Goal: Transaction & Acquisition: Purchase product/service

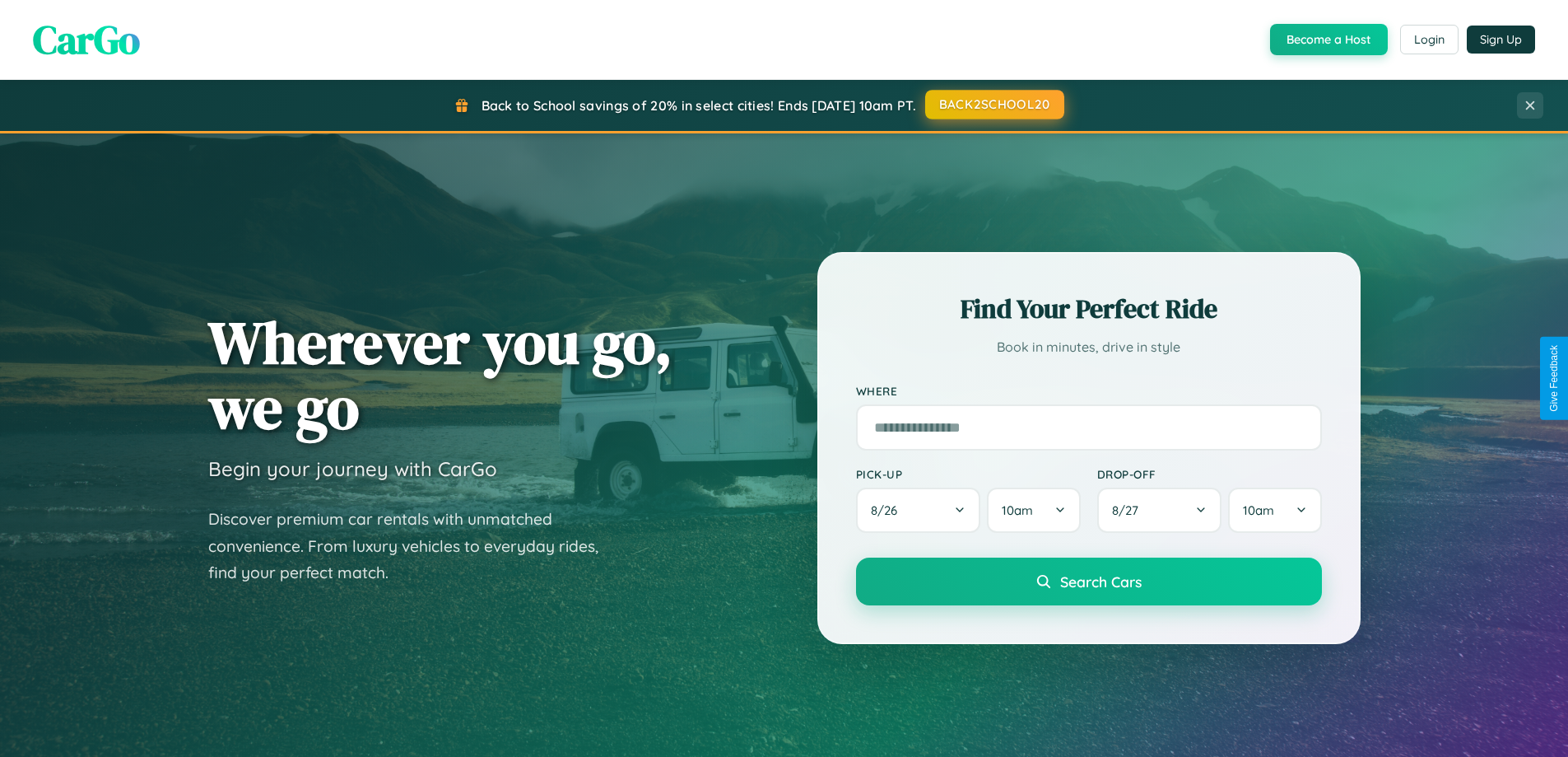
click at [993, 105] on button "BACK2SCHOOL20" at bounding box center [995, 104] width 139 height 29
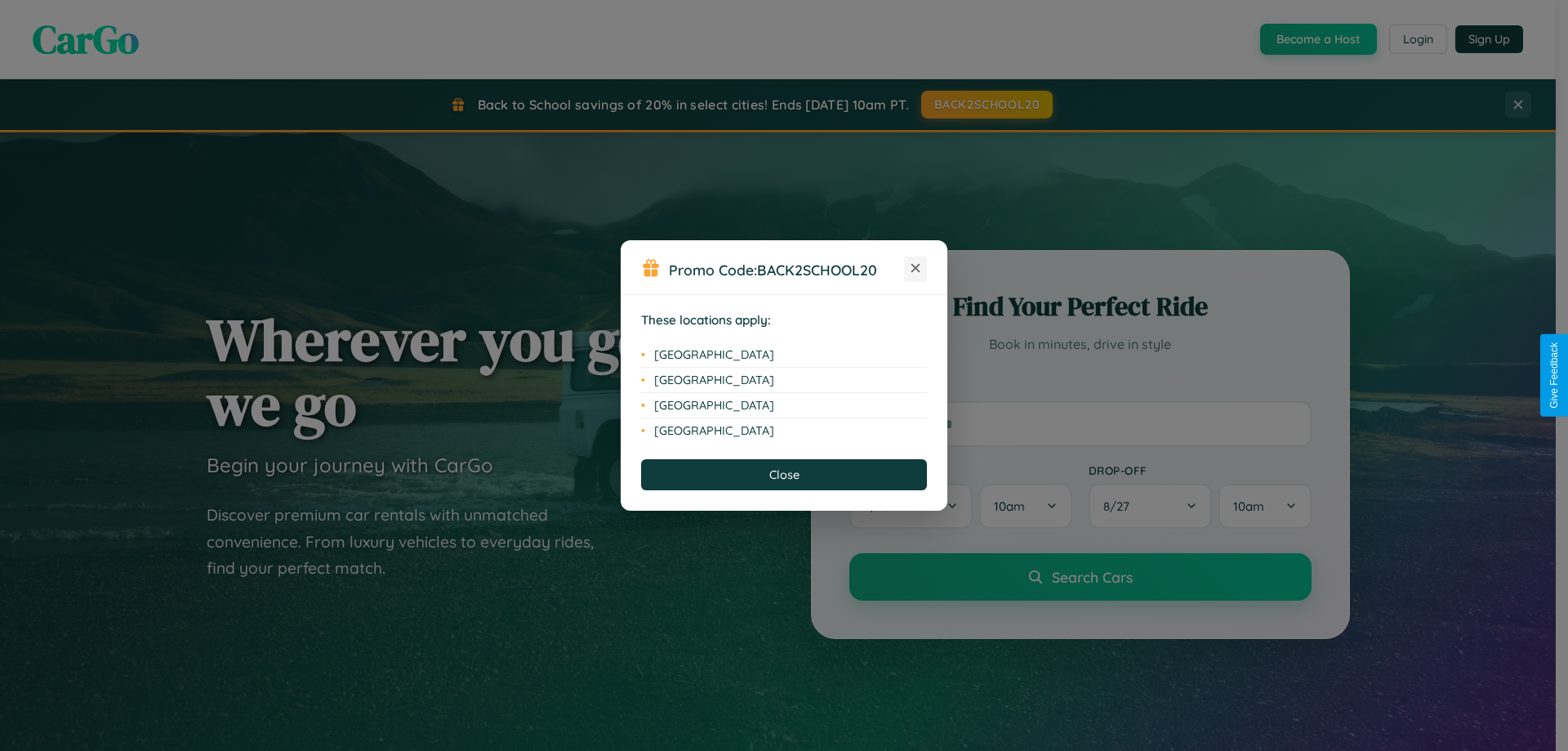
click at [915, 269] on icon at bounding box center [915, 268] width 9 height 9
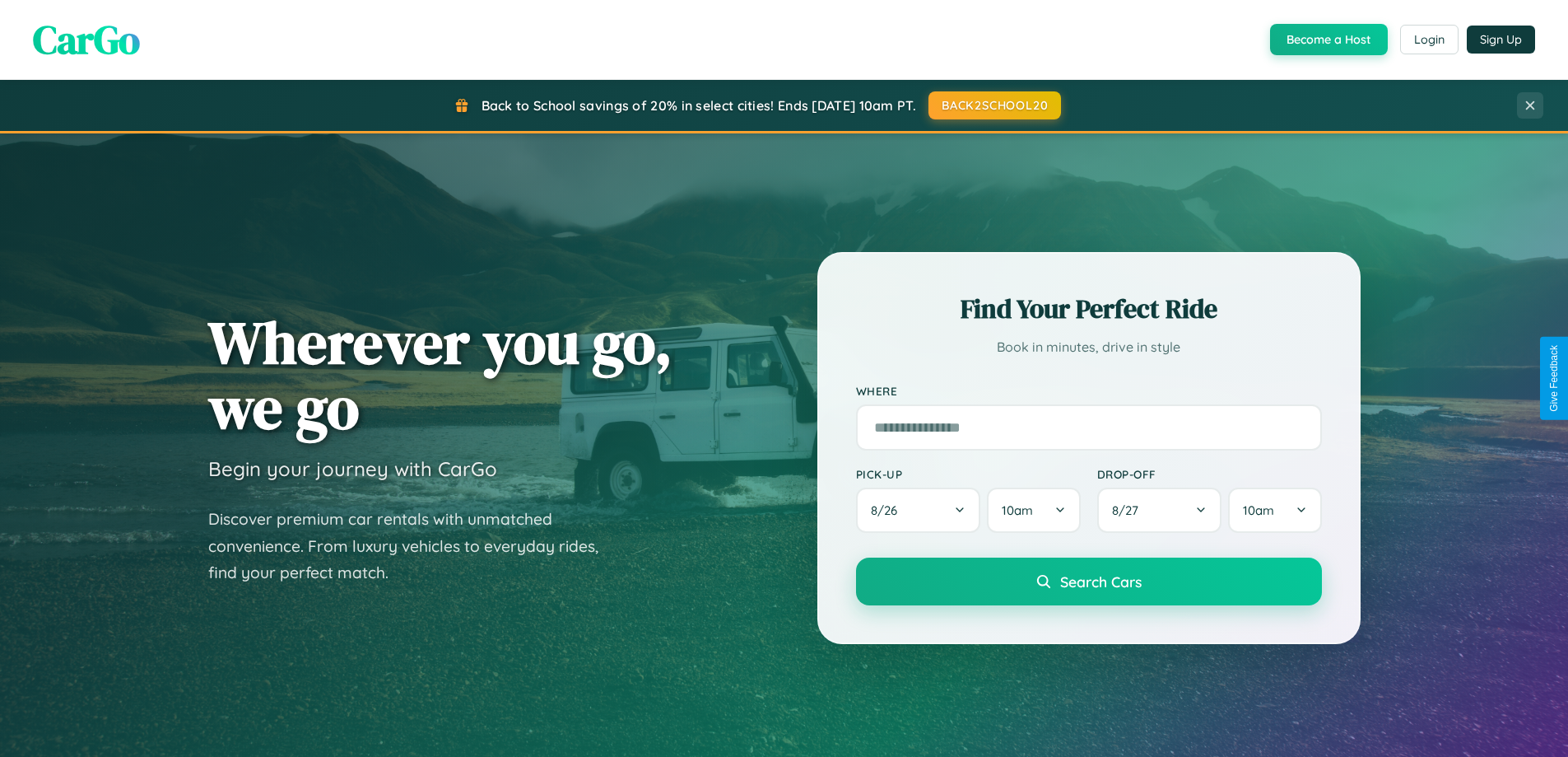
scroll to position [49, 0]
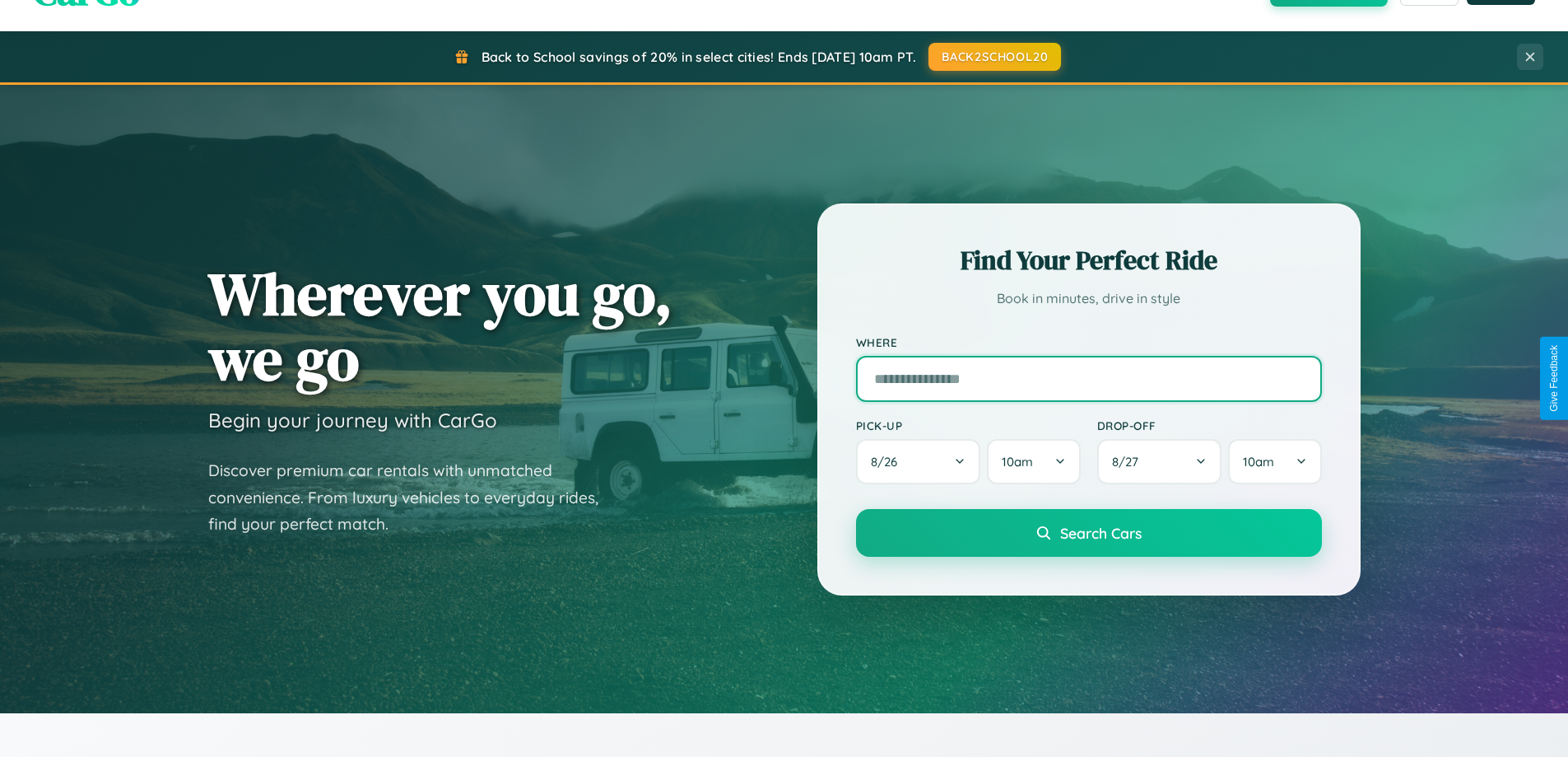
click at [1088, 378] on input "text" at bounding box center [1088, 378] width 466 height 46
type input "**********"
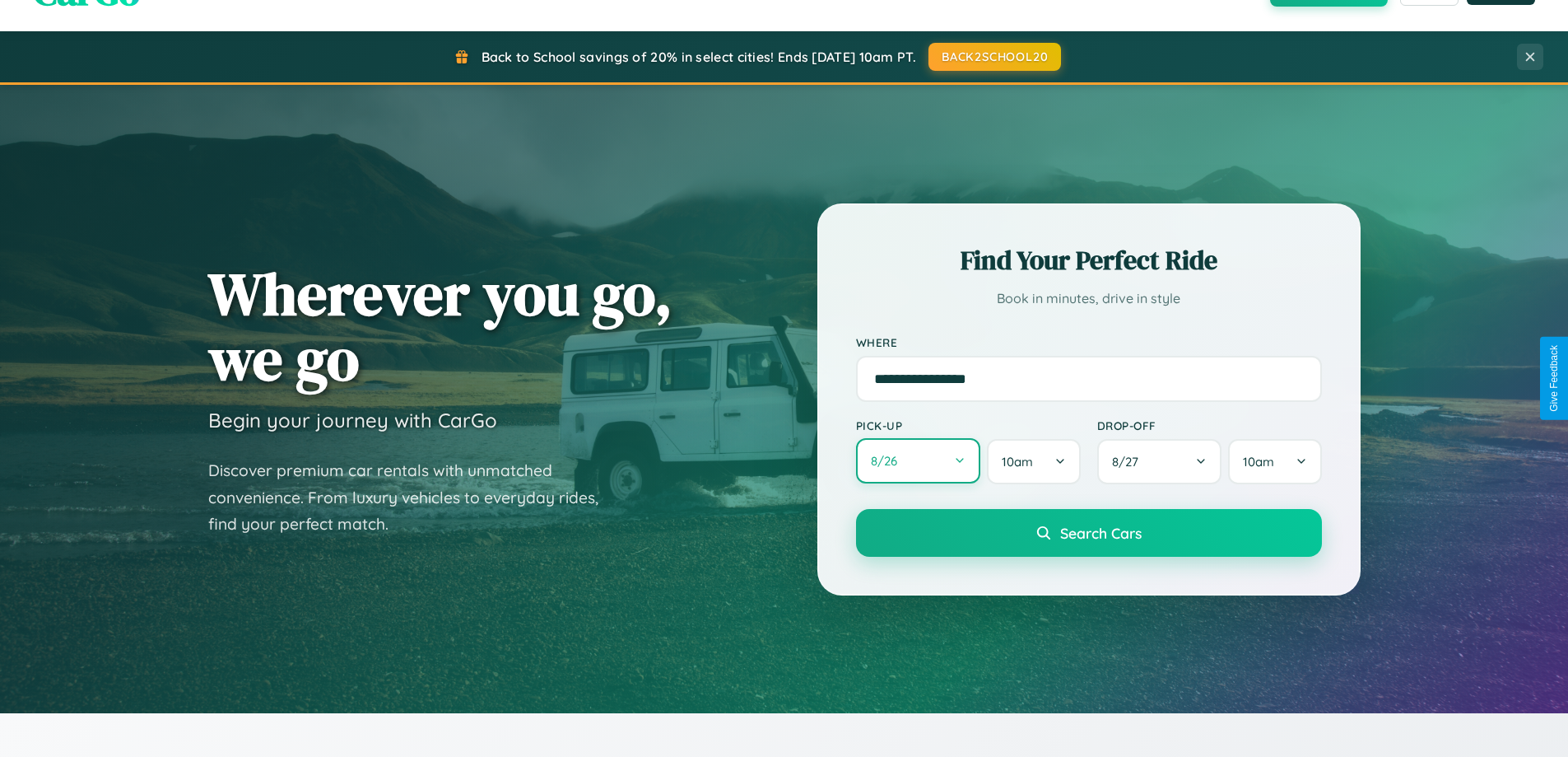
click at [918, 462] on button "8 / 26" at bounding box center [918, 461] width 125 height 45
select select "*"
select select "****"
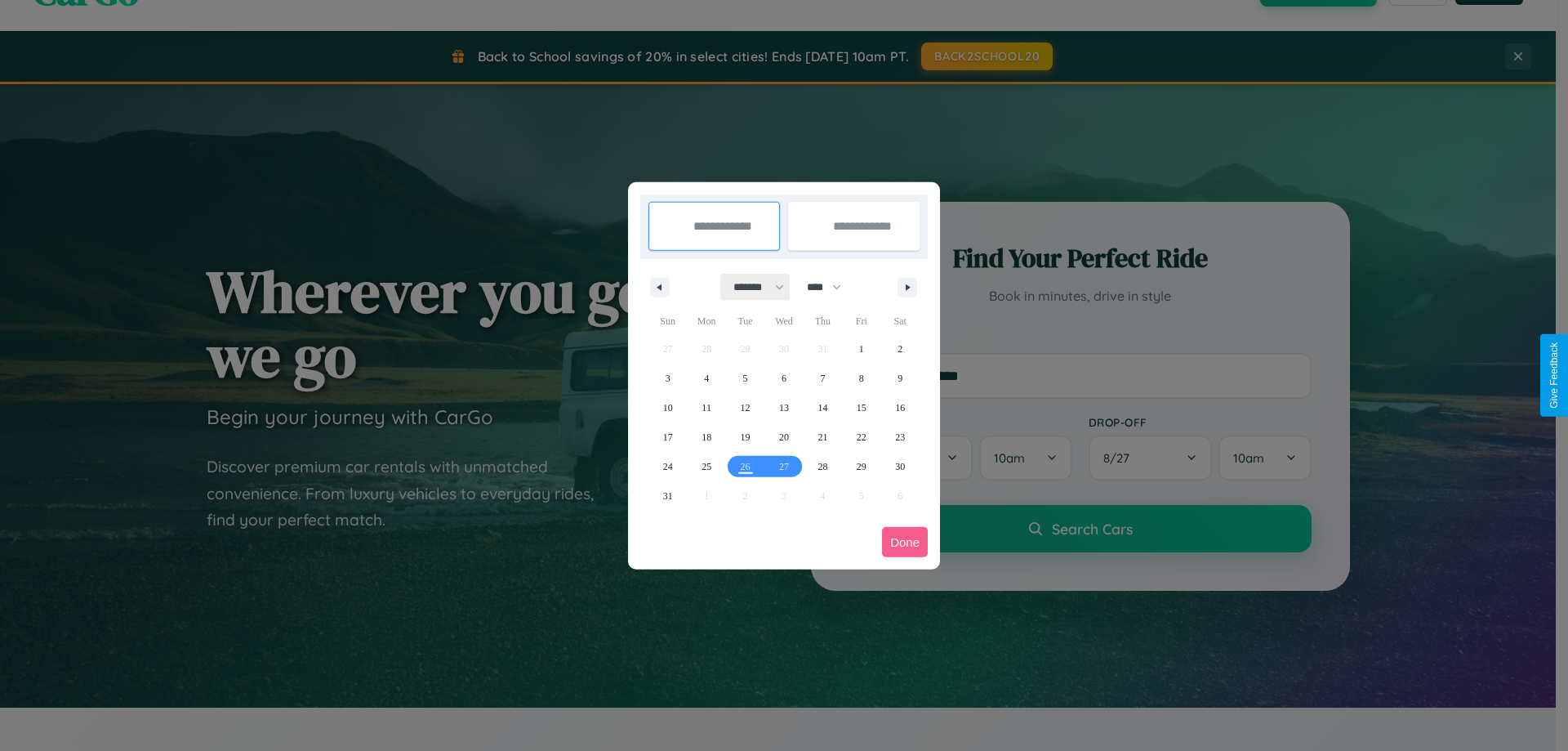
drag, startPoint x: 752, startPoint y: 286, endPoint x: 784, endPoint y: 327, distance: 52.0
click at [752, 286] on select "******* ******** ***** ***** *** **** **** ****** ********* ******* ******** **…" at bounding box center [755, 287] width 69 height 27
click at [861, 465] on span "29" at bounding box center [861, 466] width 10 height 29
type input "**********"
click at [667, 495] on span "31" at bounding box center [668, 495] width 10 height 29
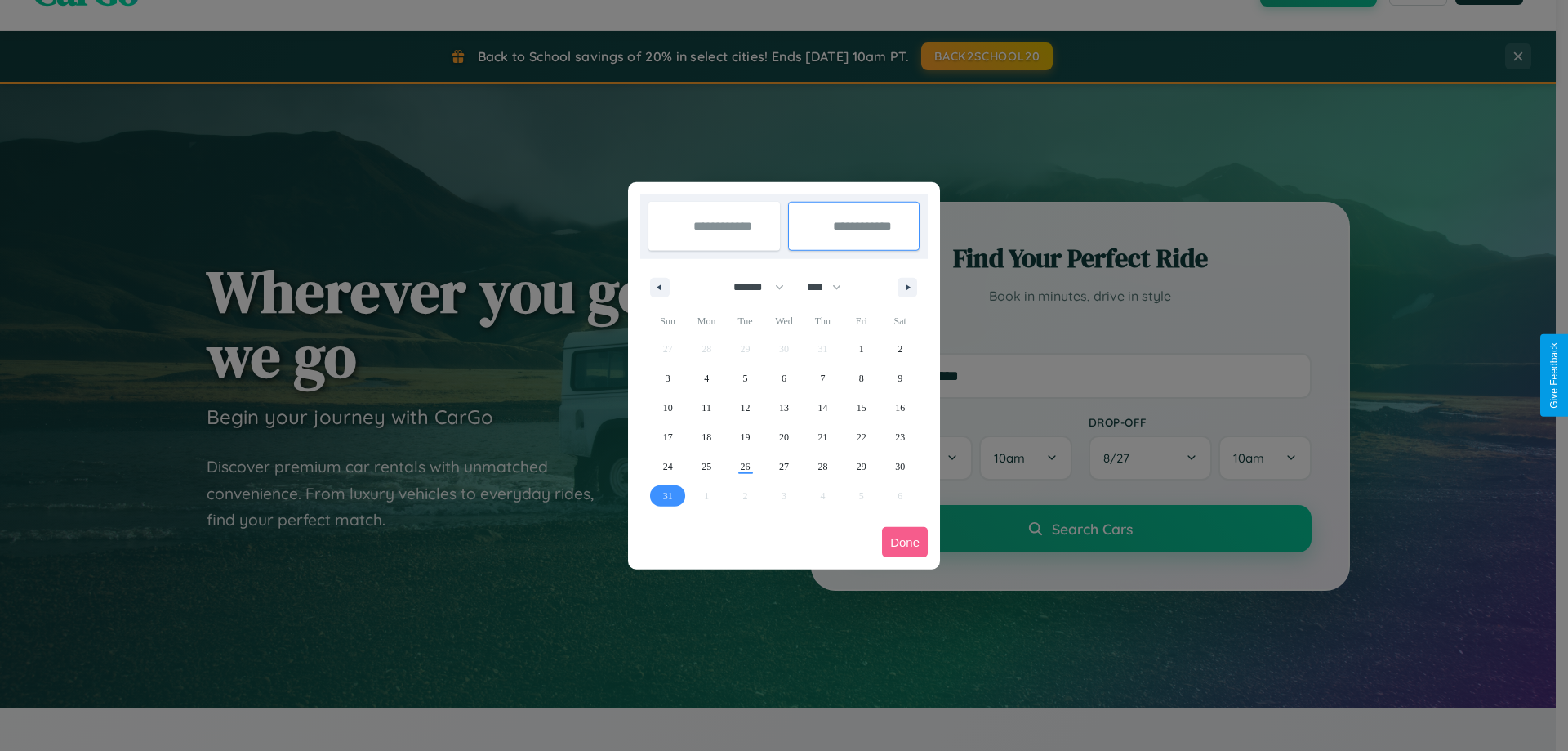
type input "**********"
click at [905, 541] on button "Done" at bounding box center [905, 542] width 46 height 30
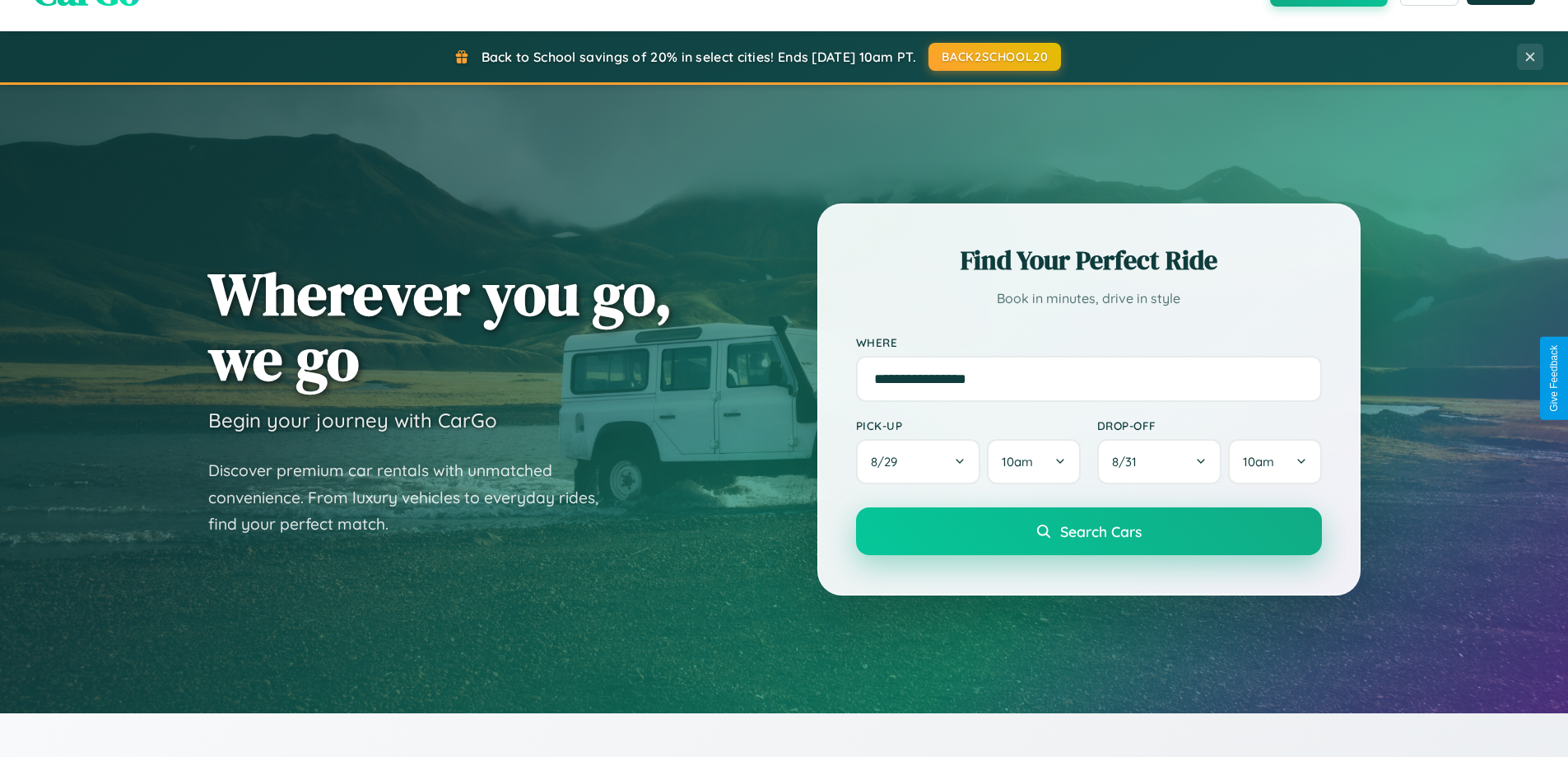
click at [1088, 531] on span "Search Cars" at bounding box center [1101, 531] width 81 height 18
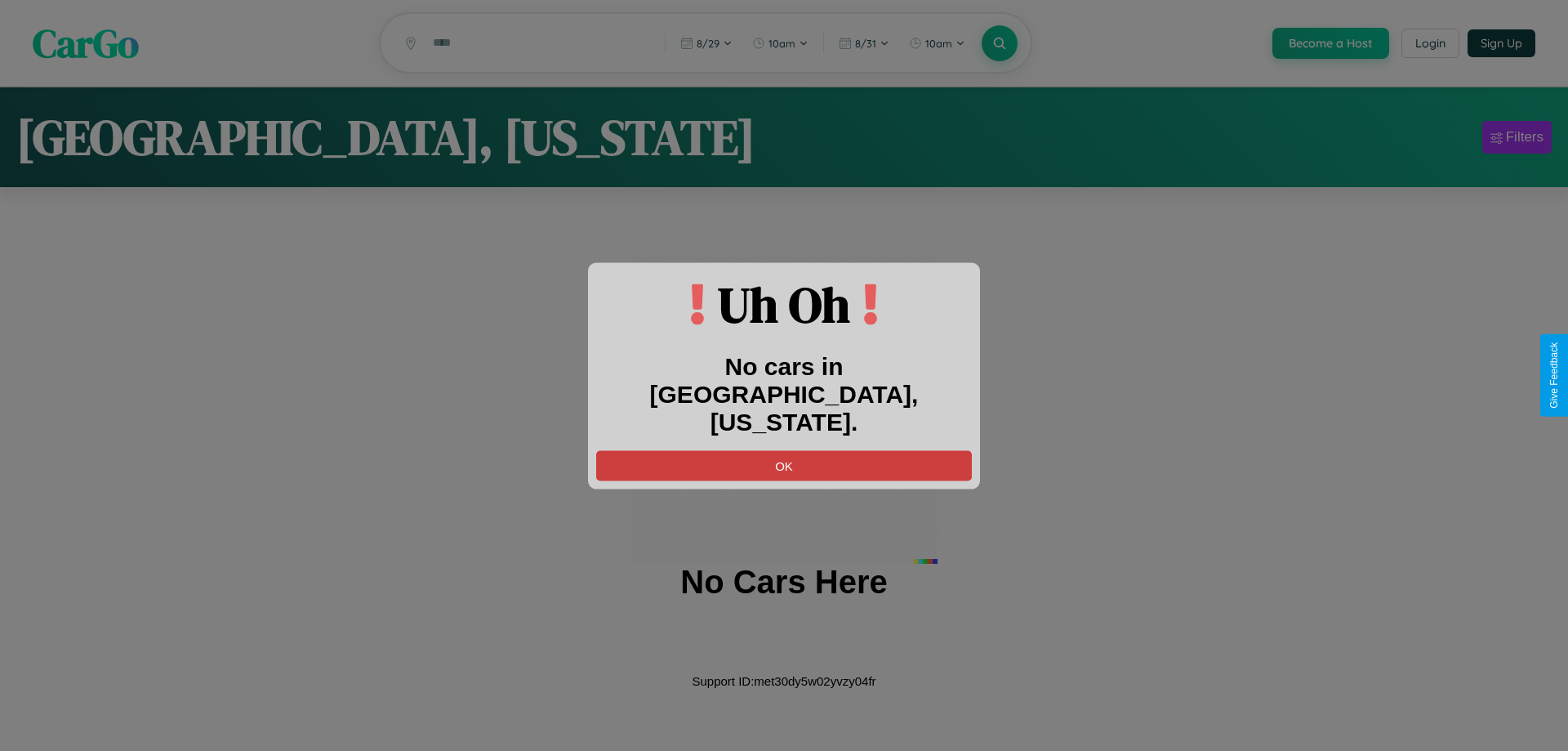
click at [784, 450] on button "OK" at bounding box center [783, 465] width 375 height 30
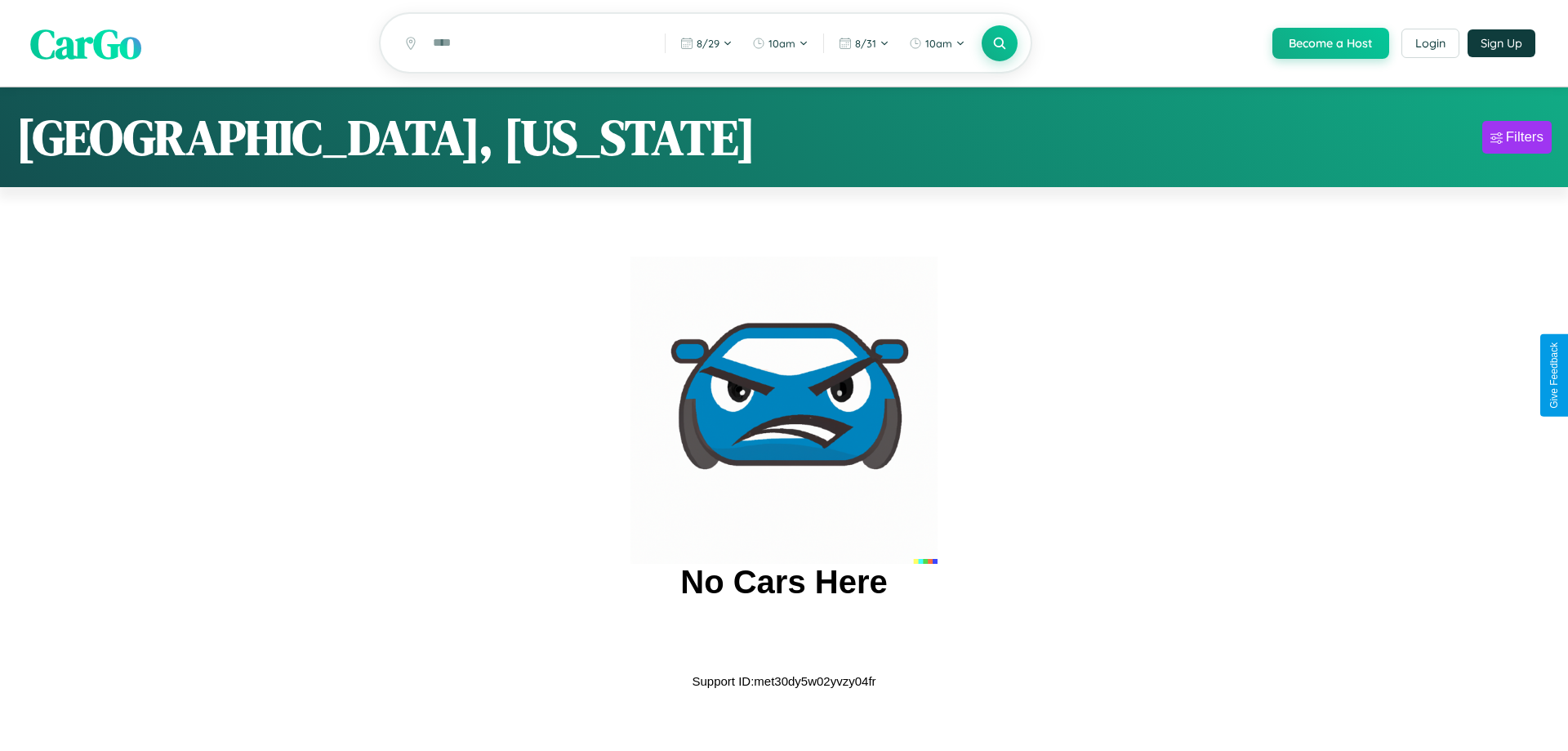
click at [86, 44] on span "CarGo" at bounding box center [85, 43] width 111 height 57
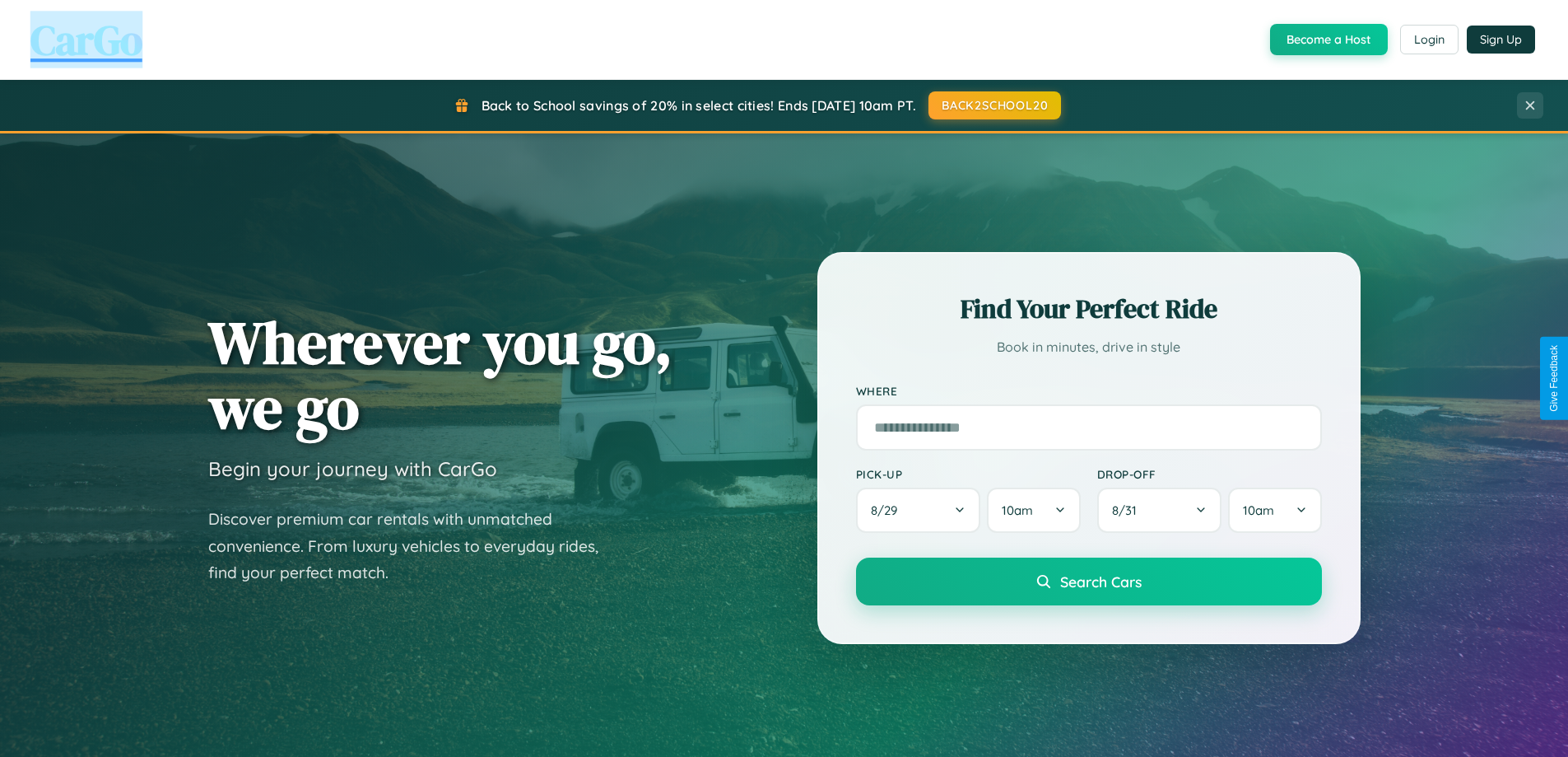
scroll to position [3168, 0]
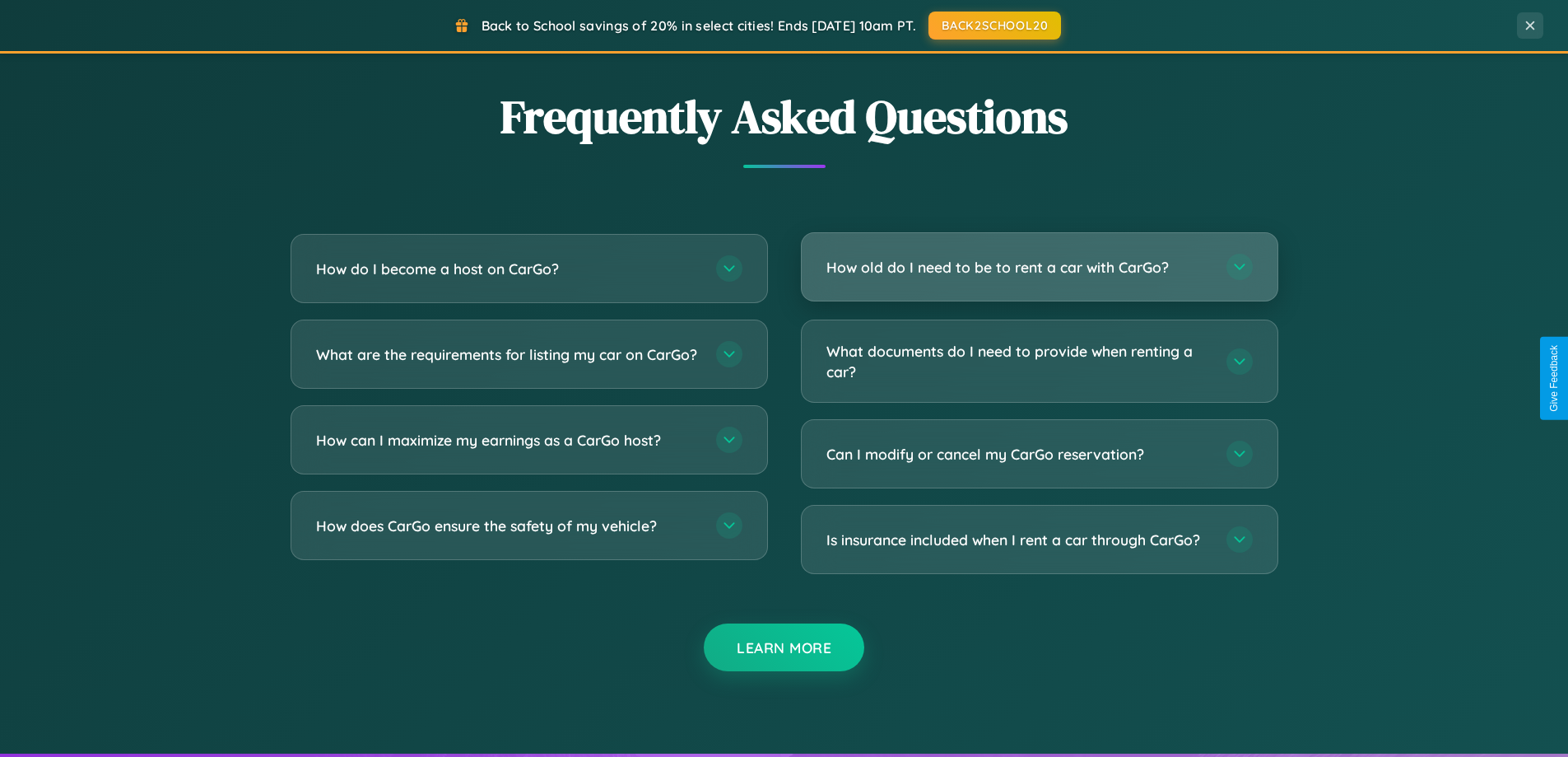
click at [1039, 267] on h3 "How old do I need to be to rent a car with CarGo?" at bounding box center [1018, 267] width 383 height 21
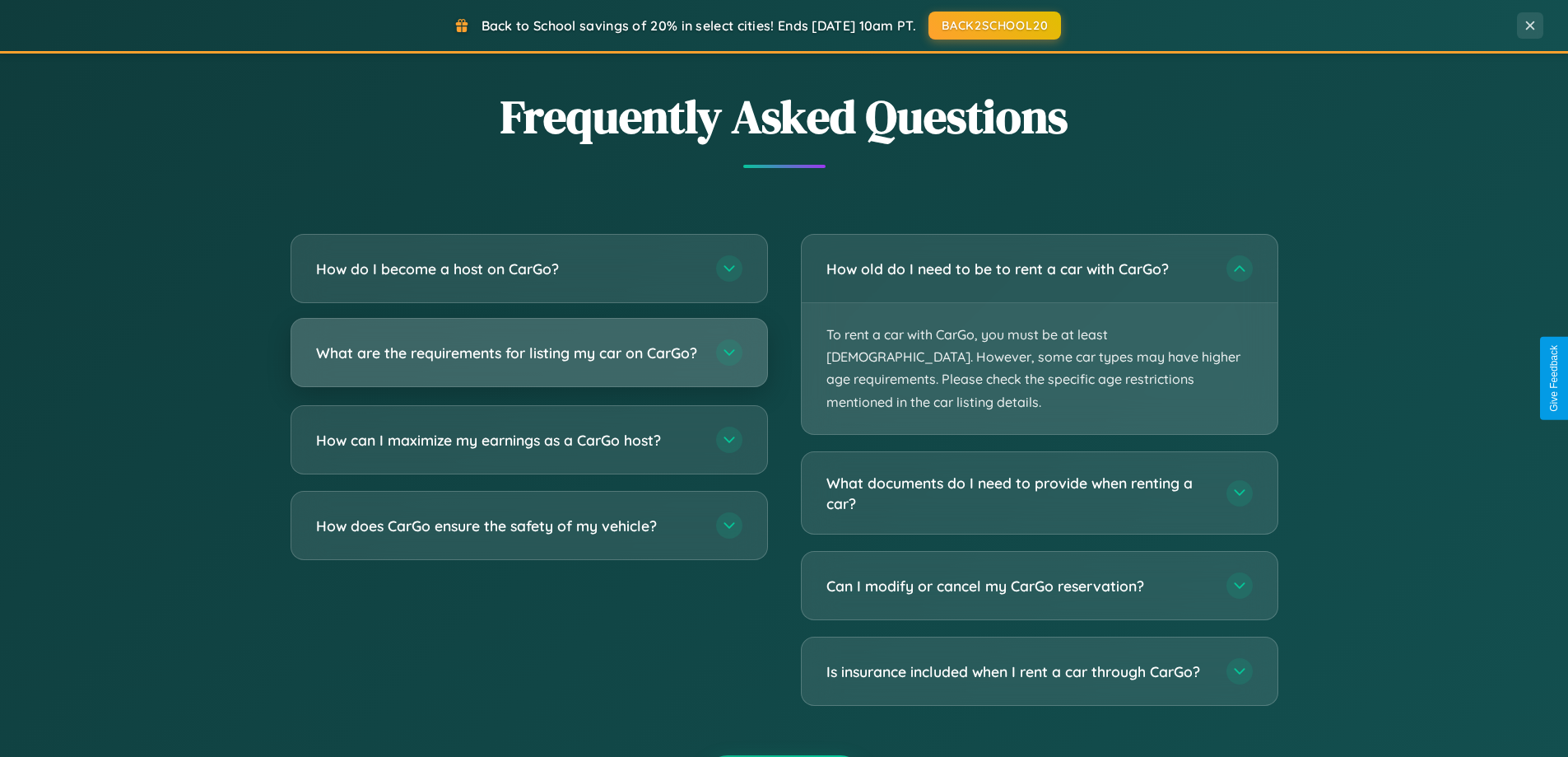
click at [529, 361] on h3 "What are the requirements for listing my car on CarGo?" at bounding box center [508, 352] width 383 height 21
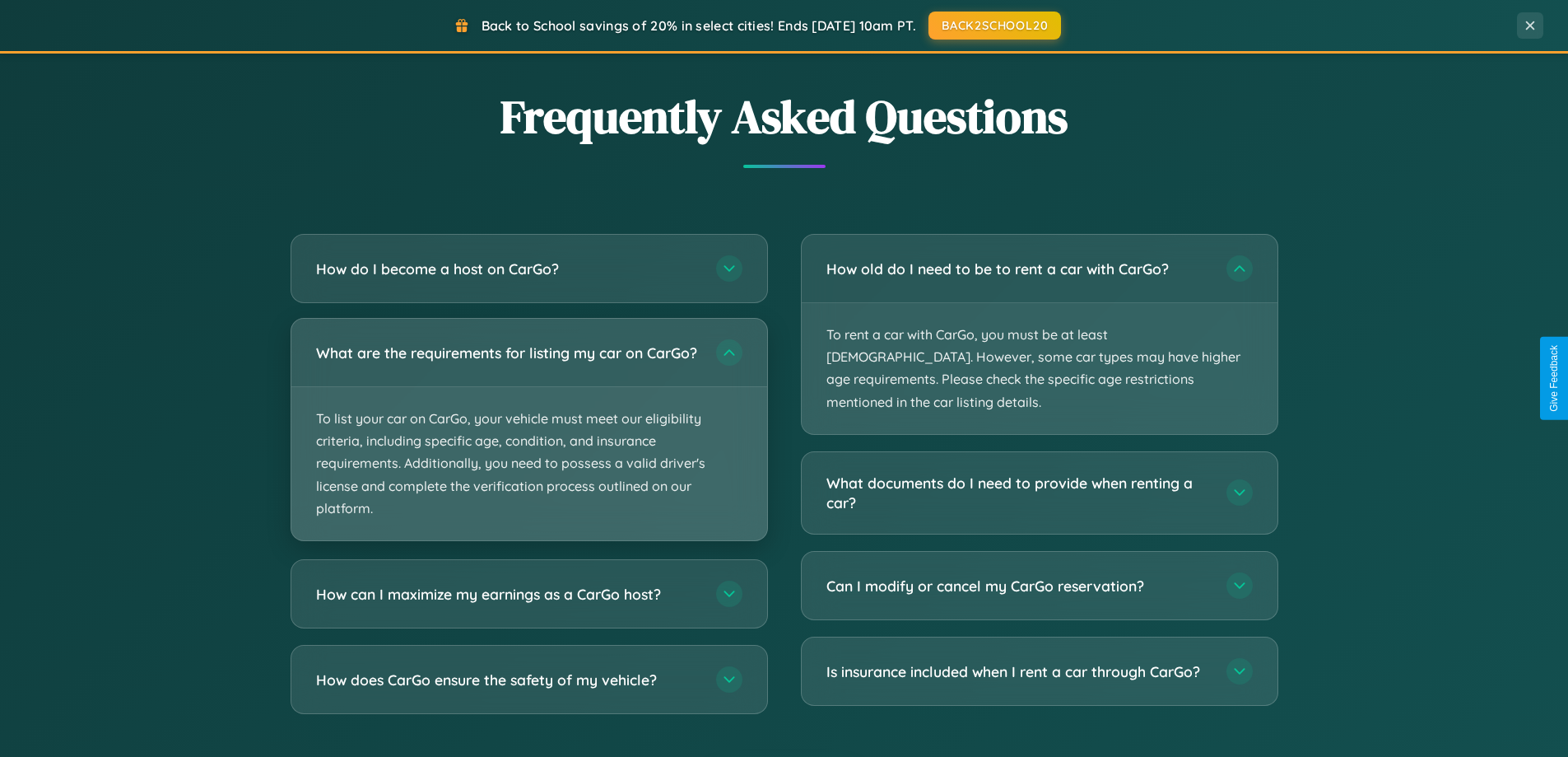
click at [529, 436] on p "To list your car on CarGo, your vehicle must meet our eligibility criteria, inc…" at bounding box center [529, 463] width 476 height 153
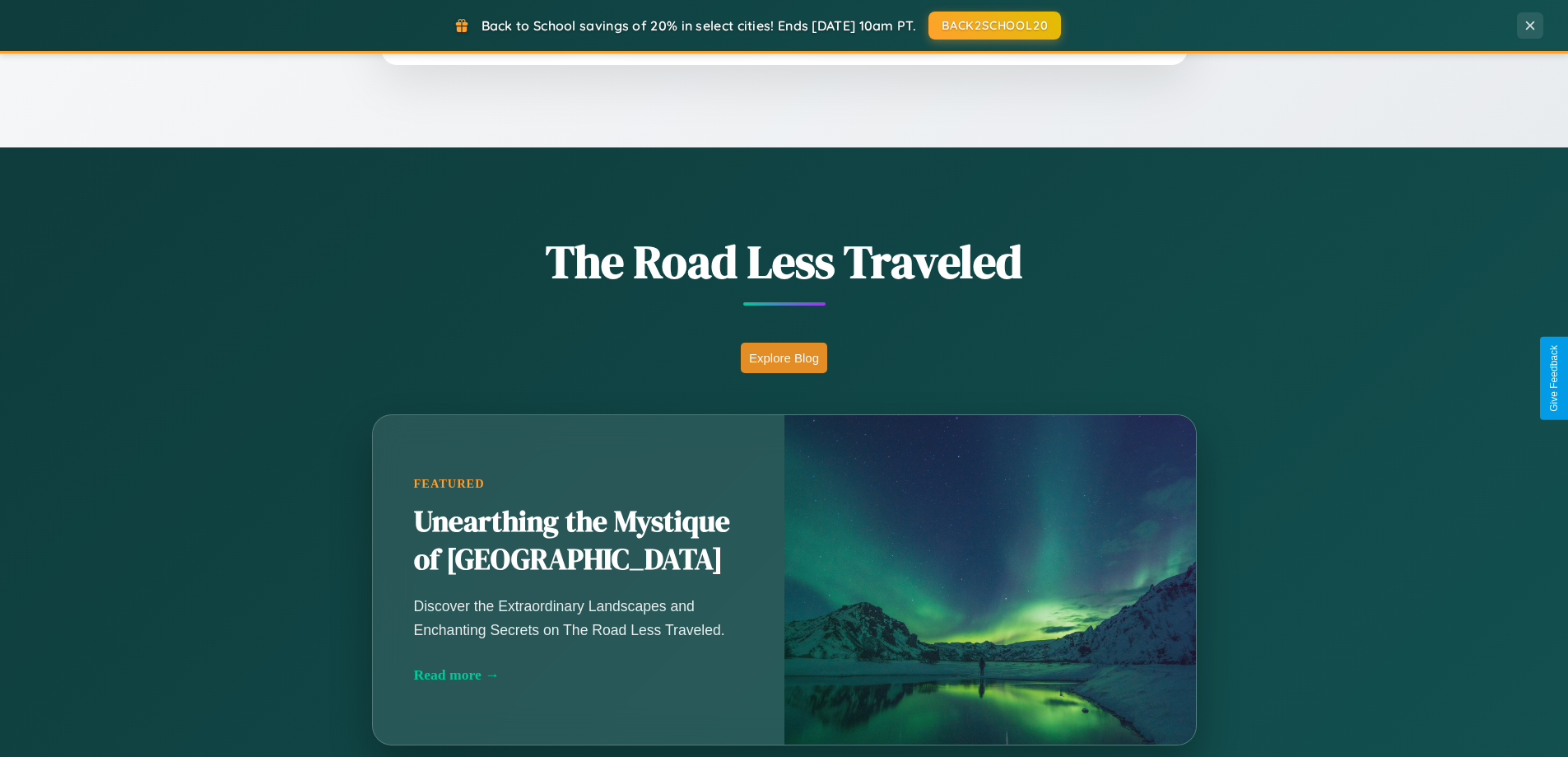
scroll to position [1133, 0]
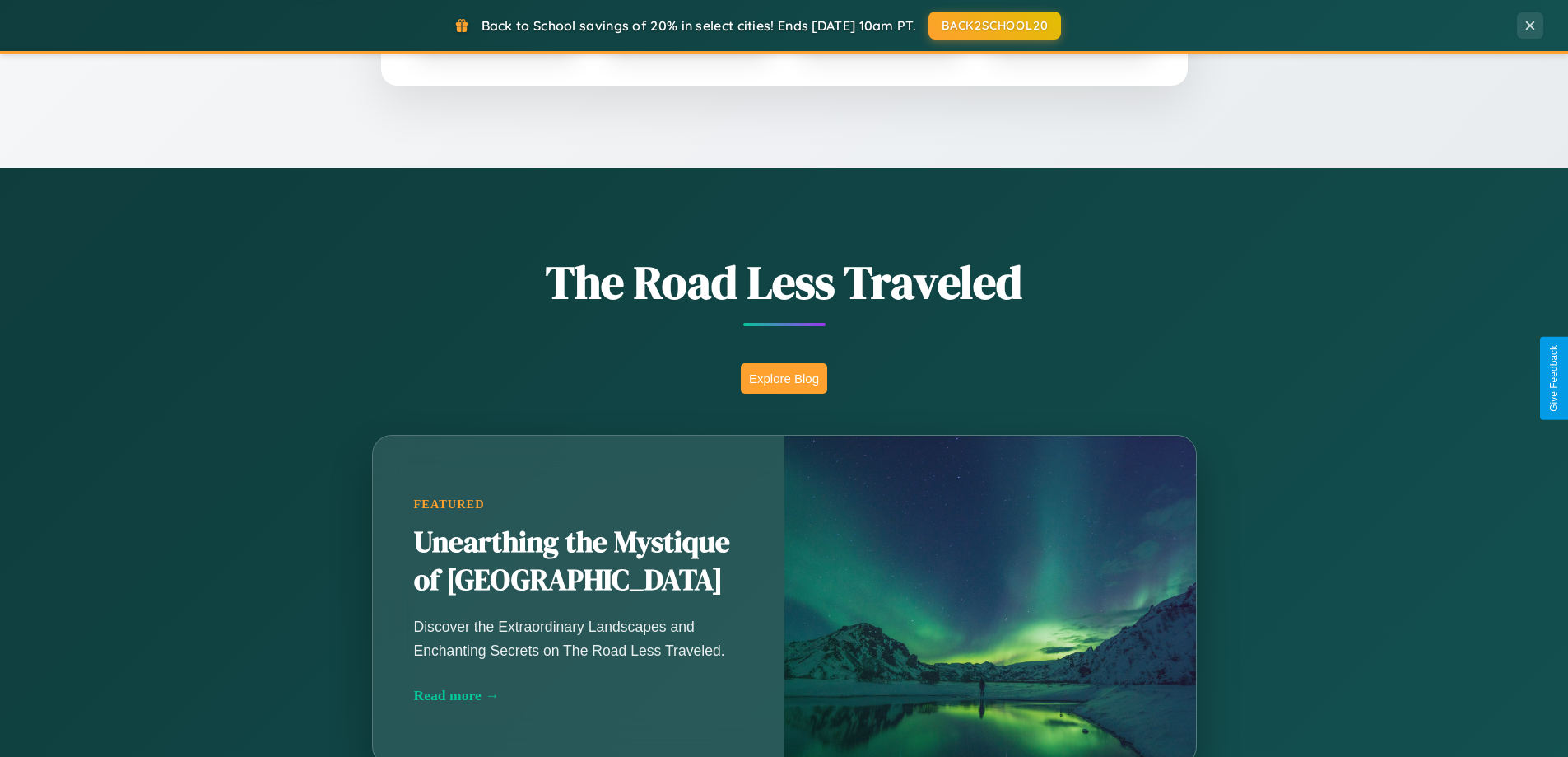
click at [784, 378] on button "Explore Blog" at bounding box center [784, 378] width 86 height 30
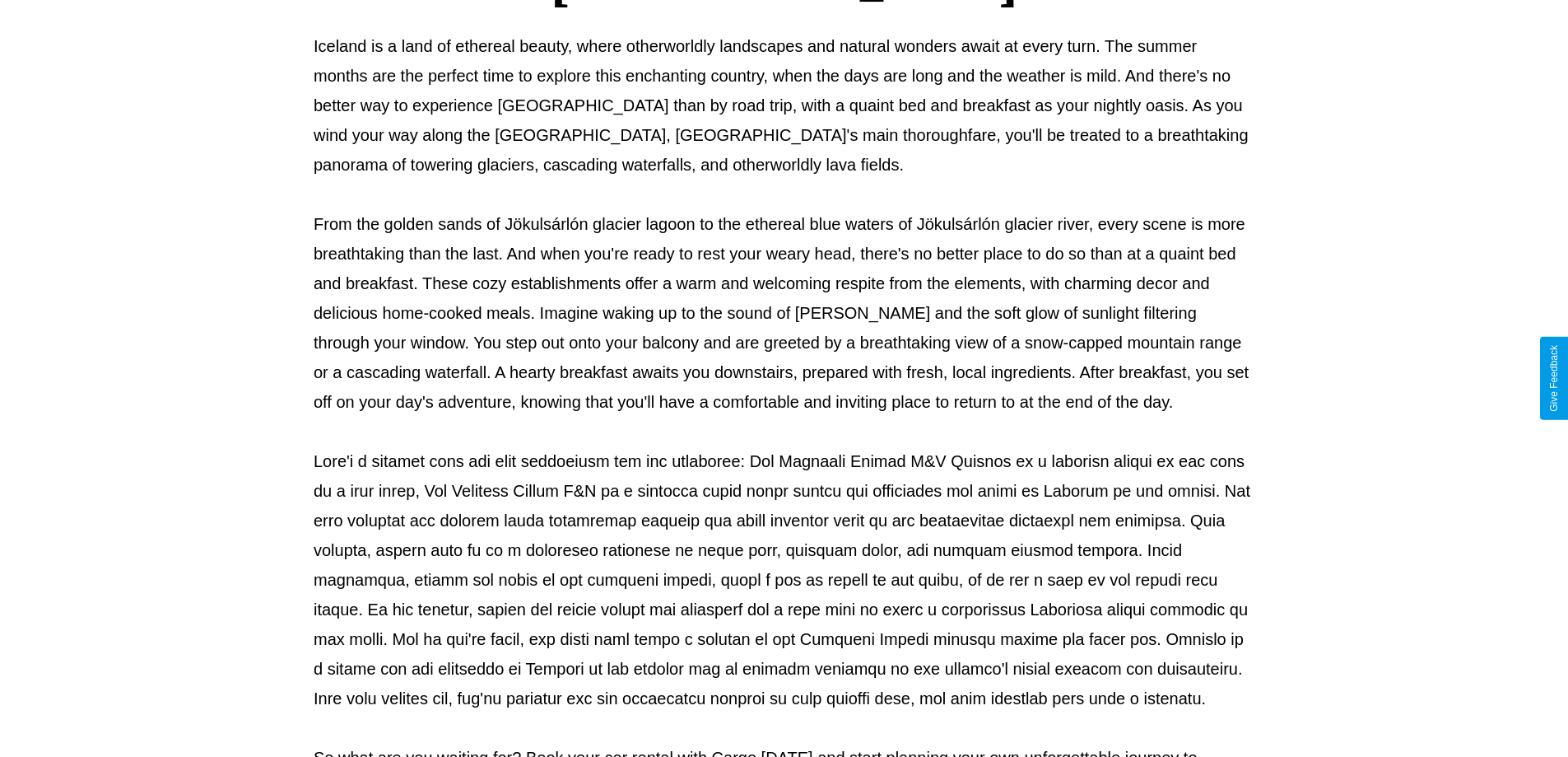
scroll to position [533, 0]
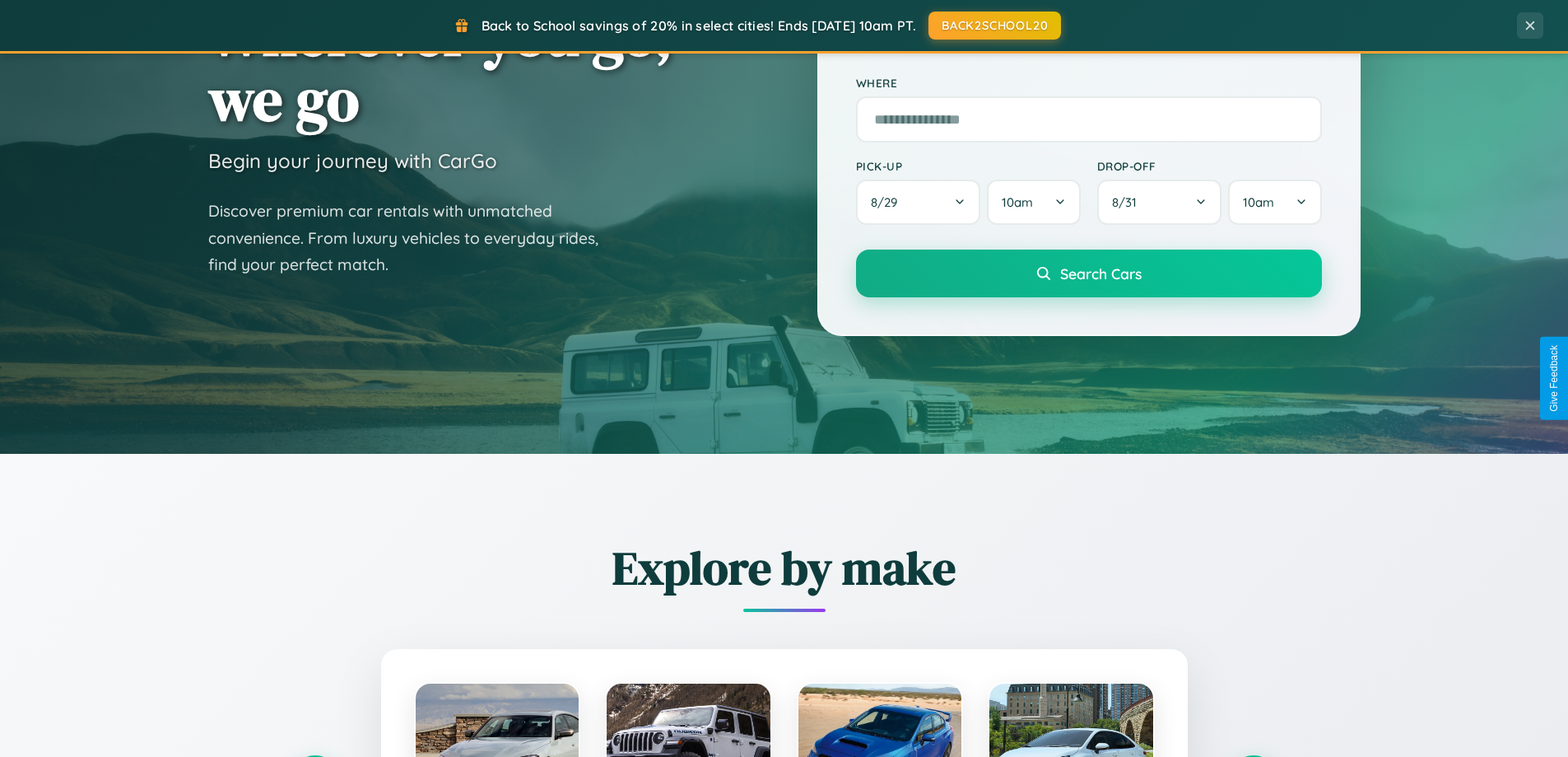
scroll to position [49, 0]
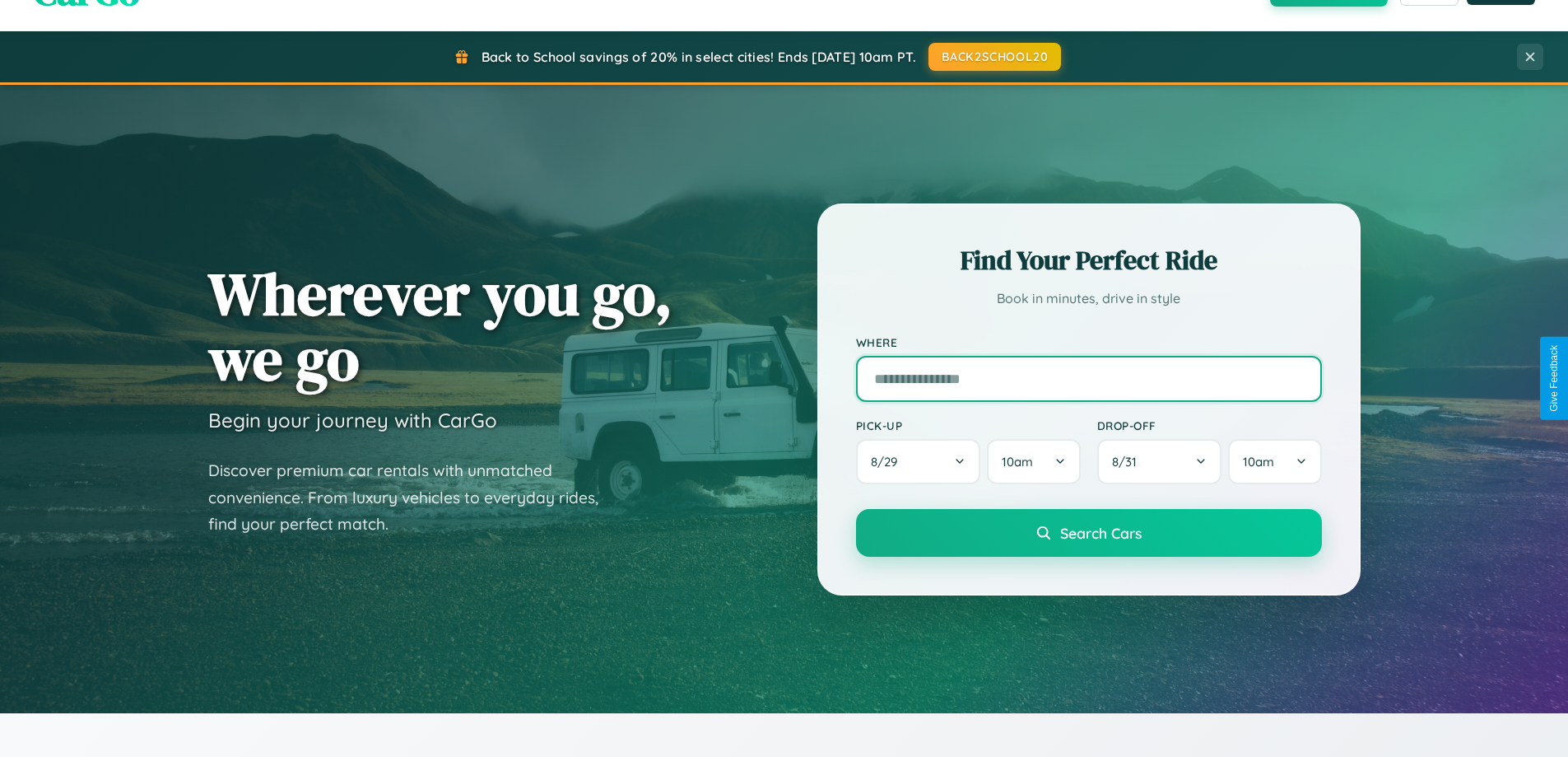
click at [1088, 378] on input "text" at bounding box center [1088, 378] width 466 height 46
type input "******"
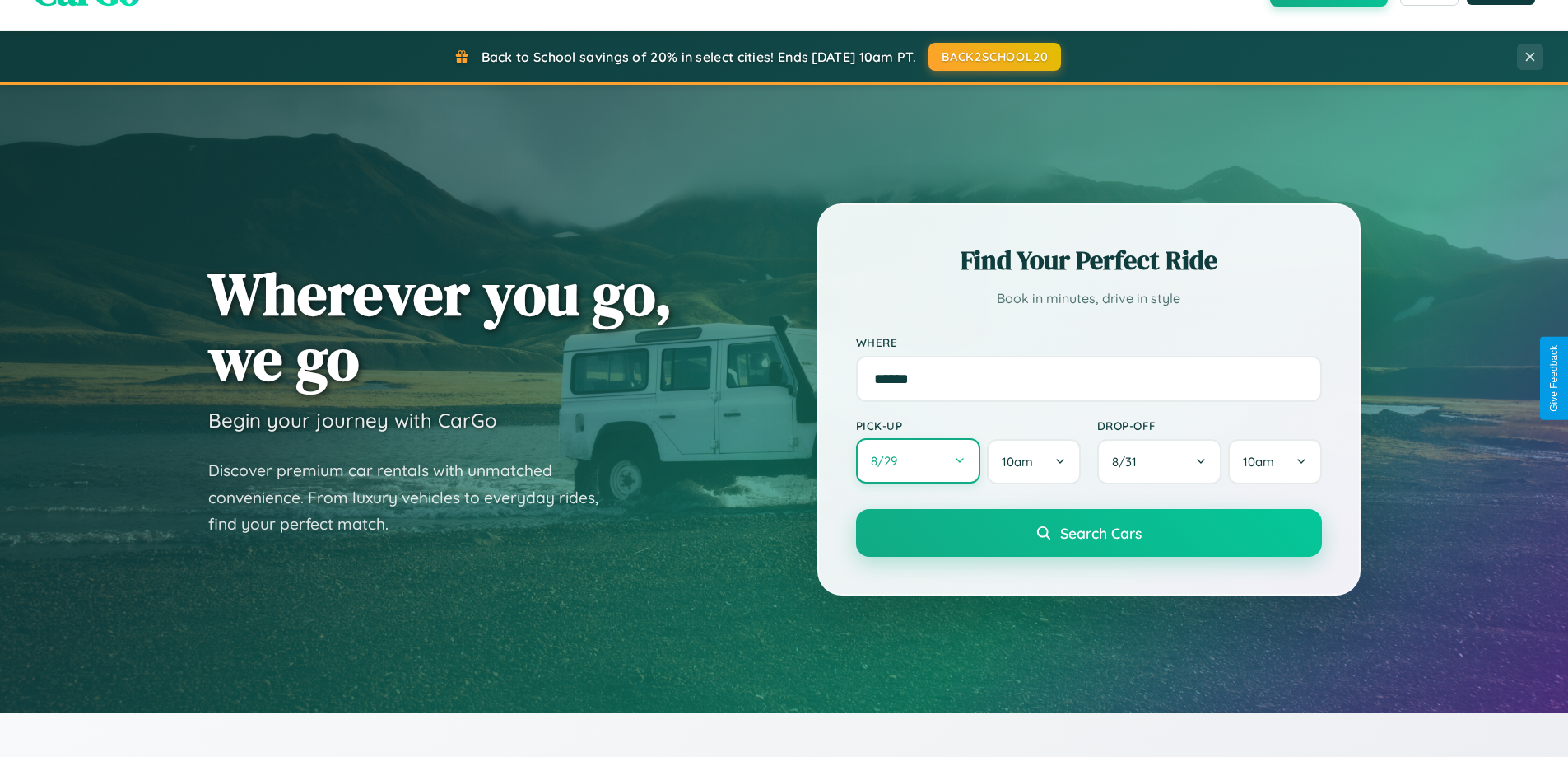
click at [918, 461] on button "8 / 29" at bounding box center [918, 461] width 125 height 45
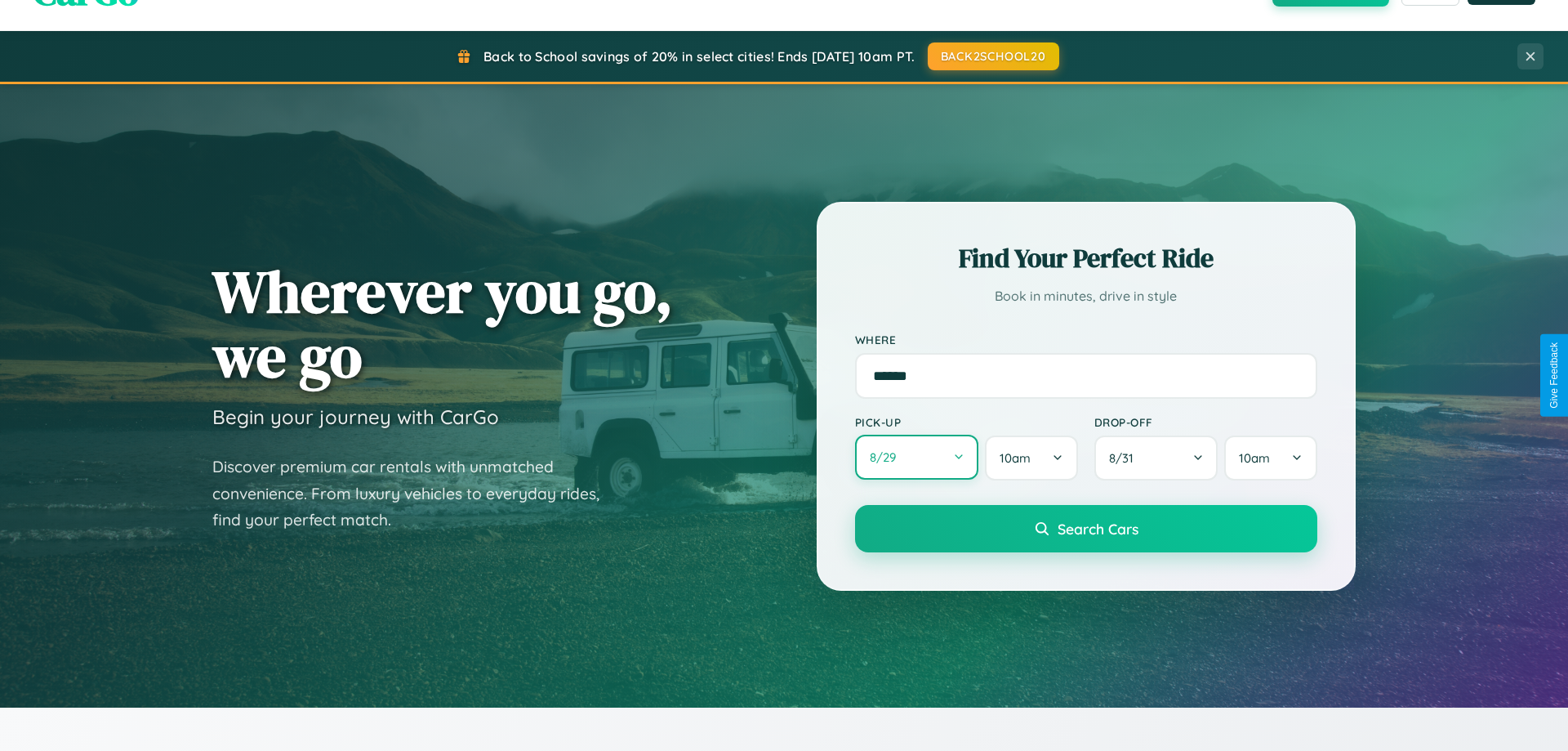
select select "*"
select select "****"
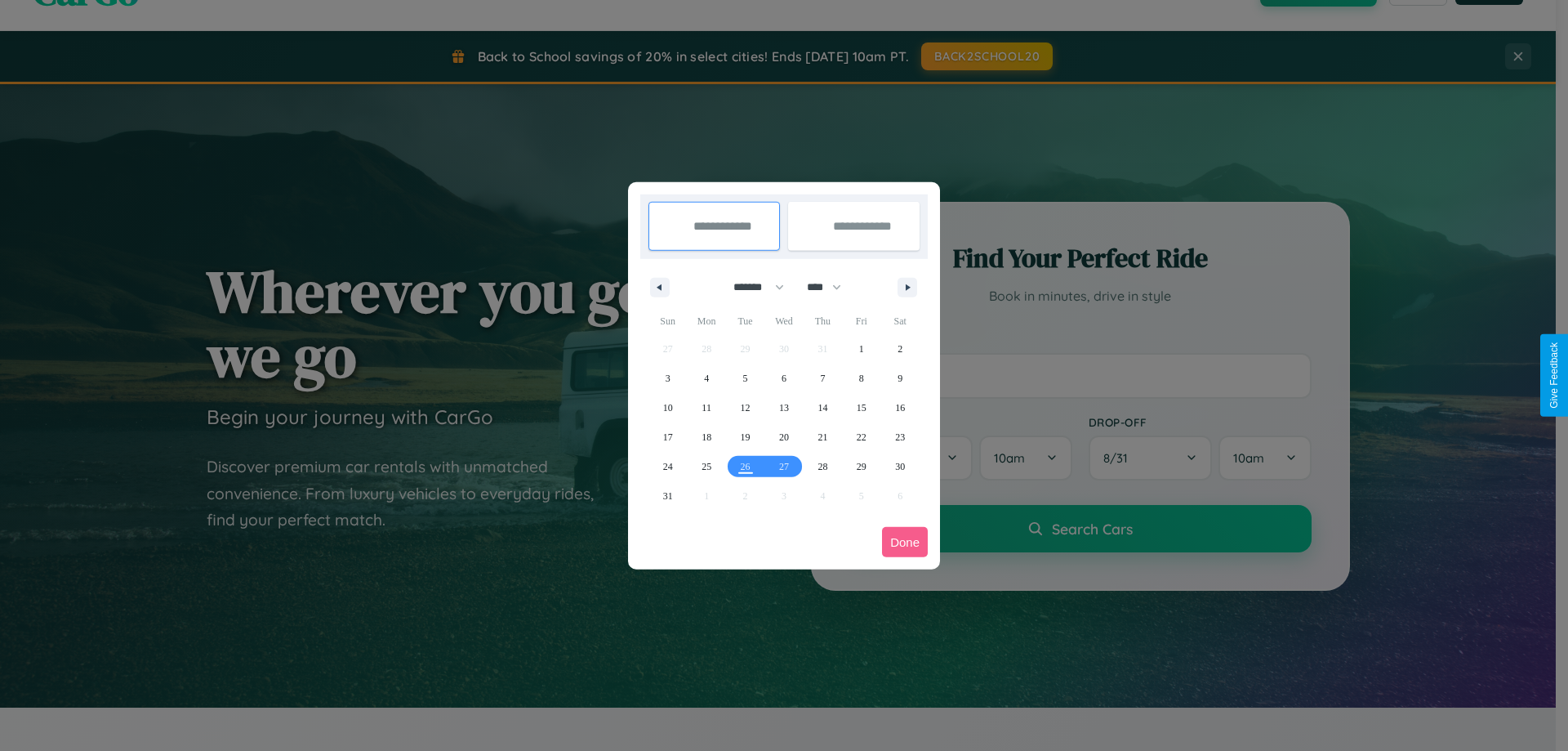
click at [752, 286] on select "******* ******** ***** ***** *** **** **** ****** ********* ******* ******** **…" at bounding box center [755, 287] width 69 height 27
select select "*"
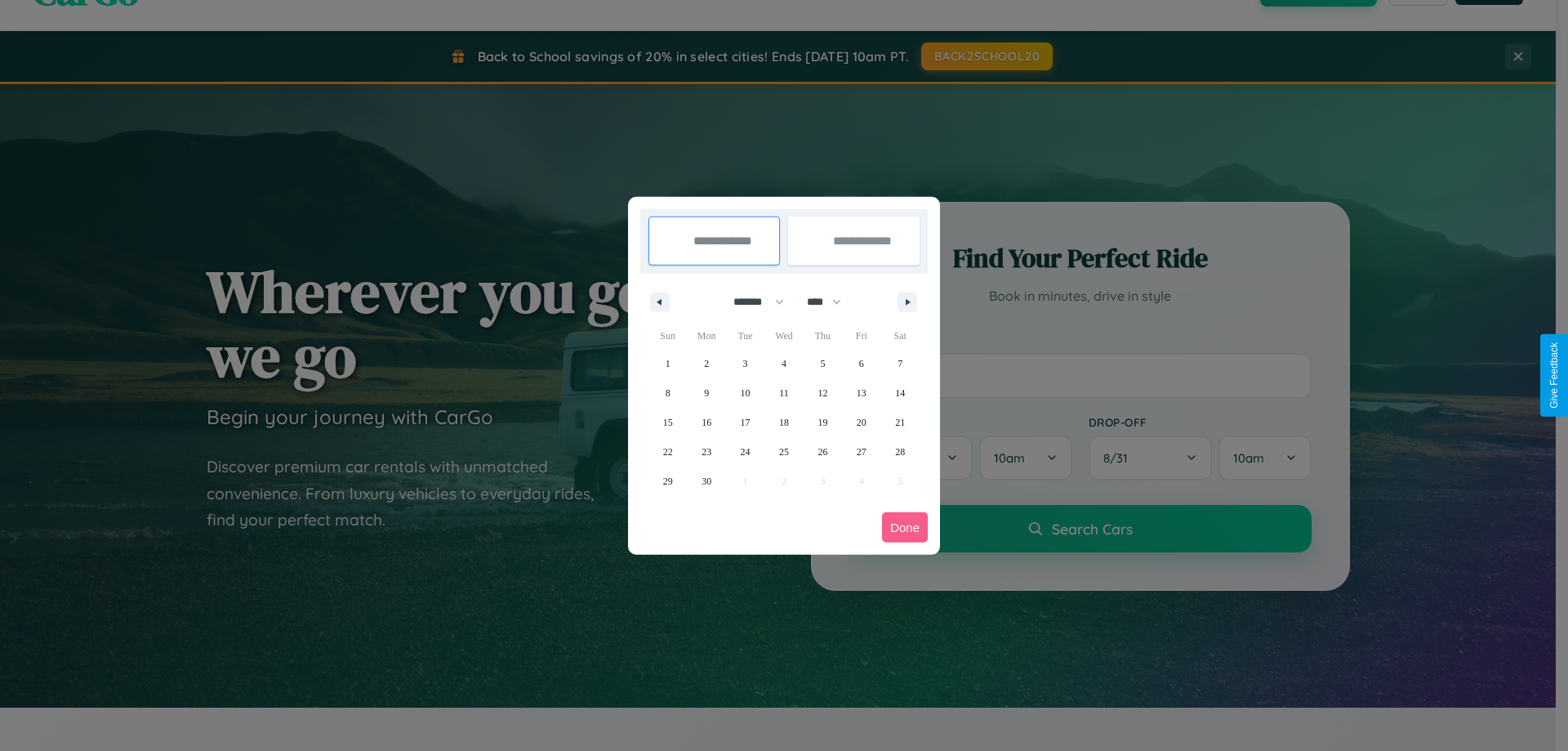
click at [831, 301] on select "**** **** **** **** **** **** **** **** **** **** **** **** **** **** **** ****…" at bounding box center [822, 301] width 49 height 27
select select "****"
click at [745, 451] on span "23" at bounding box center [746, 451] width 10 height 29
type input "**********"
click at [783, 451] on span "24" at bounding box center [784, 451] width 10 height 29
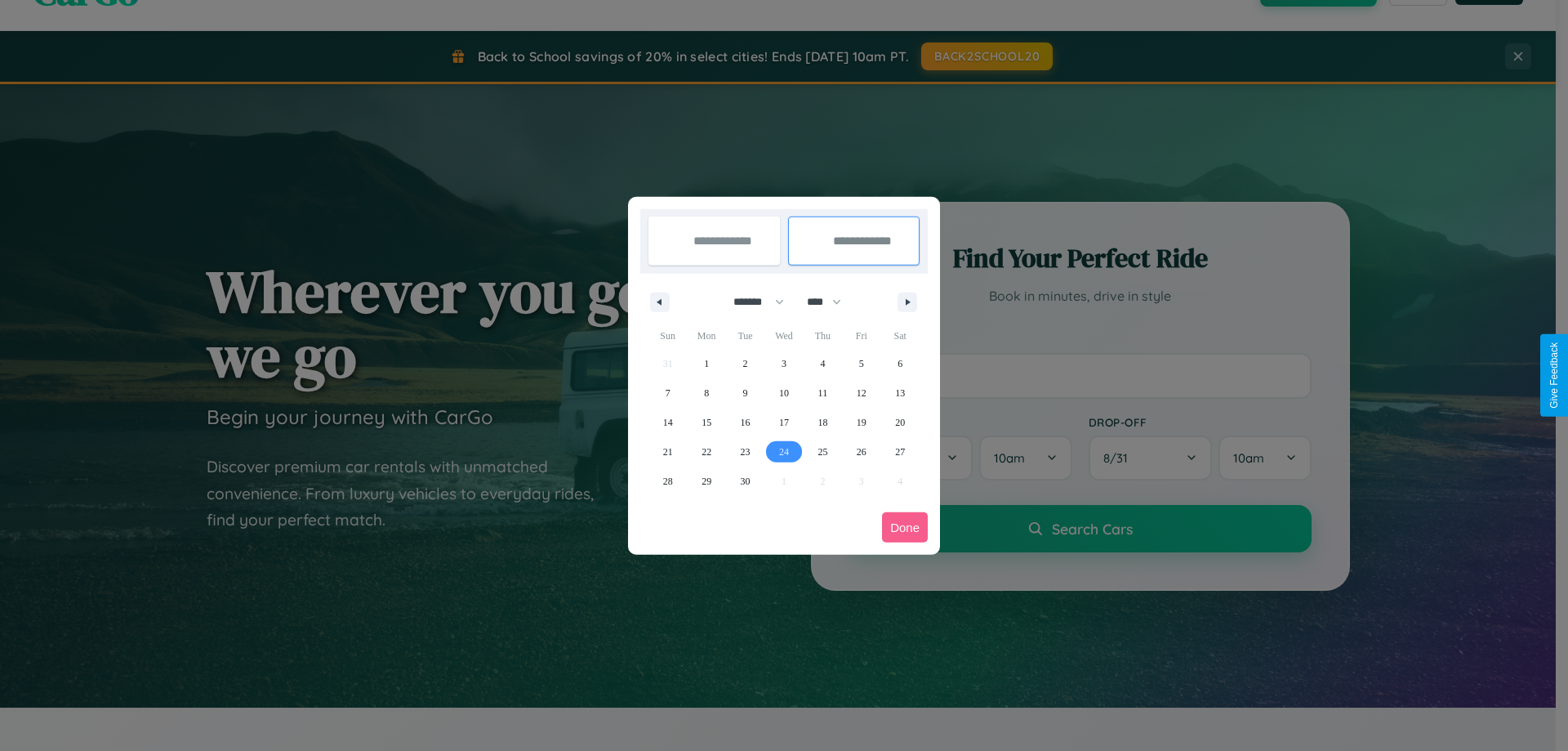
type input "**********"
click at [905, 527] on button "Done" at bounding box center [905, 527] width 46 height 30
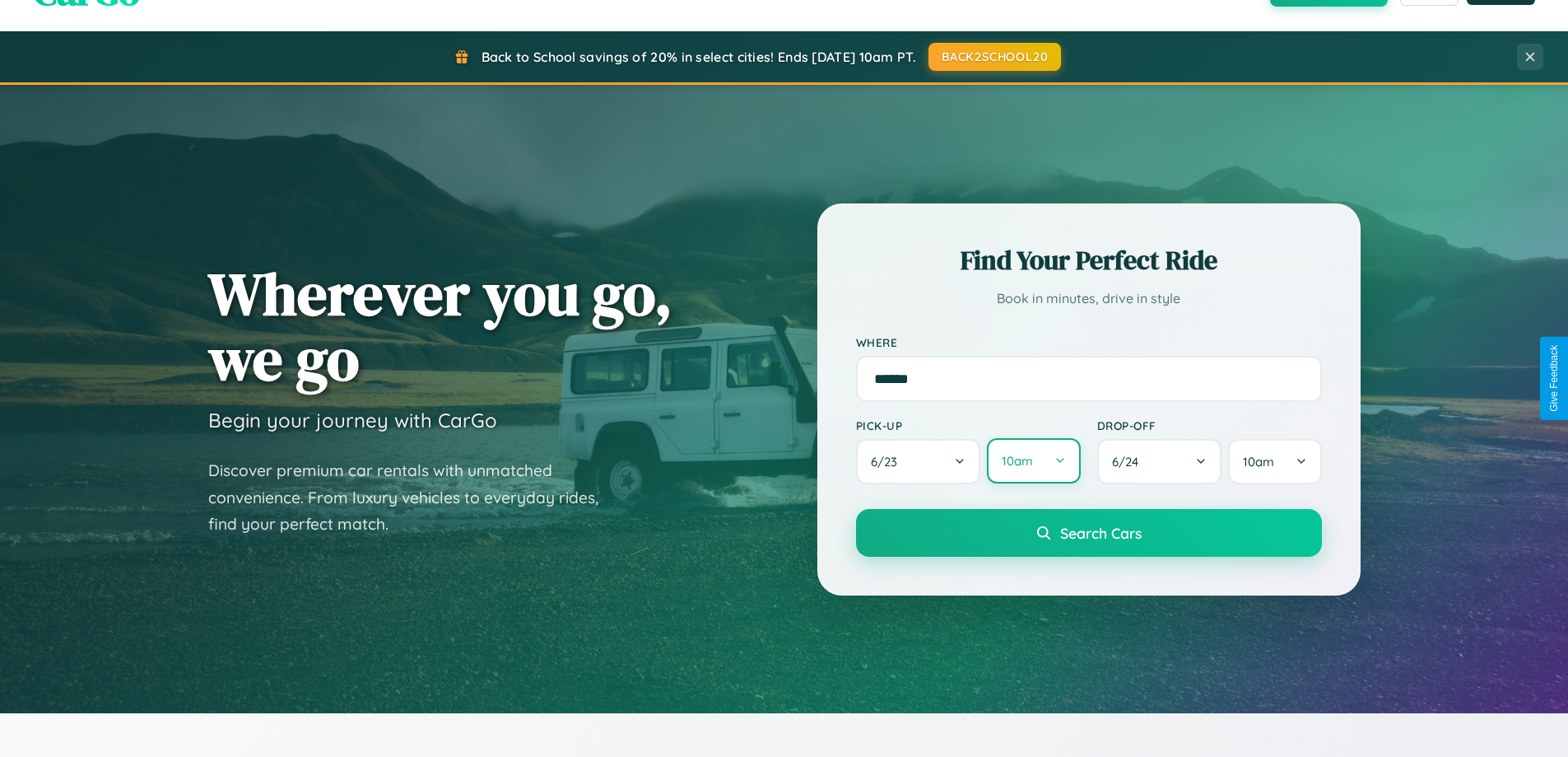
click at [1033, 461] on button "10am" at bounding box center [1033, 461] width 93 height 45
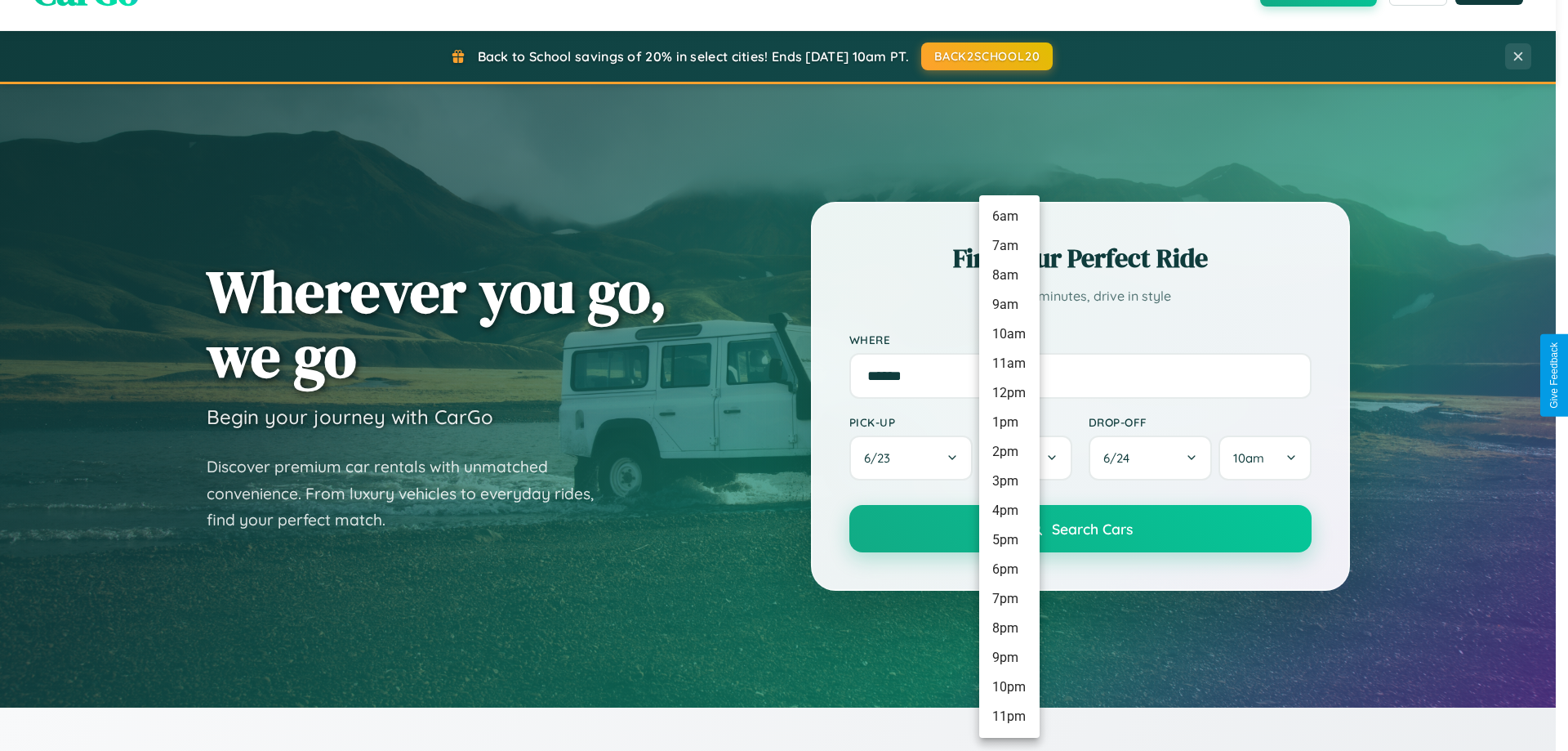
click at [1009, 569] on li "6pm" at bounding box center [1009, 569] width 61 height 29
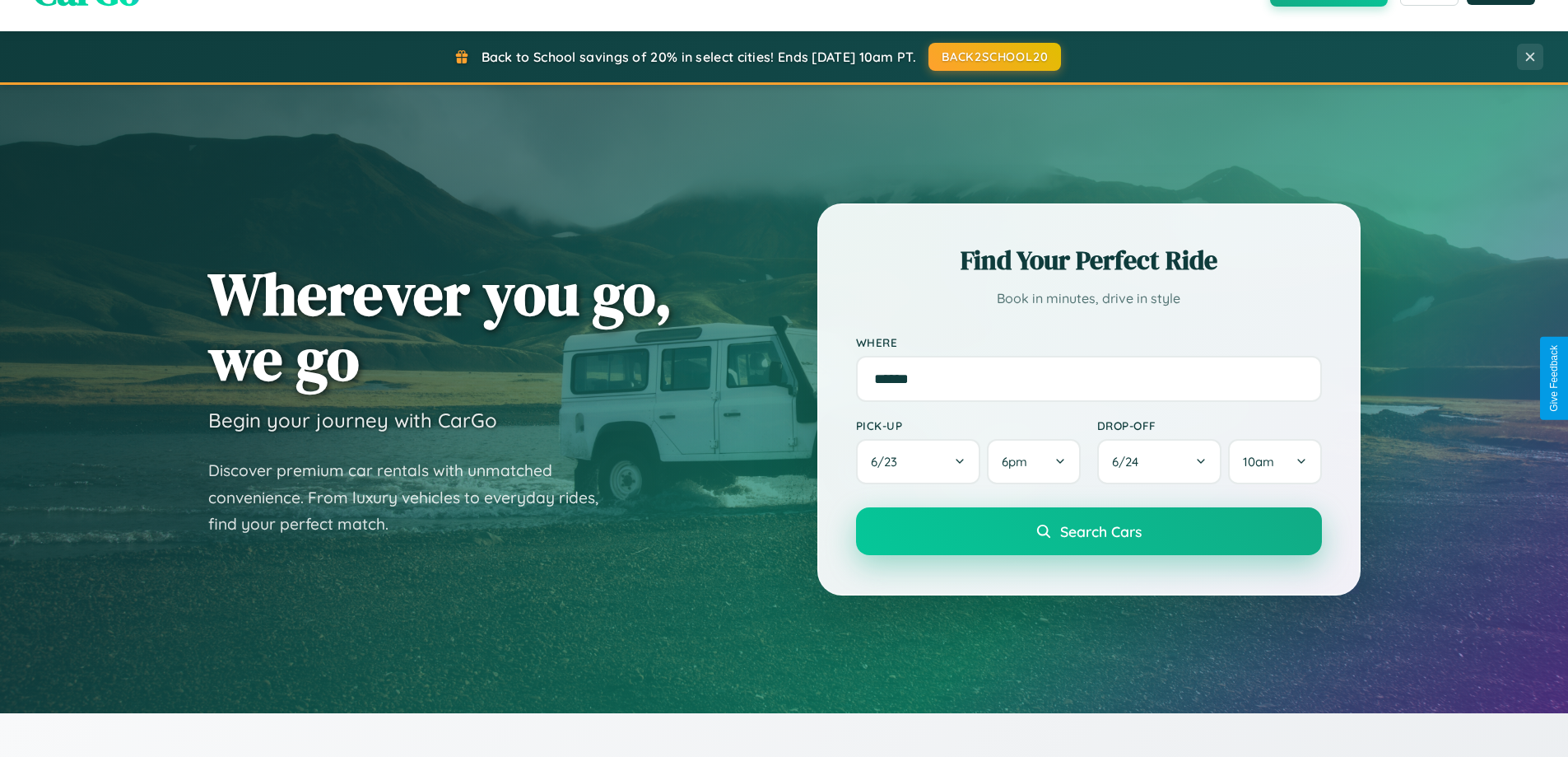
click at [1088, 533] on span "Search Cars" at bounding box center [1101, 531] width 81 height 18
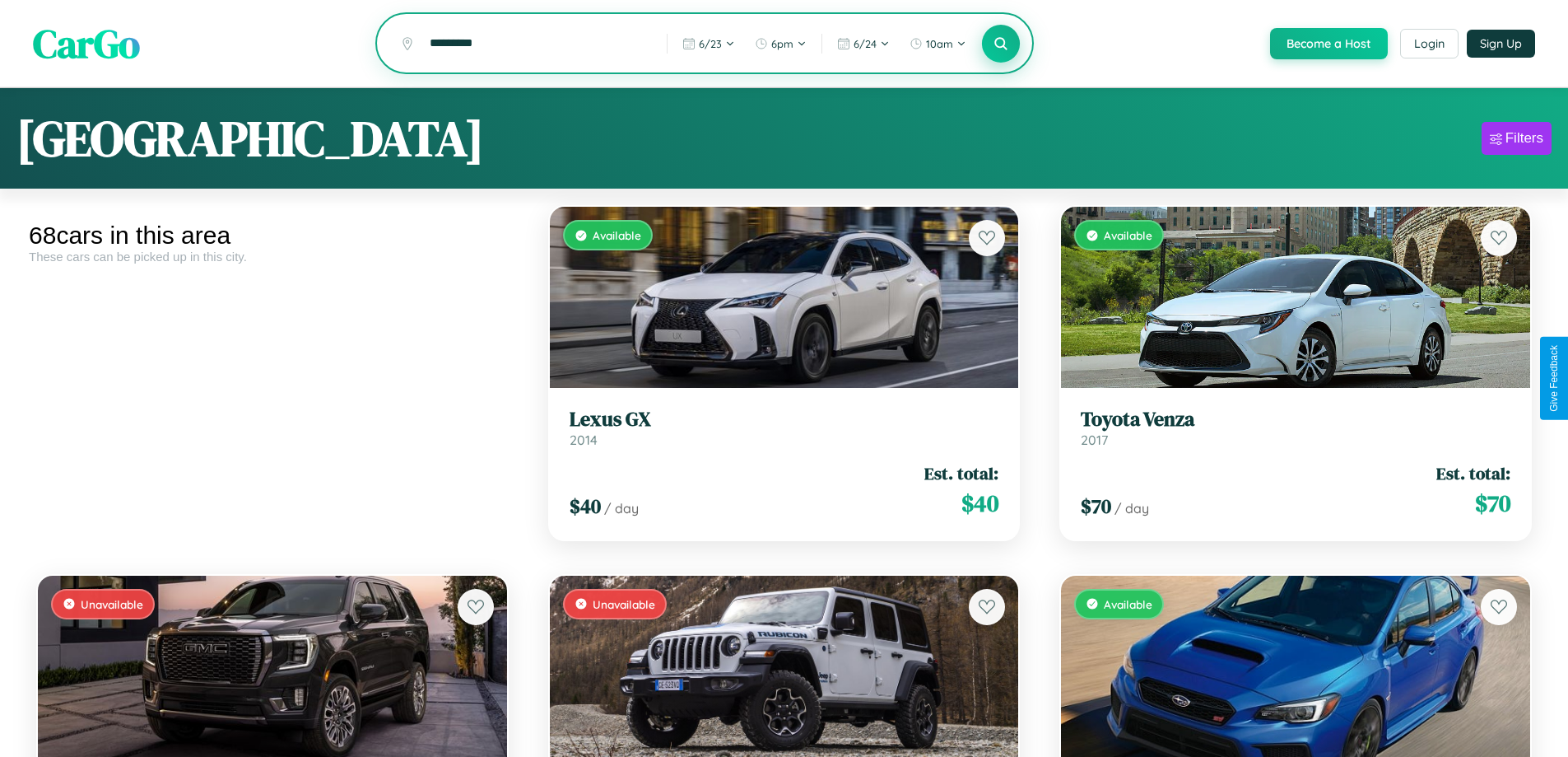
click at [1000, 44] on icon at bounding box center [1001, 43] width 16 height 16
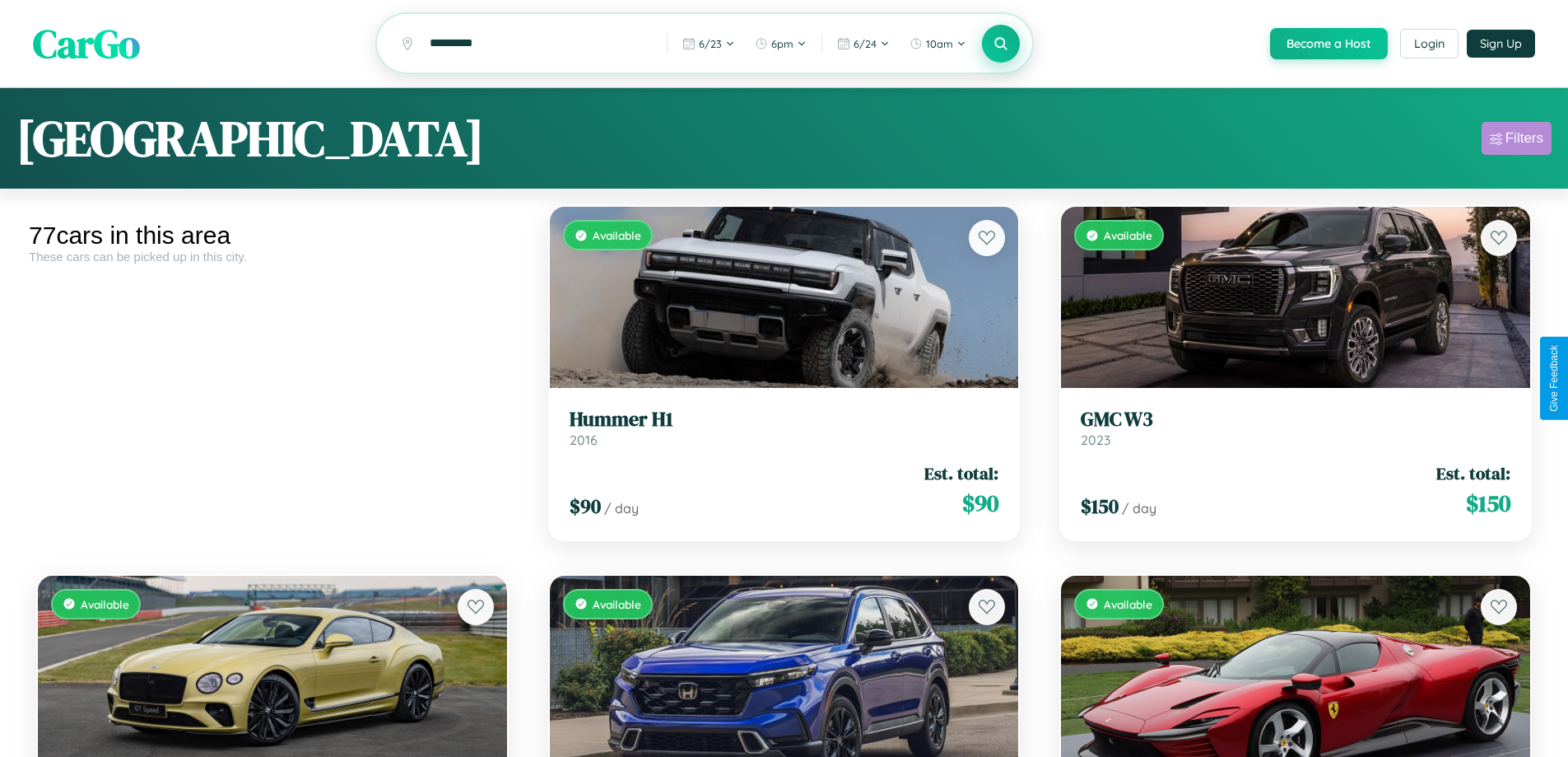
click at [1516, 141] on div "Filters" at bounding box center [1524, 138] width 38 height 17
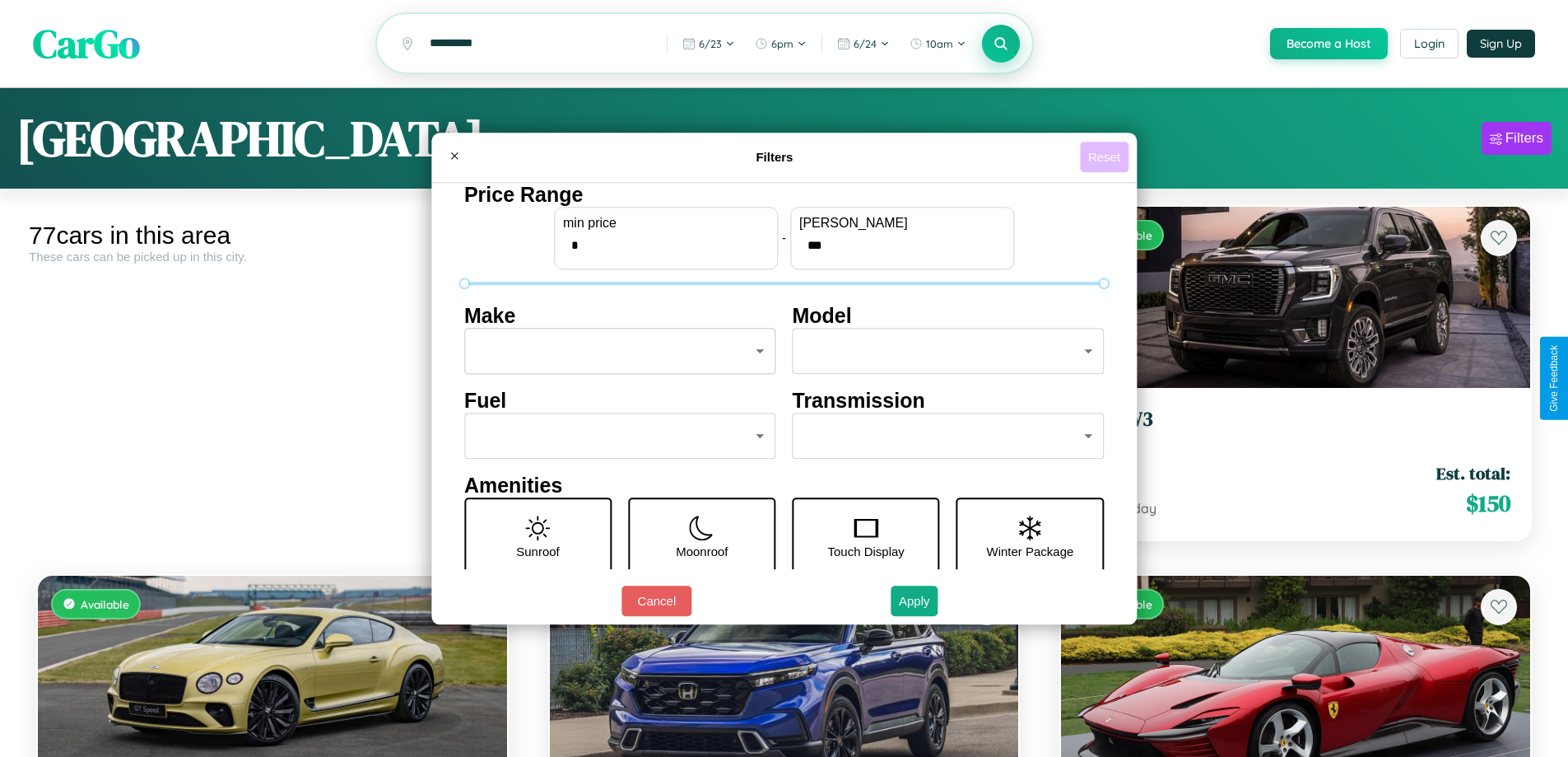
click at [1106, 156] on button "Reset" at bounding box center [1104, 157] width 49 height 30
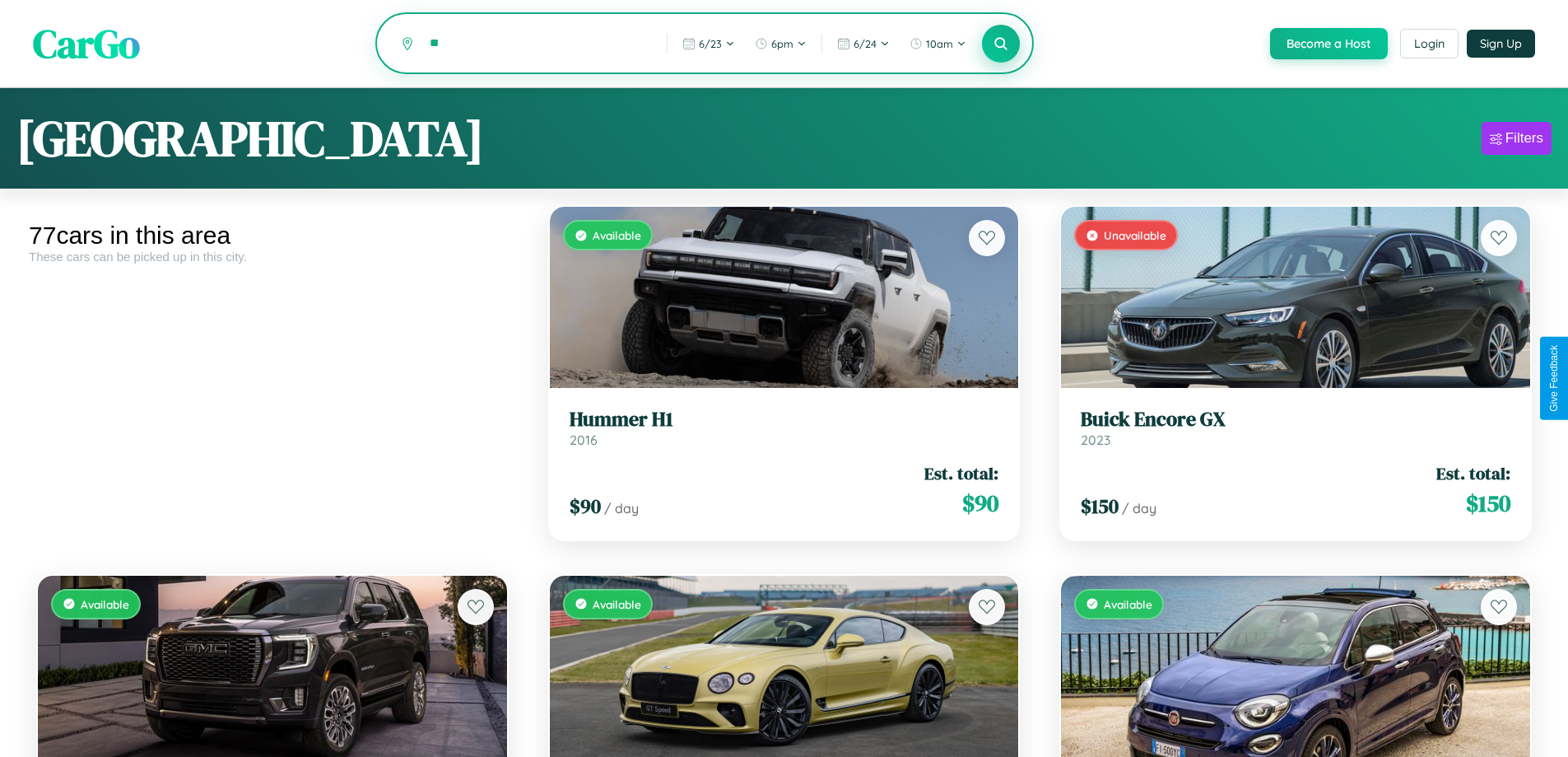
type input "*"
type input "******"
click at [1000, 44] on icon at bounding box center [1001, 43] width 16 height 16
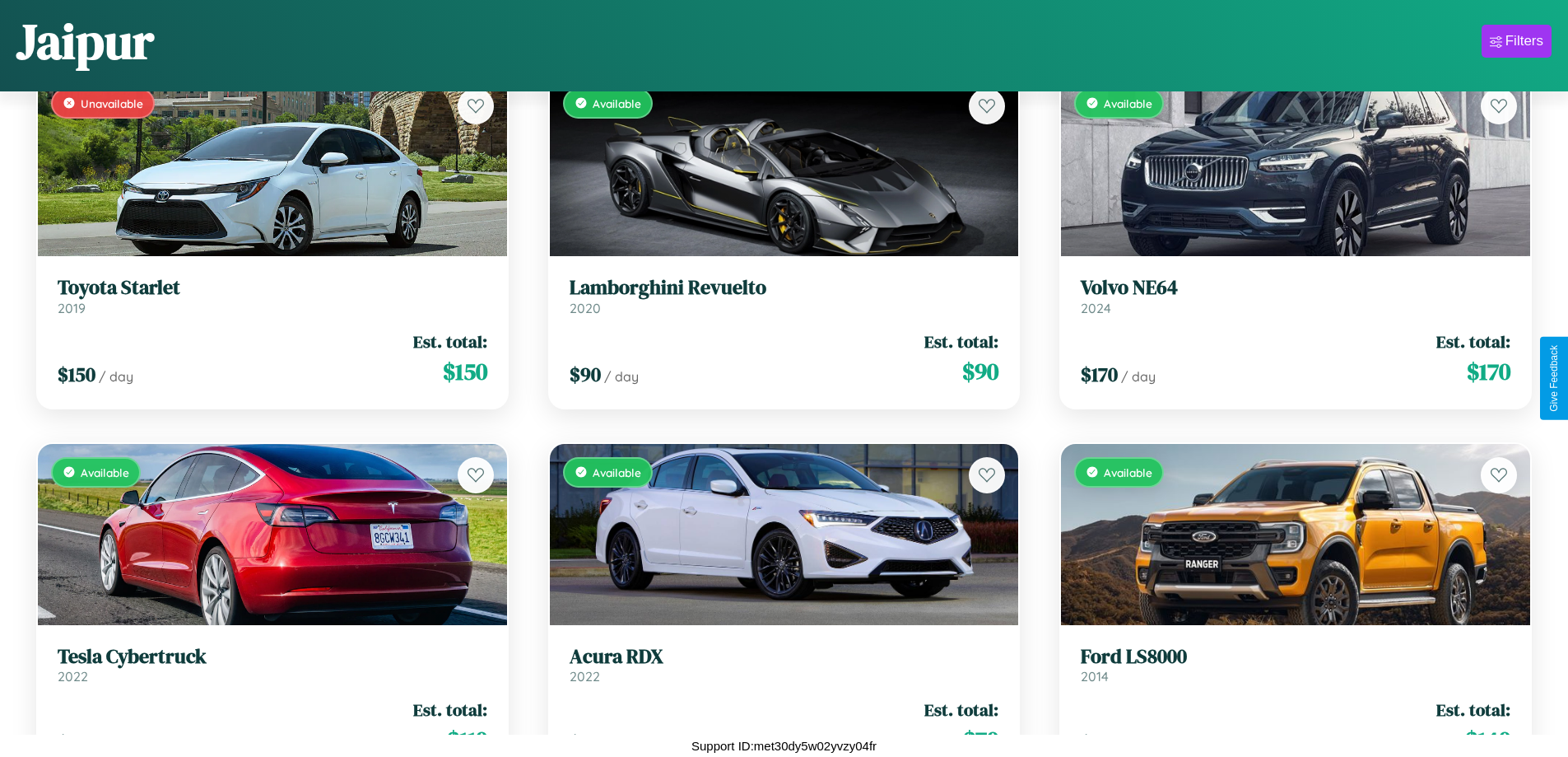
scroll to position [4287, 0]
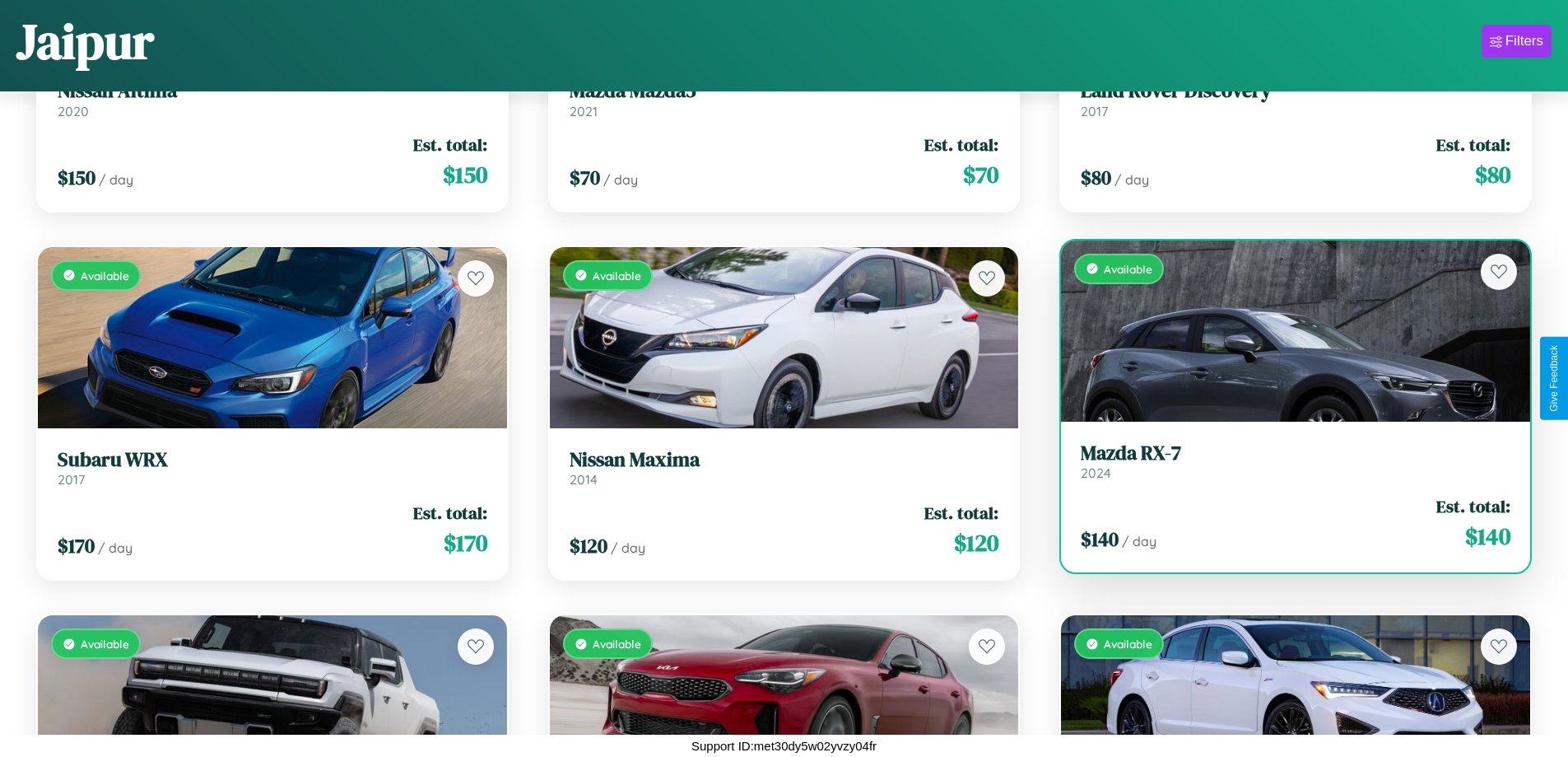
click at [1284, 464] on link "Mazda RX-7 2024" at bounding box center [1295, 462] width 430 height 40
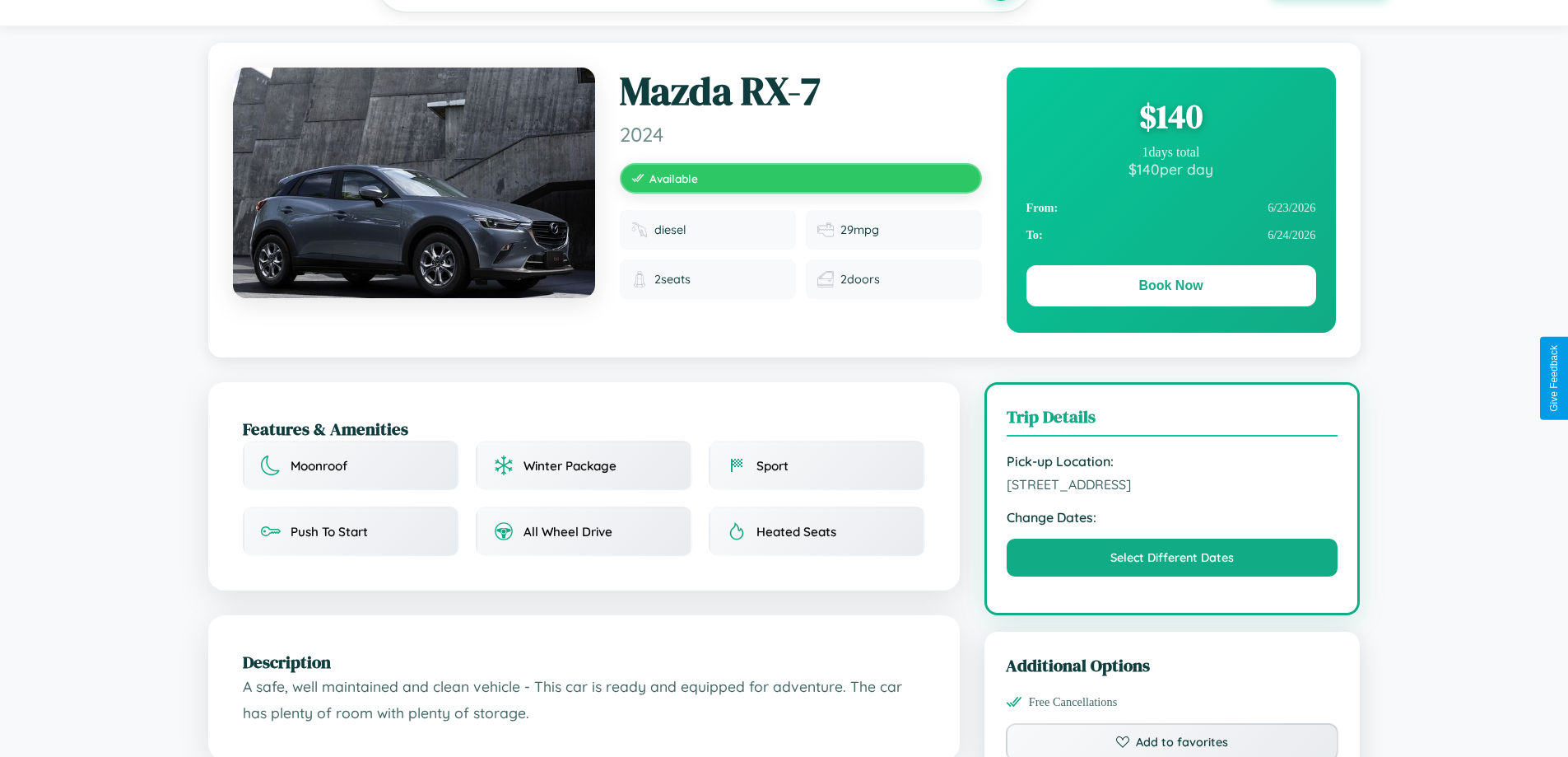
scroll to position [170, 0]
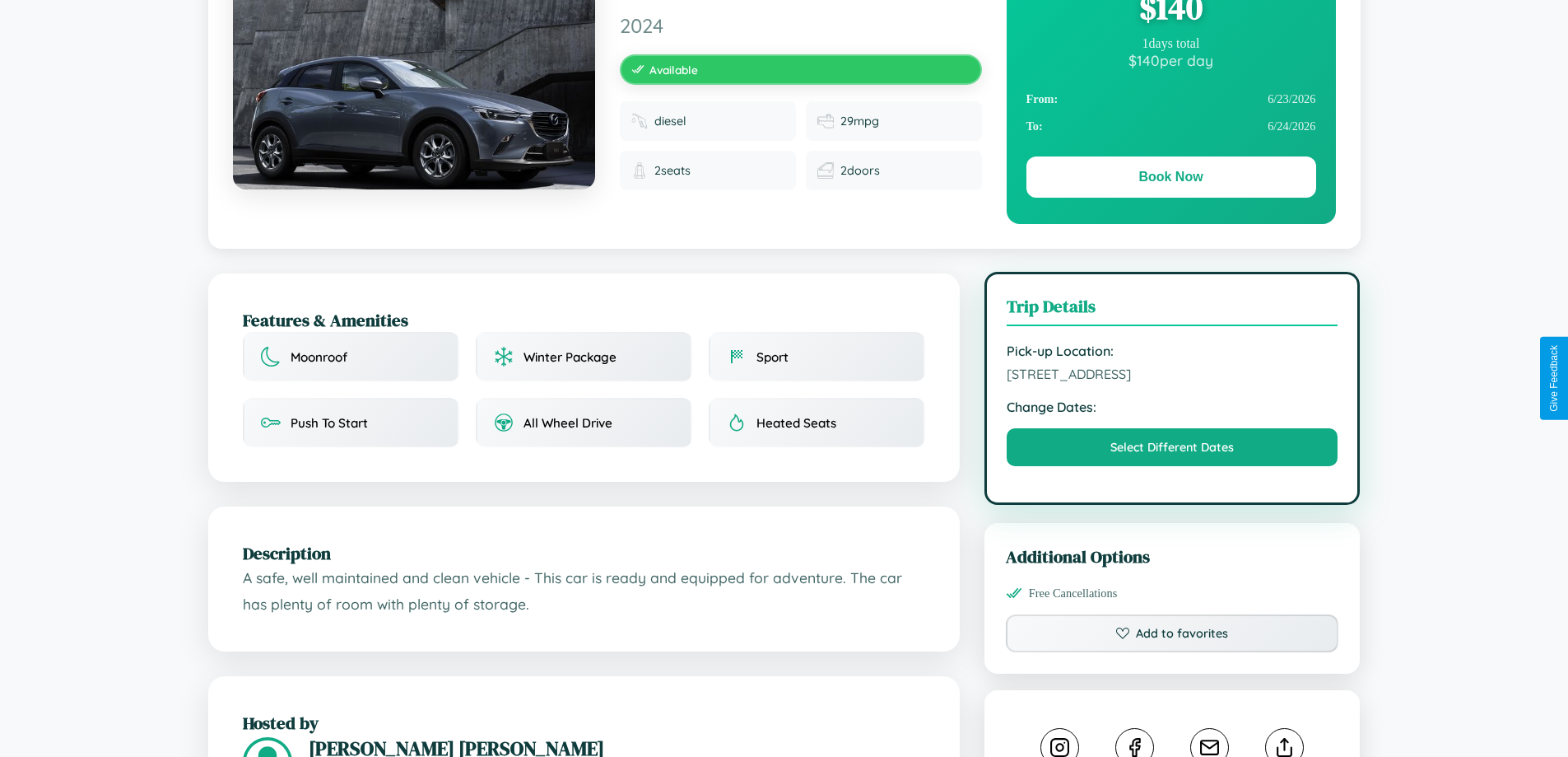
click at [1172, 376] on span "[STREET_ADDRESS]" at bounding box center [1172, 374] width 331 height 17
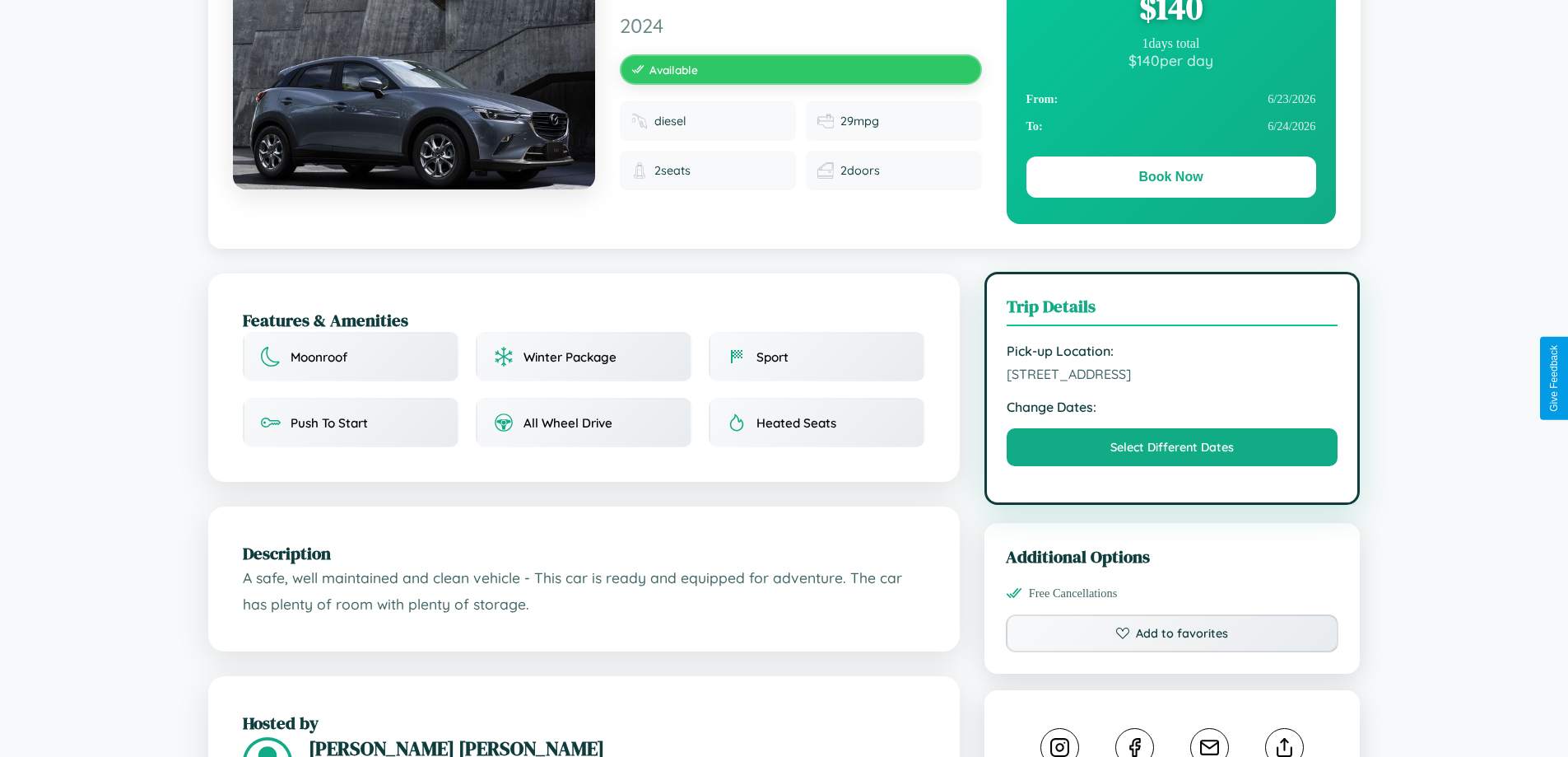
click at [1172, 376] on span "[STREET_ADDRESS]" at bounding box center [1172, 374] width 331 height 17
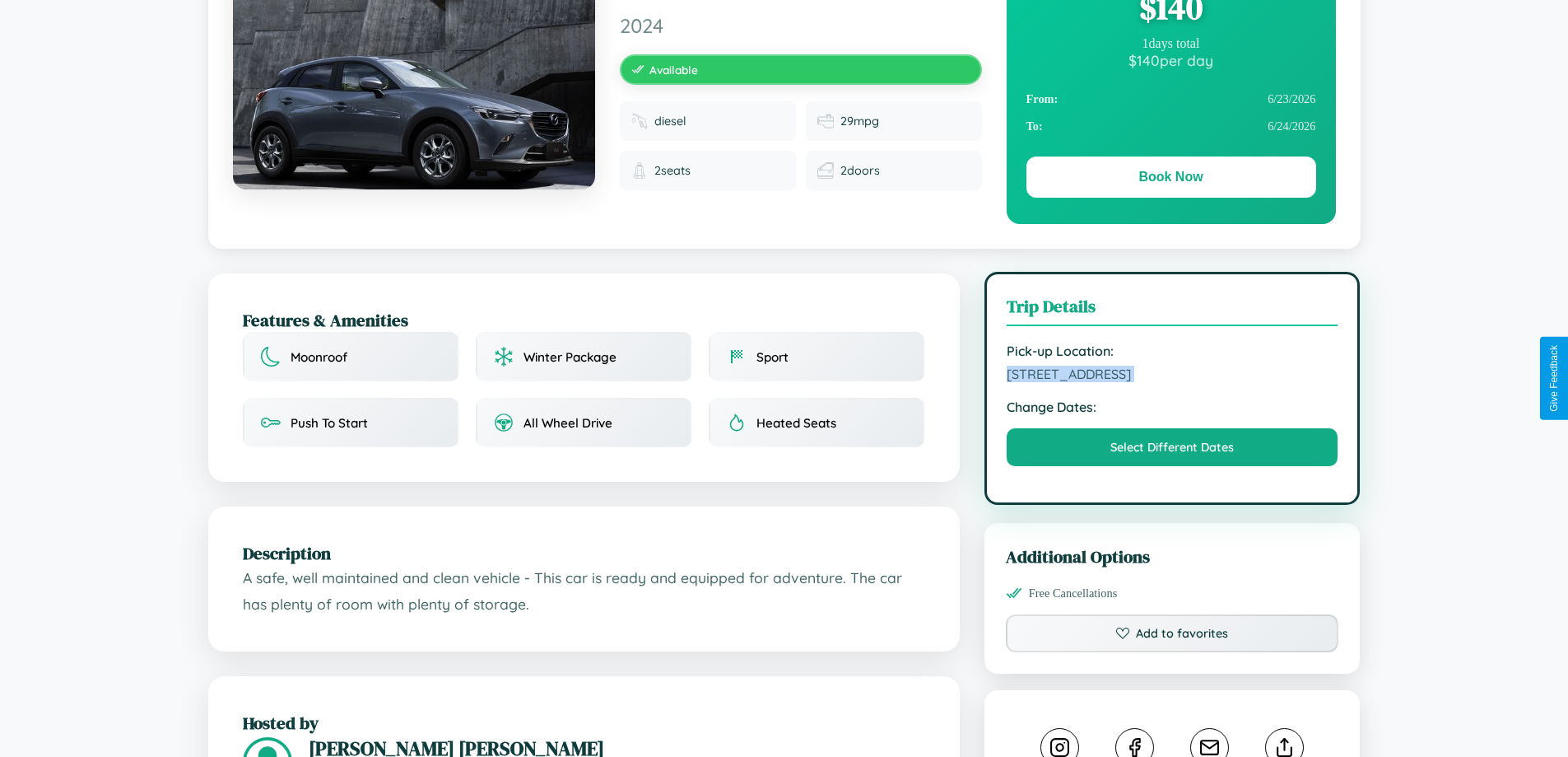
click at [1172, 376] on span "[STREET_ADDRESS]" at bounding box center [1172, 374] width 331 height 17
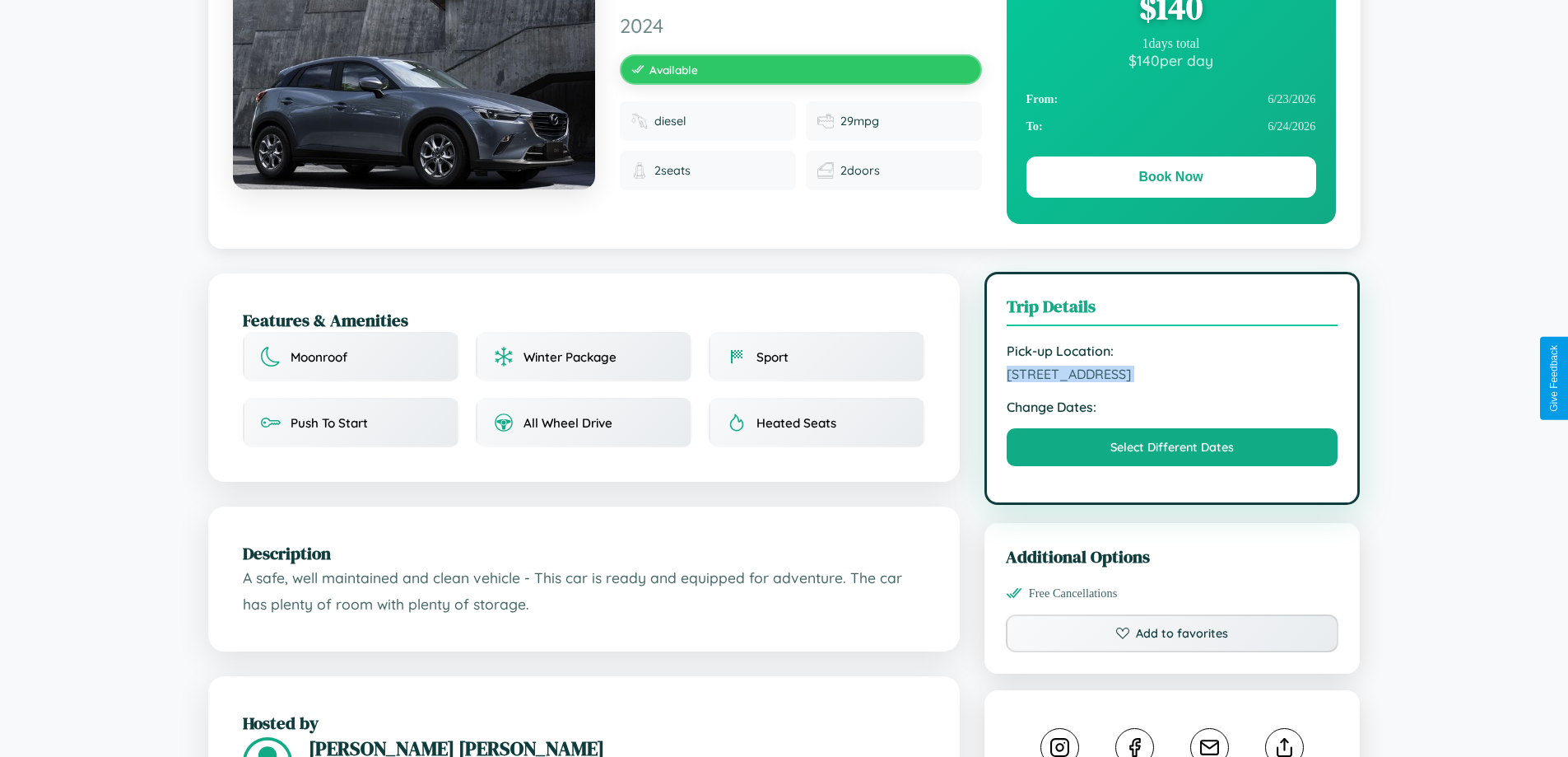
click at [1172, 376] on span "[STREET_ADDRESS]" at bounding box center [1172, 374] width 331 height 17
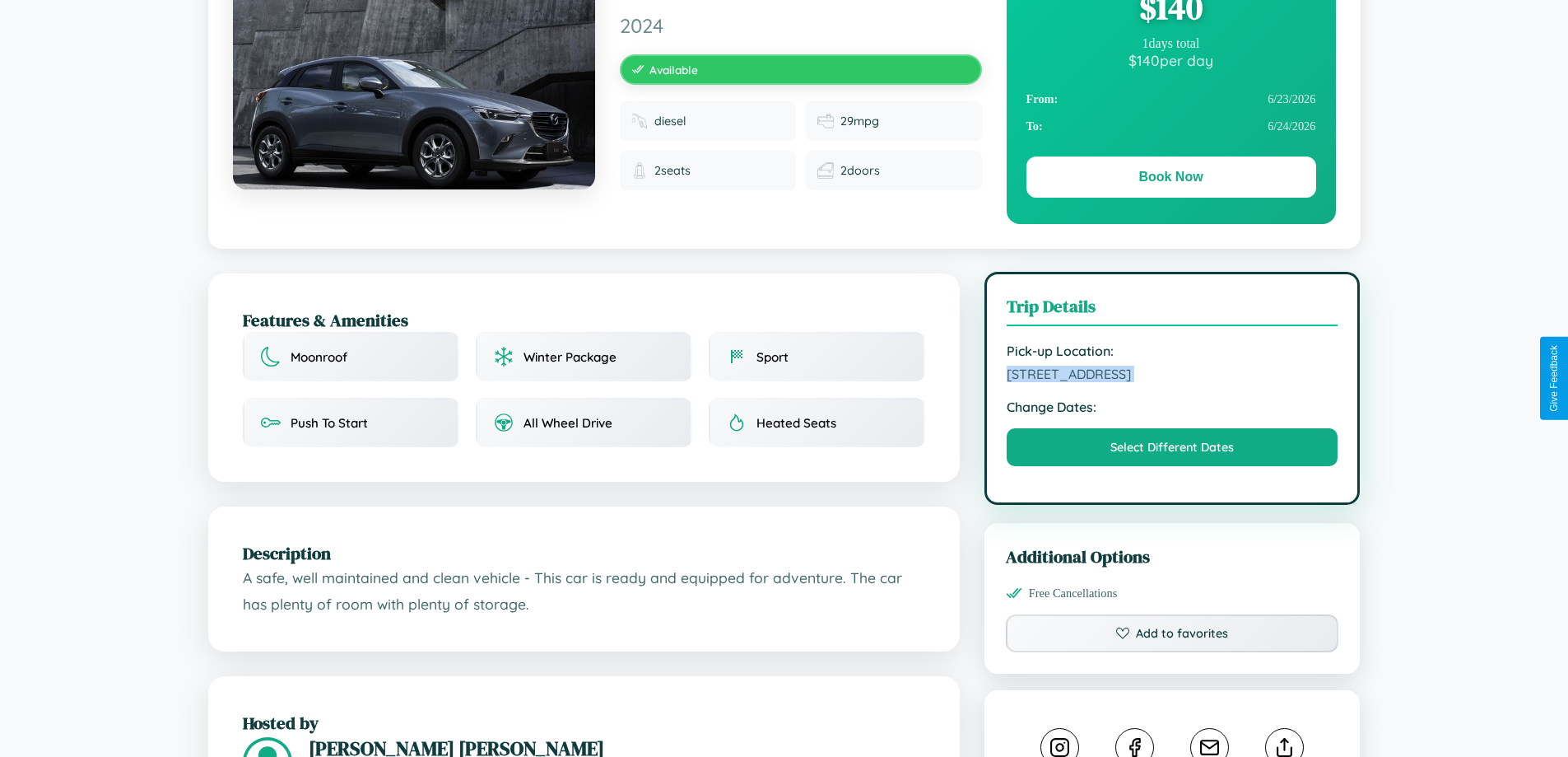
click at [1172, 376] on span "[STREET_ADDRESS]" at bounding box center [1172, 374] width 331 height 17
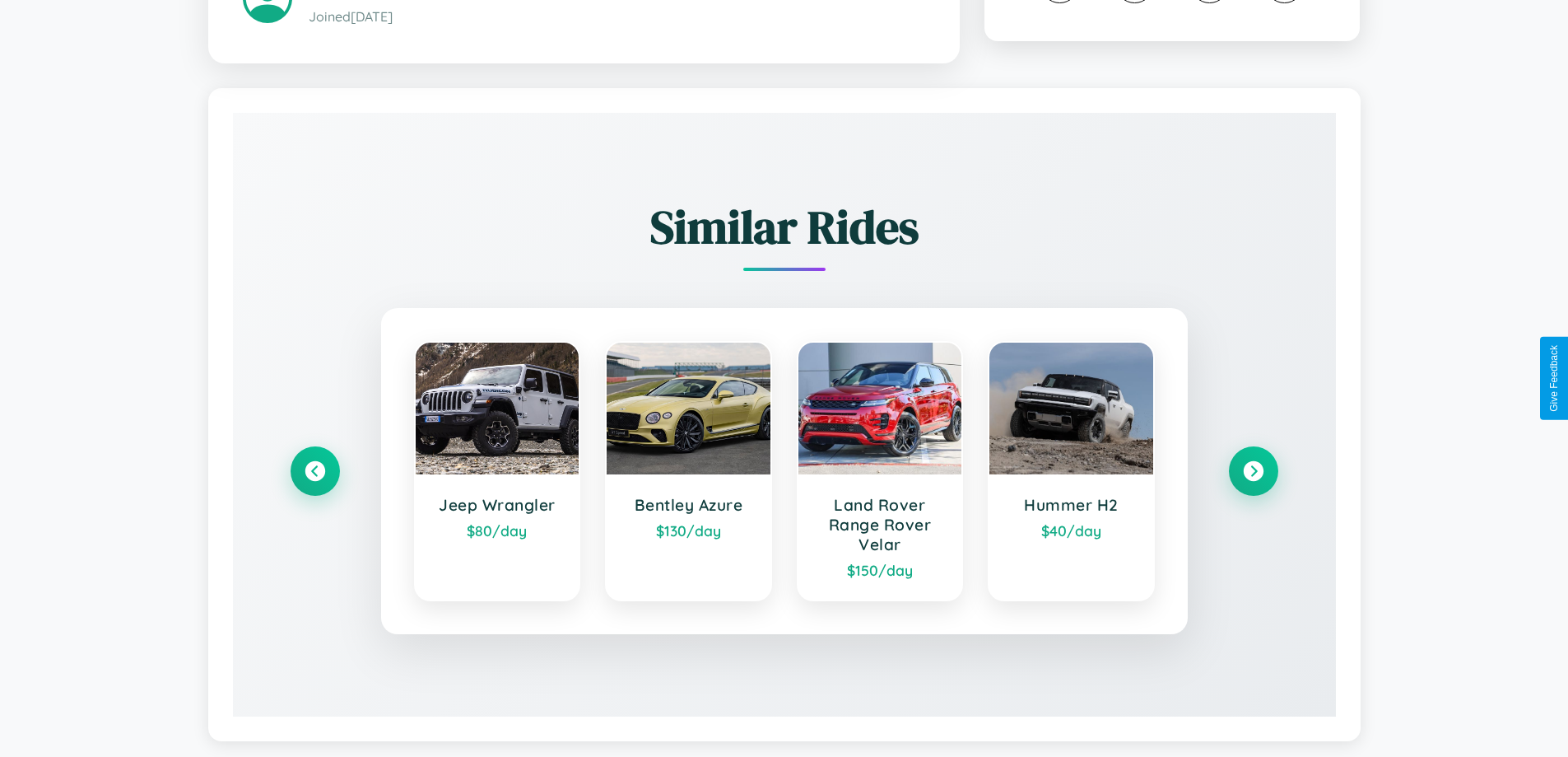
scroll to position [958, 0]
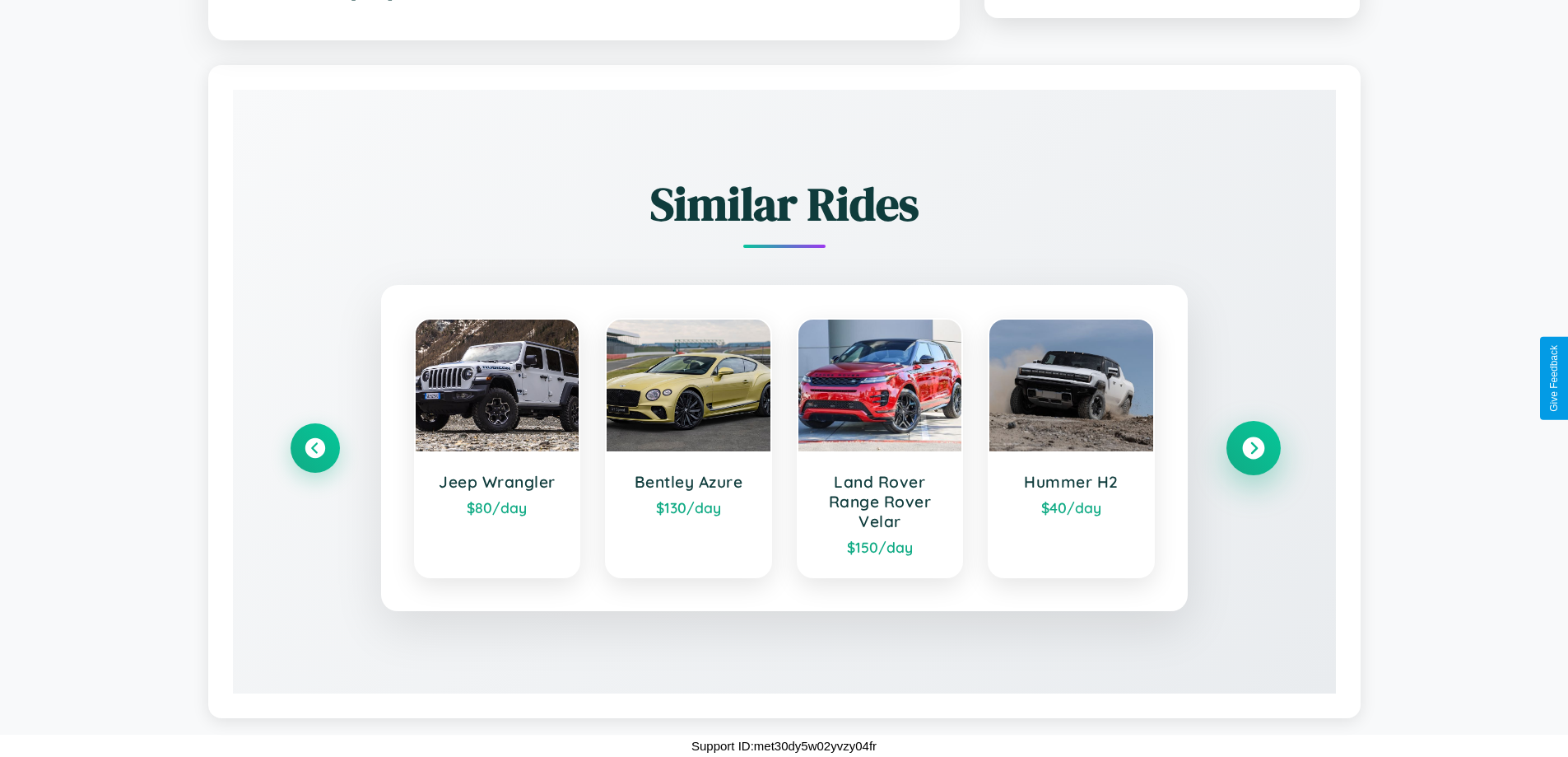
click at [1253, 448] on icon at bounding box center [1253, 448] width 22 height 22
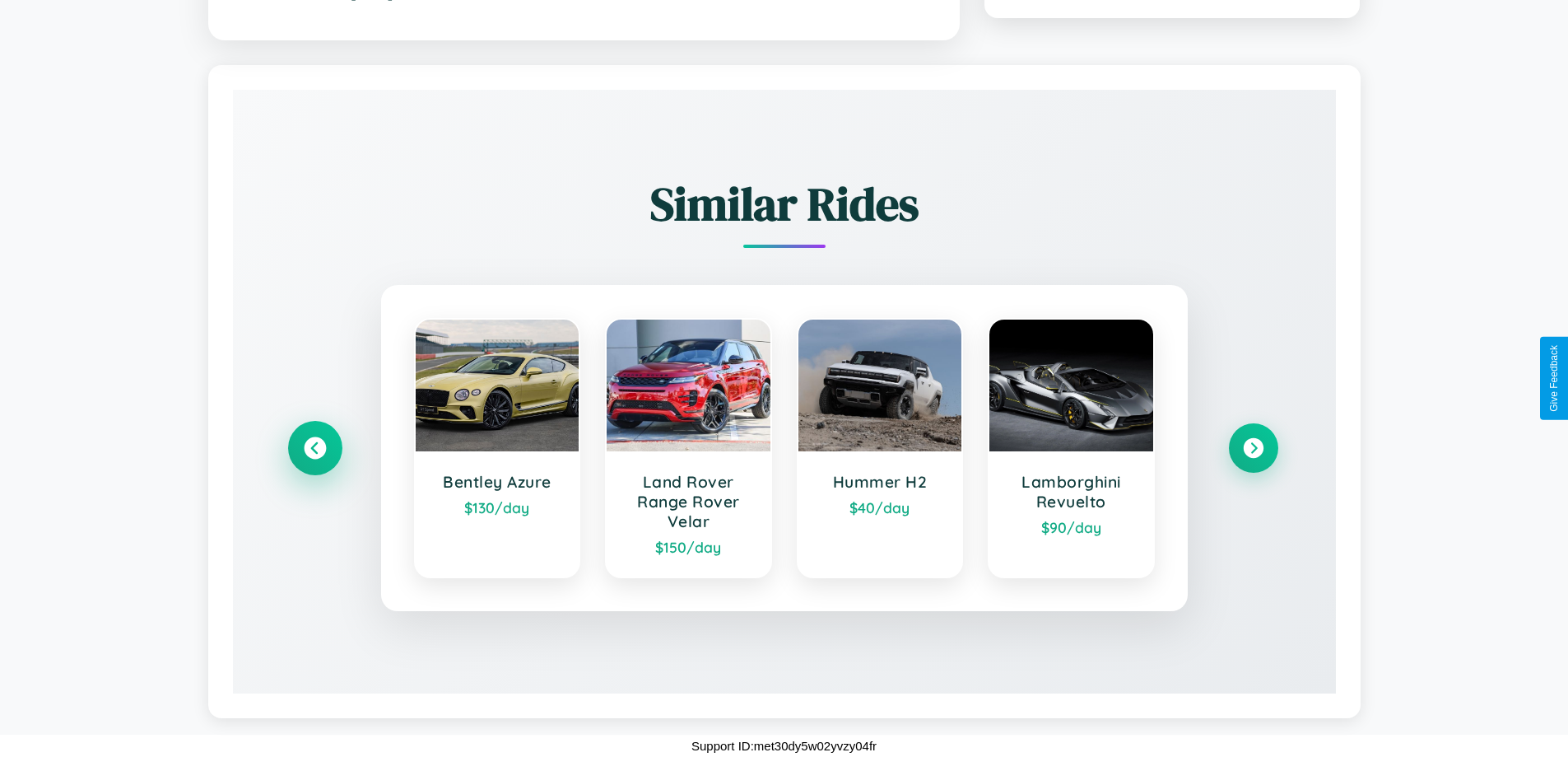
click at [315, 448] on icon at bounding box center [315, 448] width 22 height 22
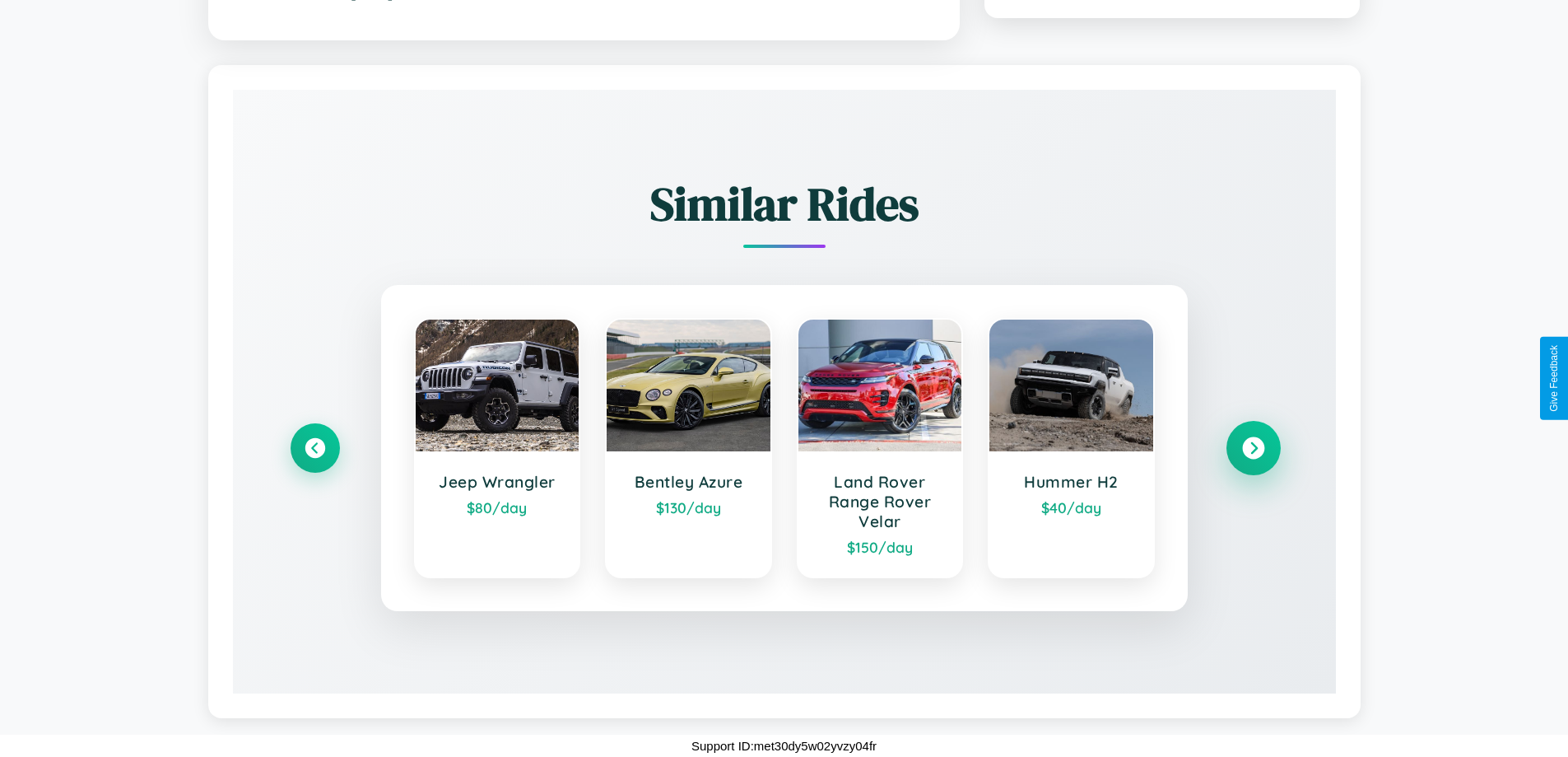
click at [1253, 448] on icon at bounding box center [1253, 448] width 22 height 22
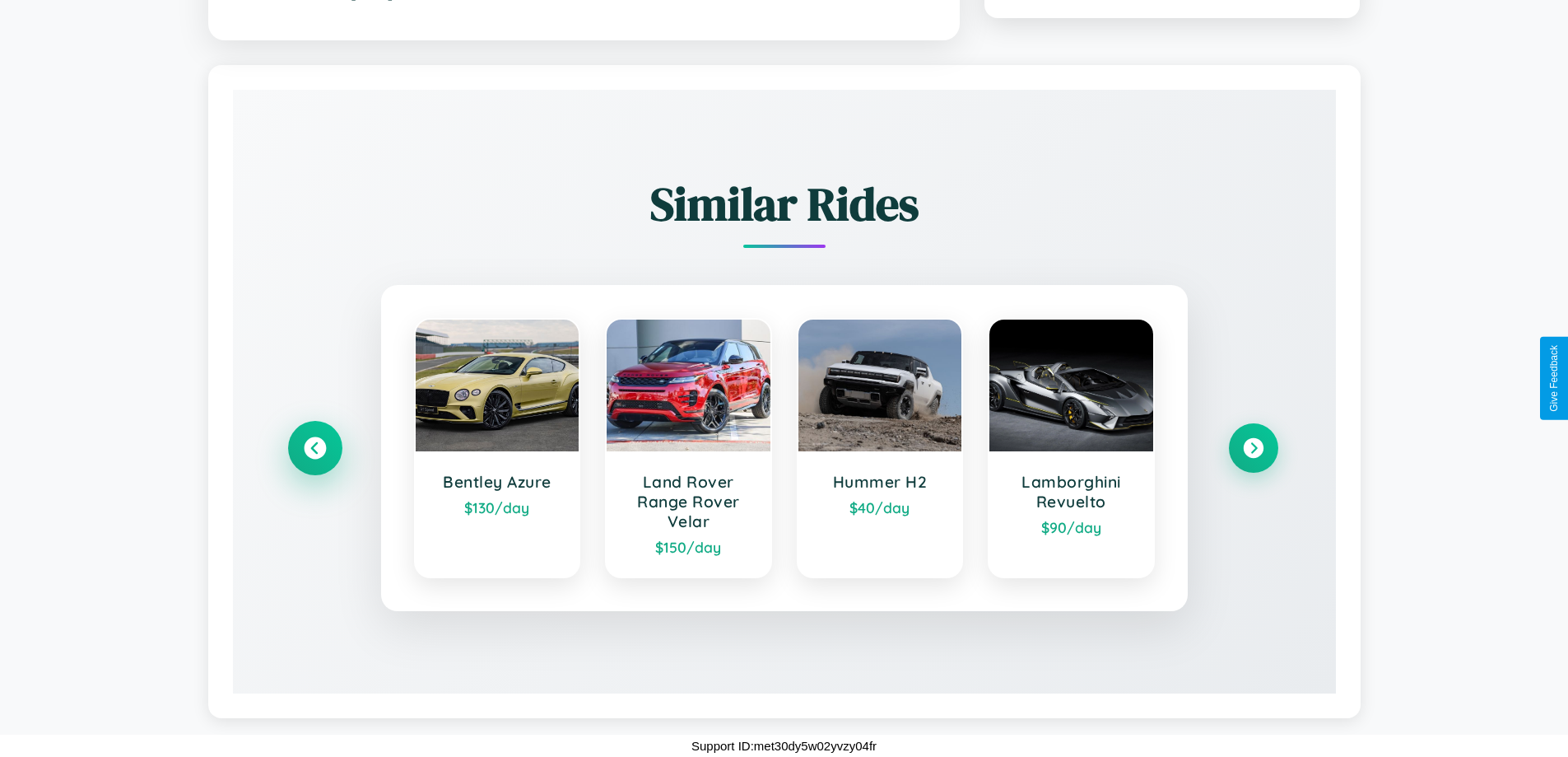
click at [315, 448] on icon at bounding box center [315, 448] width 22 height 22
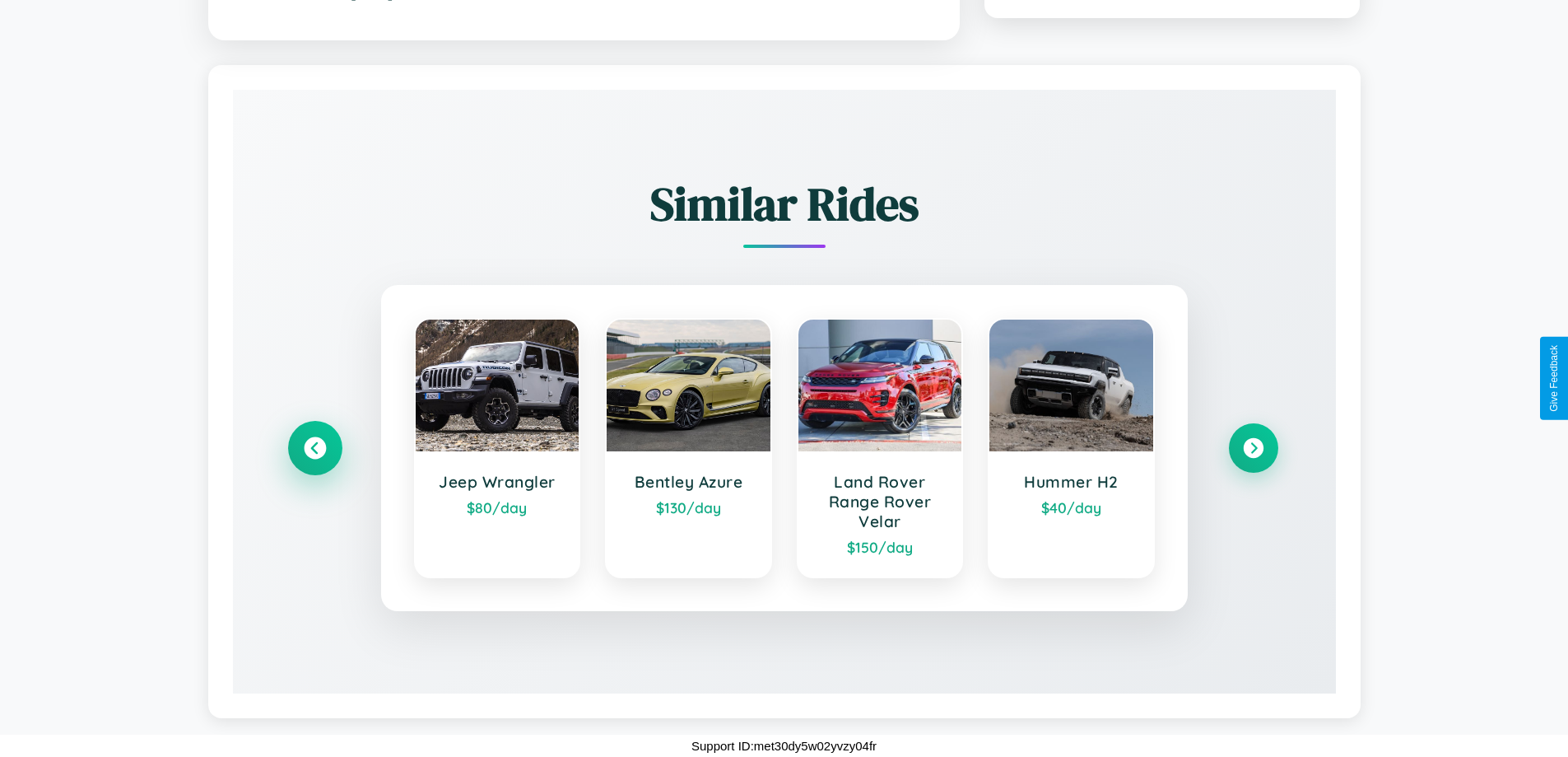
click at [315, 448] on icon at bounding box center [315, 448] width 22 height 22
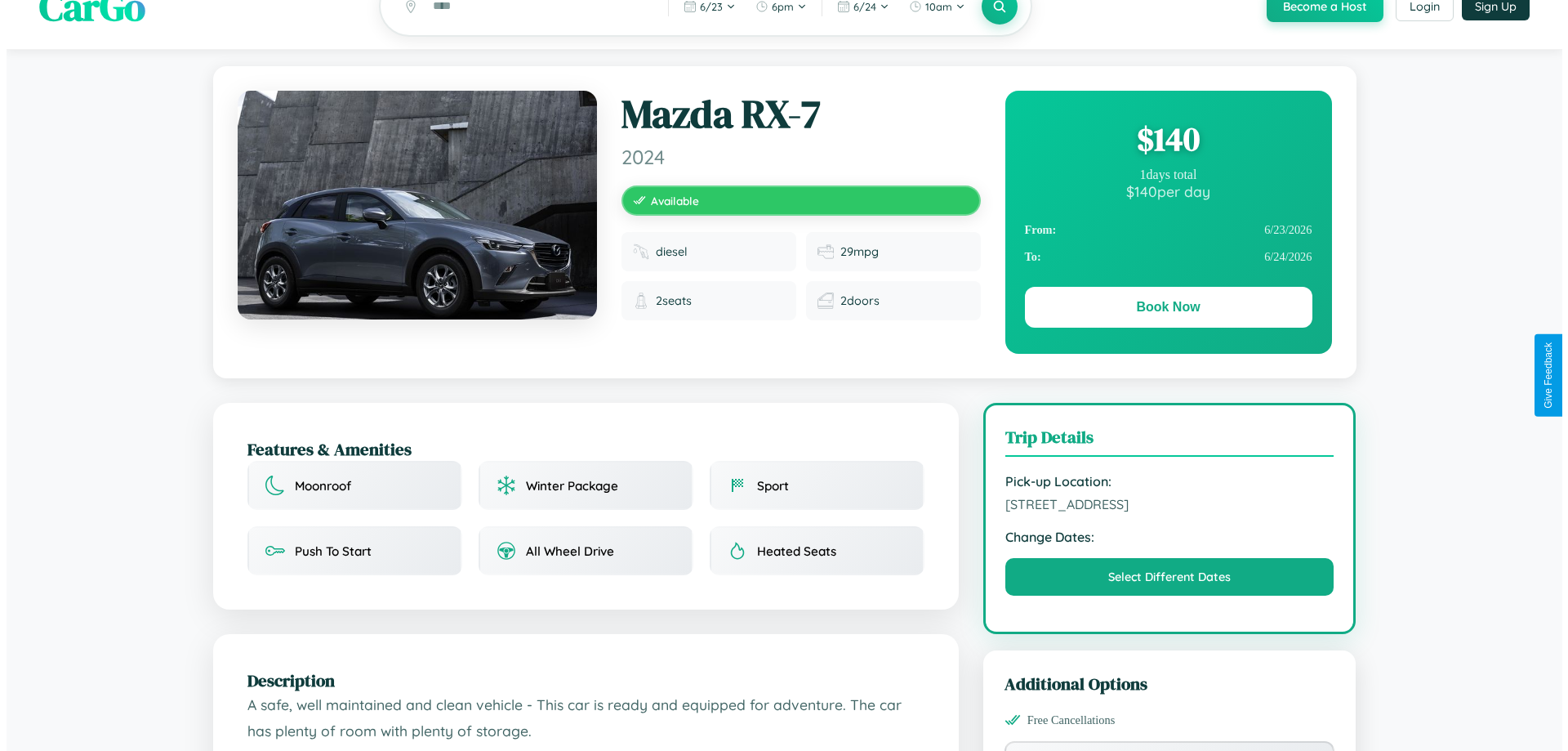
scroll to position [0, 0]
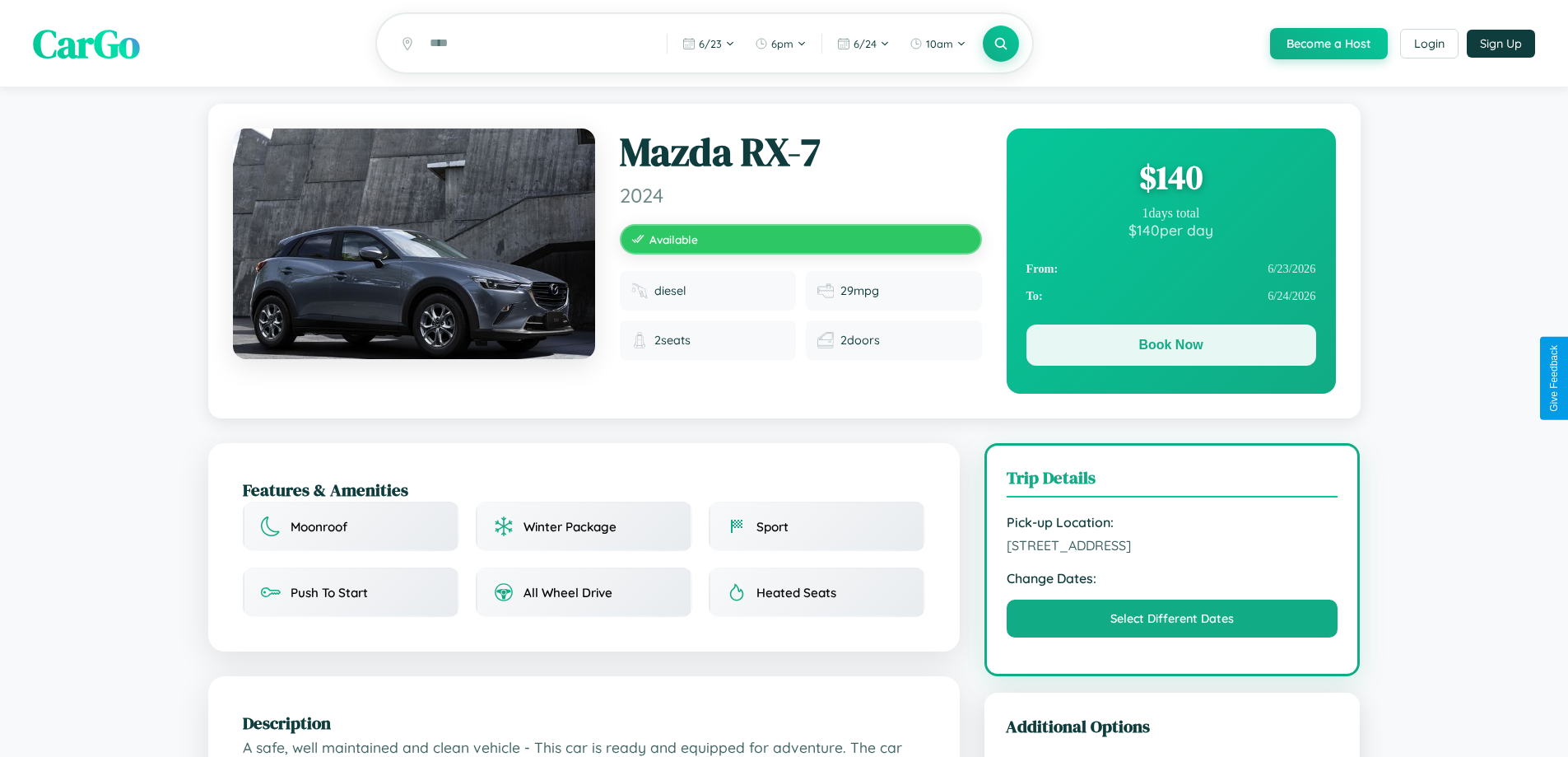
click at [1170, 347] on button "Book Now" at bounding box center [1170, 345] width 289 height 41
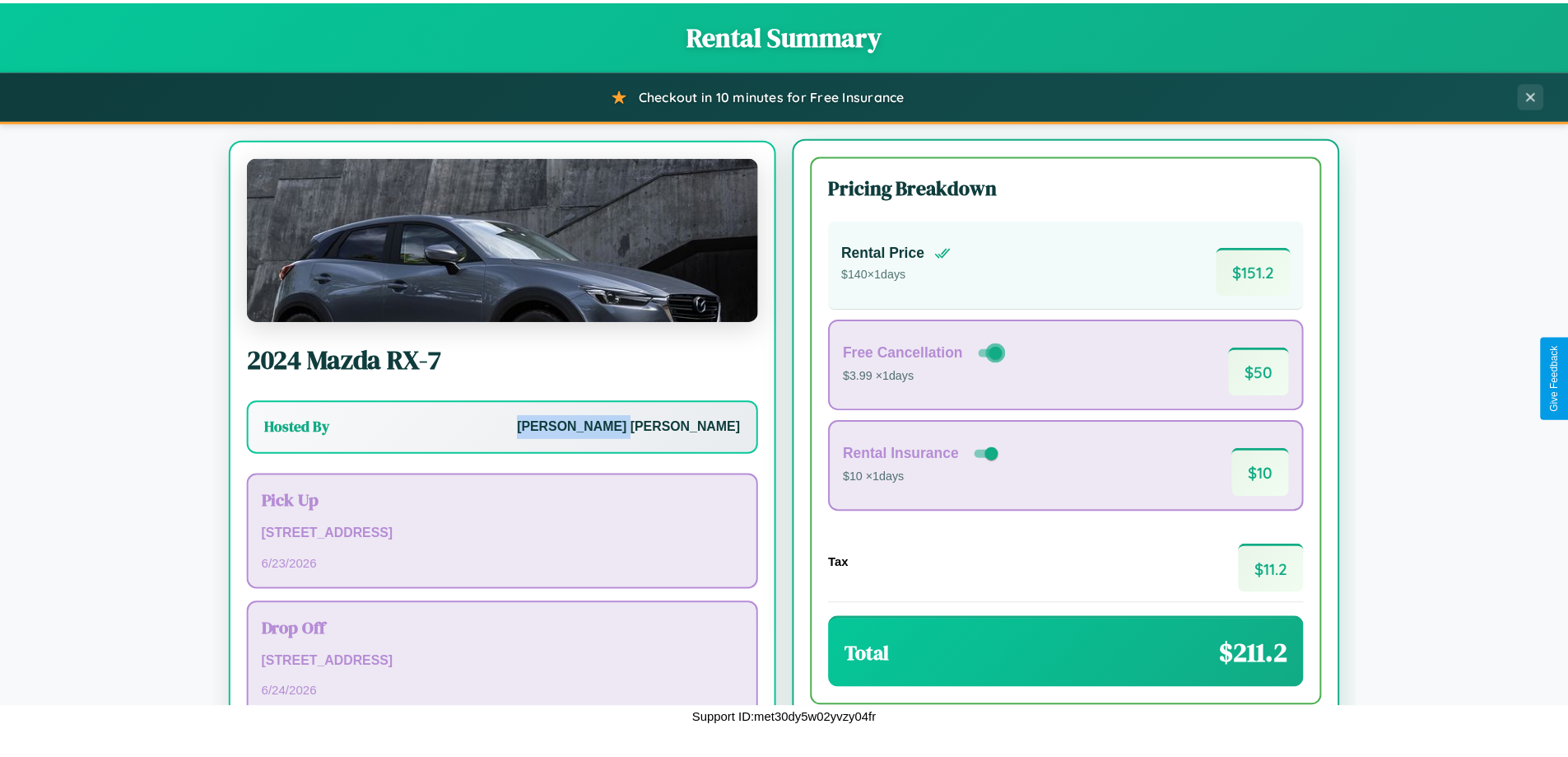
scroll to position [76, 0]
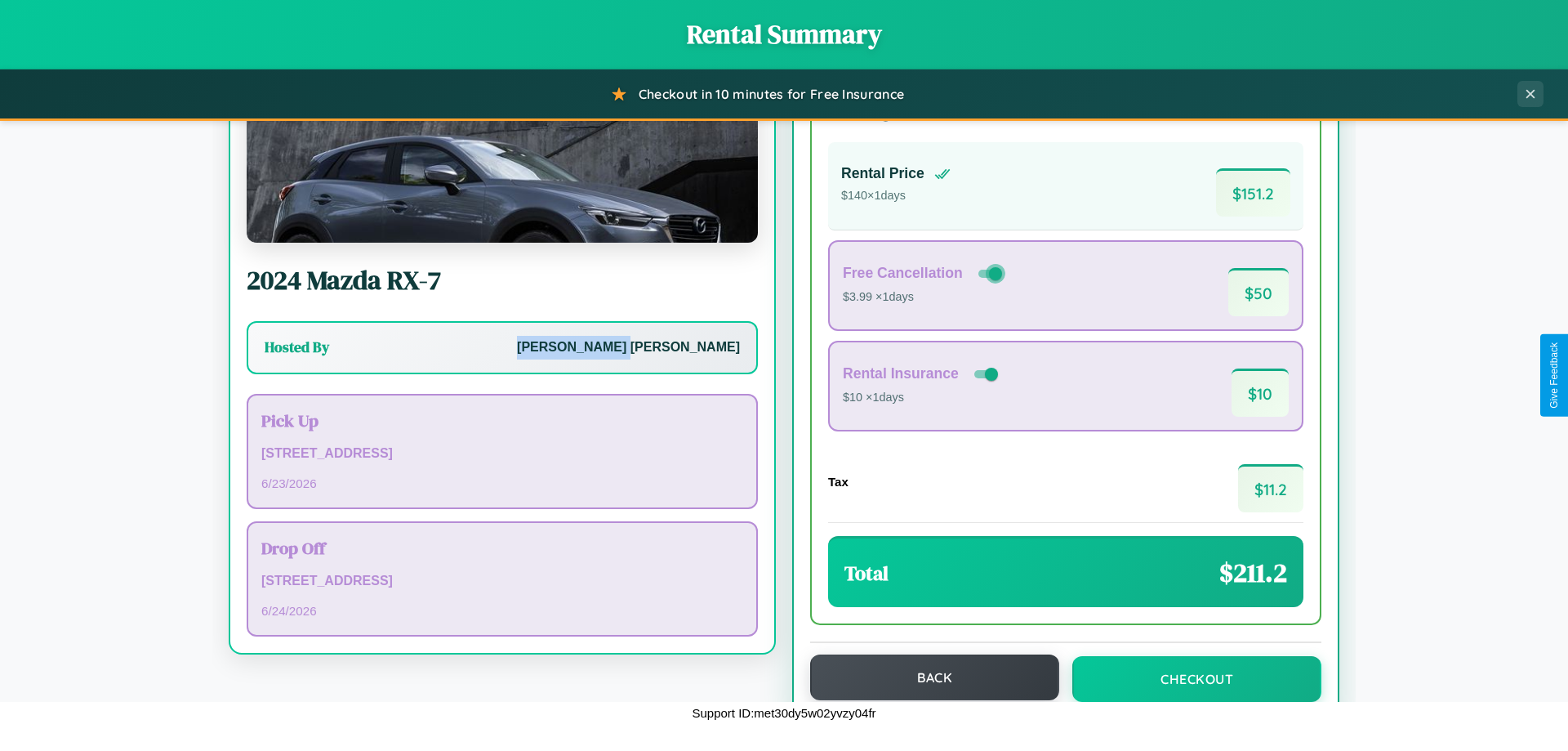
click at [926, 677] on button "Back" at bounding box center [934, 677] width 249 height 46
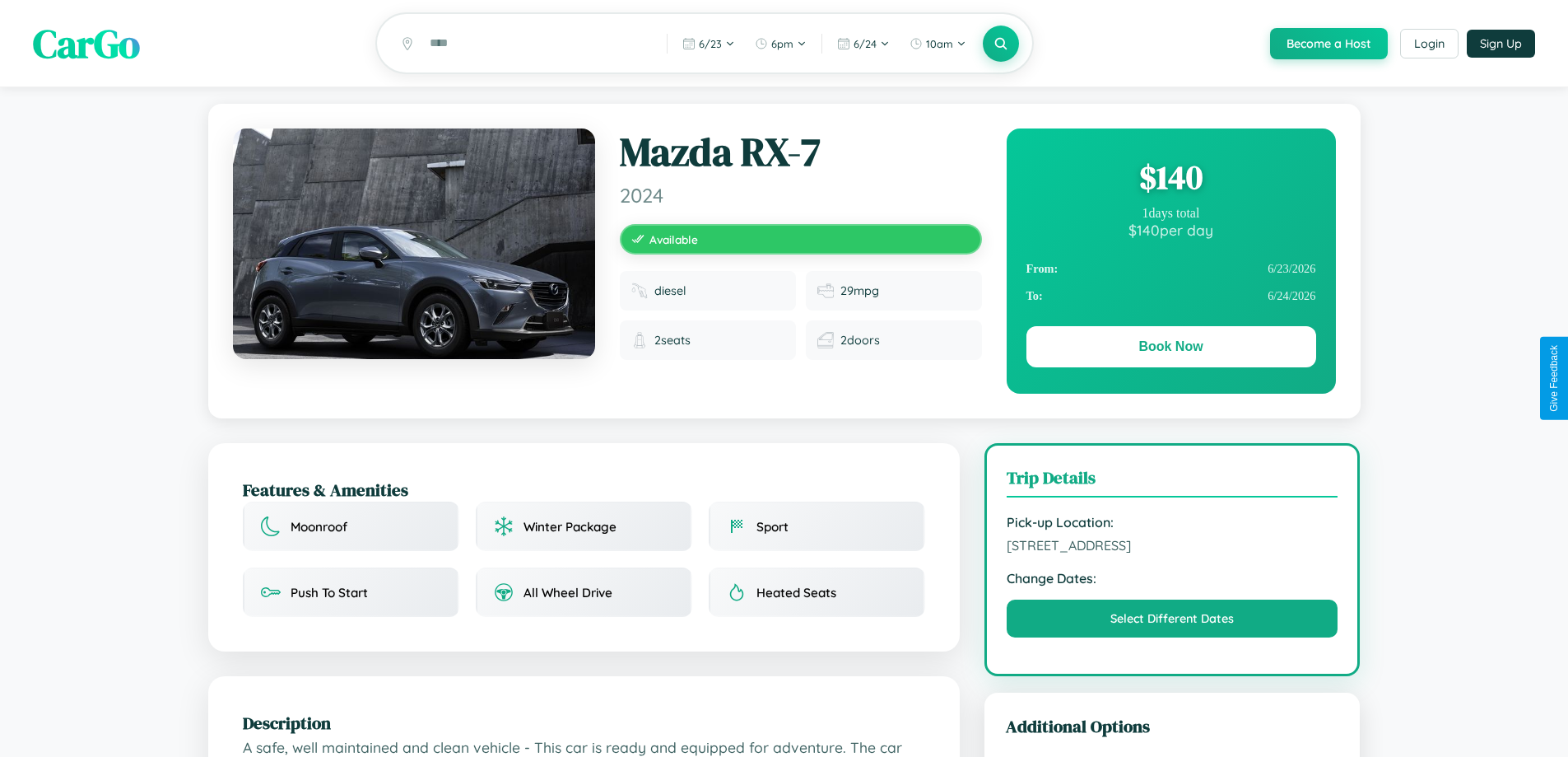
click at [1170, 180] on div "$ 140" at bounding box center [1170, 176] width 289 height 44
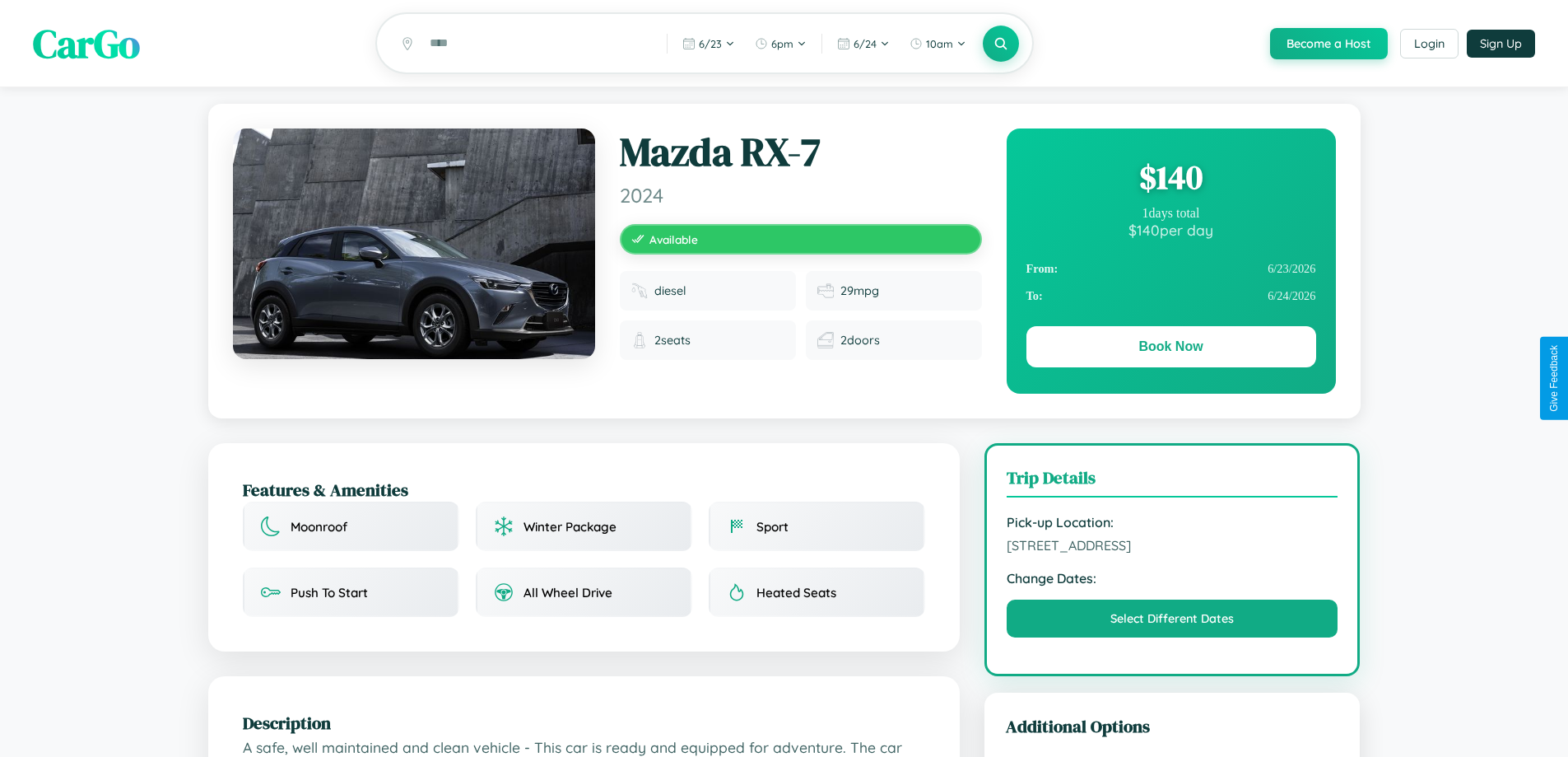
click at [1170, 180] on div "$ 140" at bounding box center [1170, 176] width 289 height 44
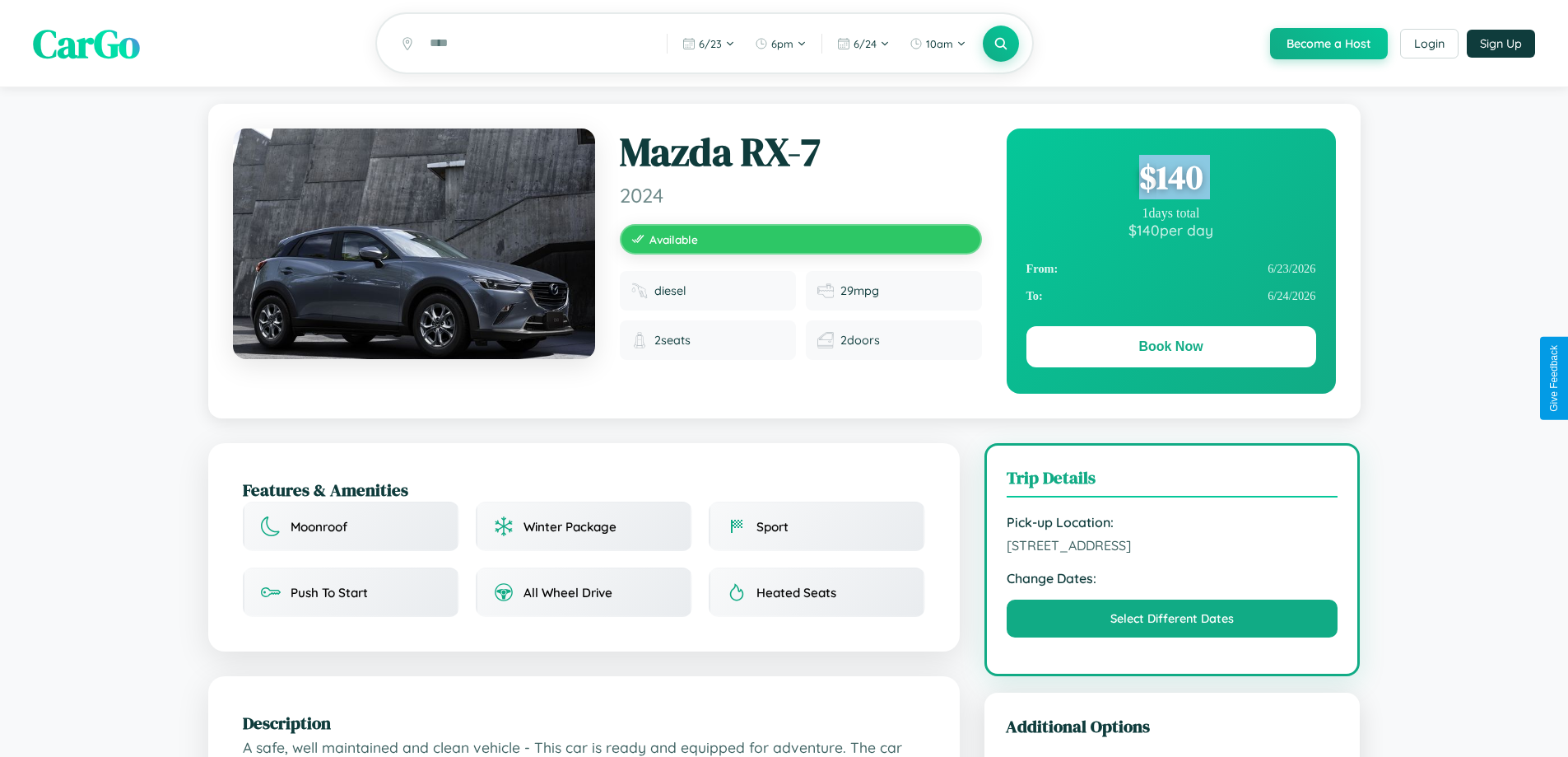
click at [1170, 180] on div "$ 140" at bounding box center [1170, 176] width 289 height 44
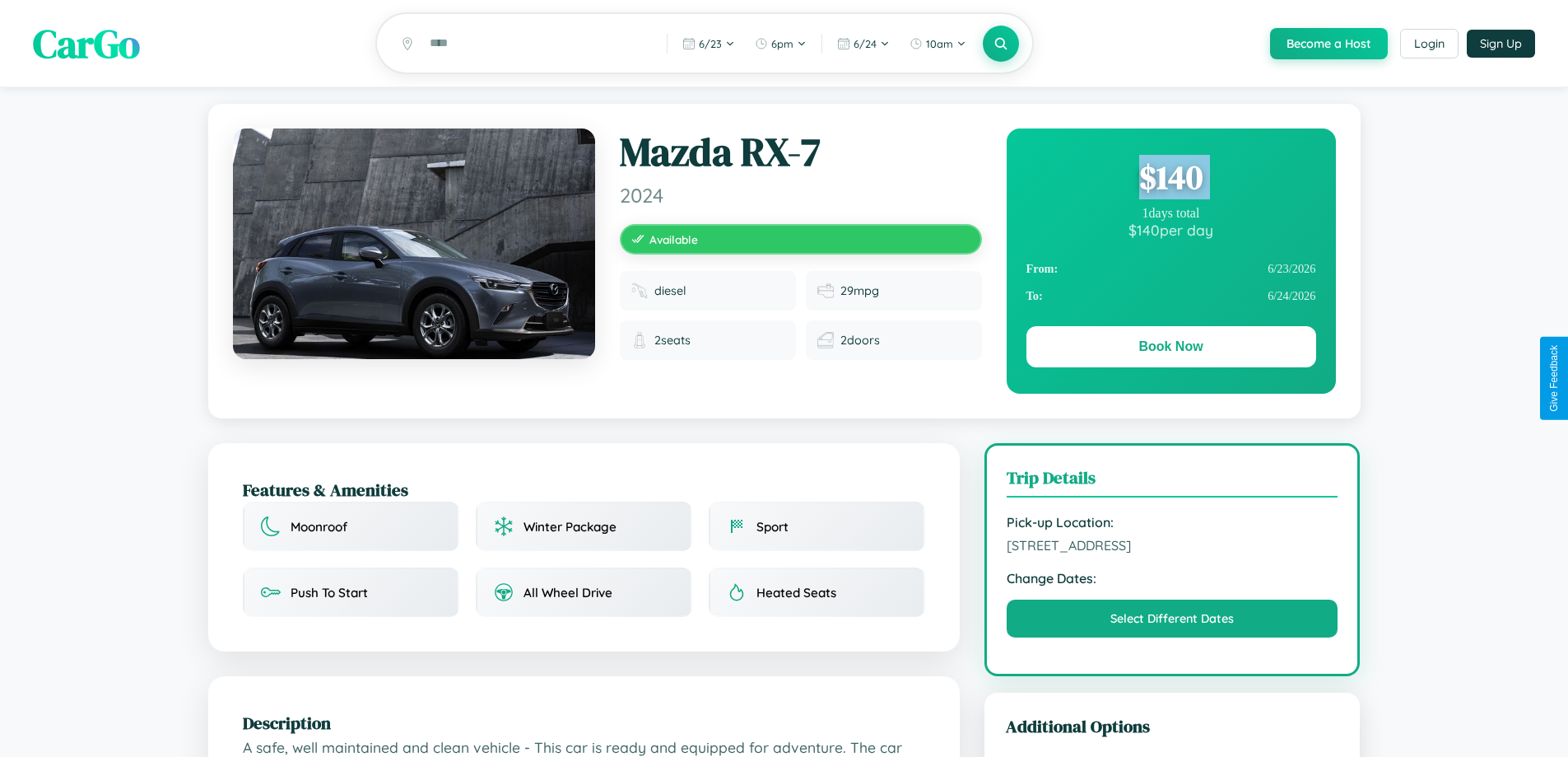
click at [1170, 180] on div "$ 140" at bounding box center [1170, 176] width 289 height 44
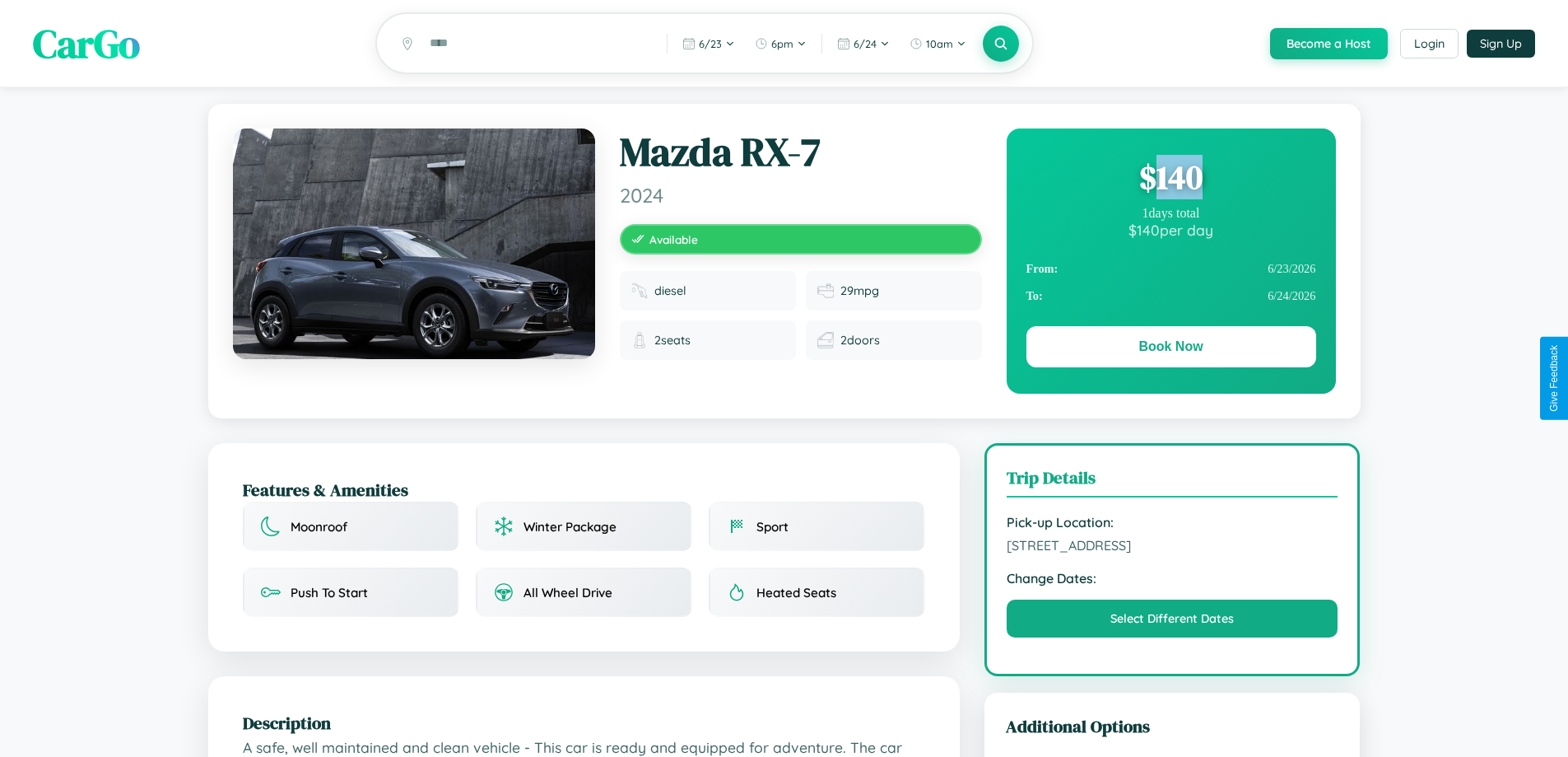
click at [1170, 180] on div "$ 140" at bounding box center [1170, 176] width 289 height 44
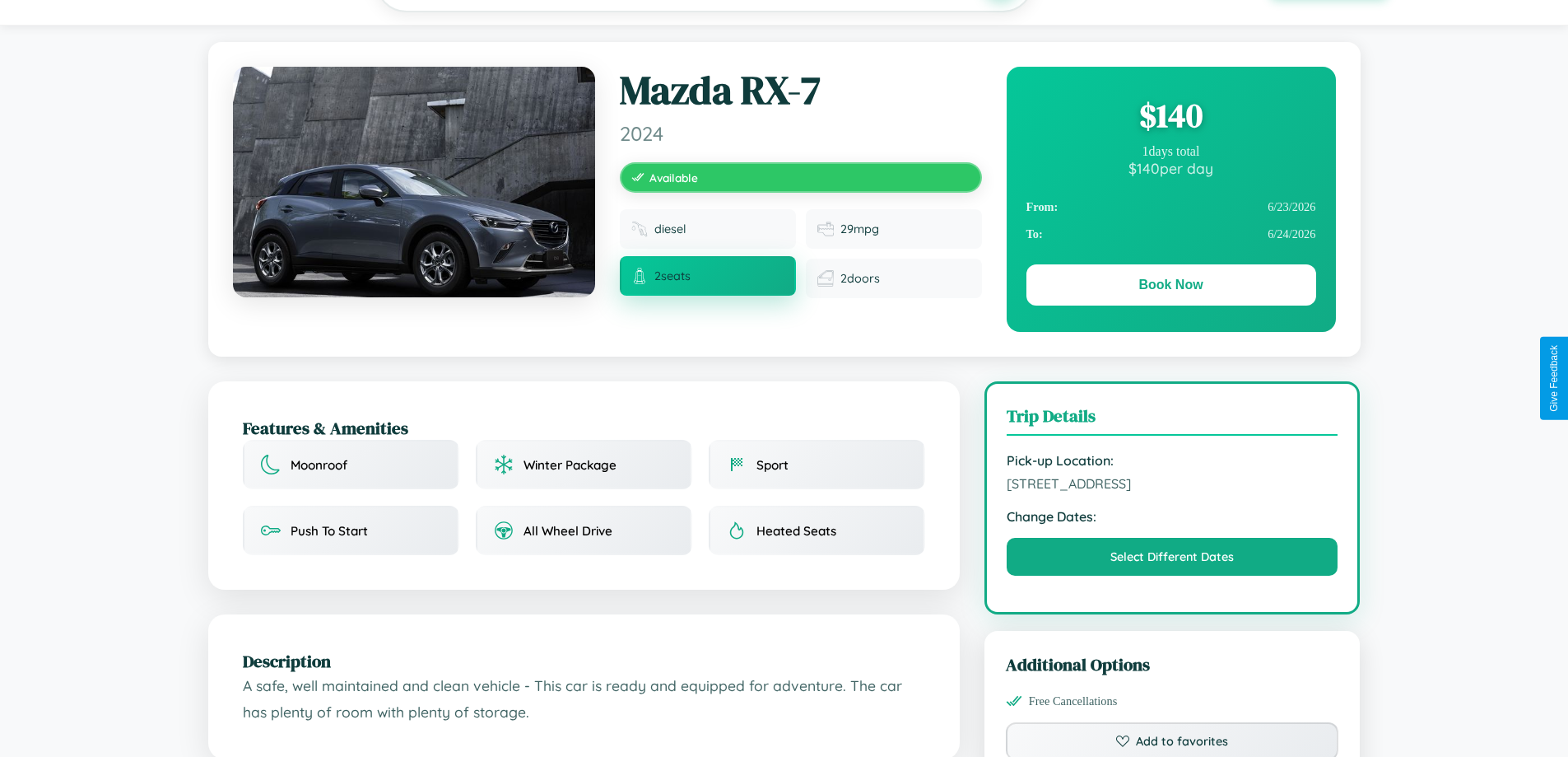
scroll to position [427, 0]
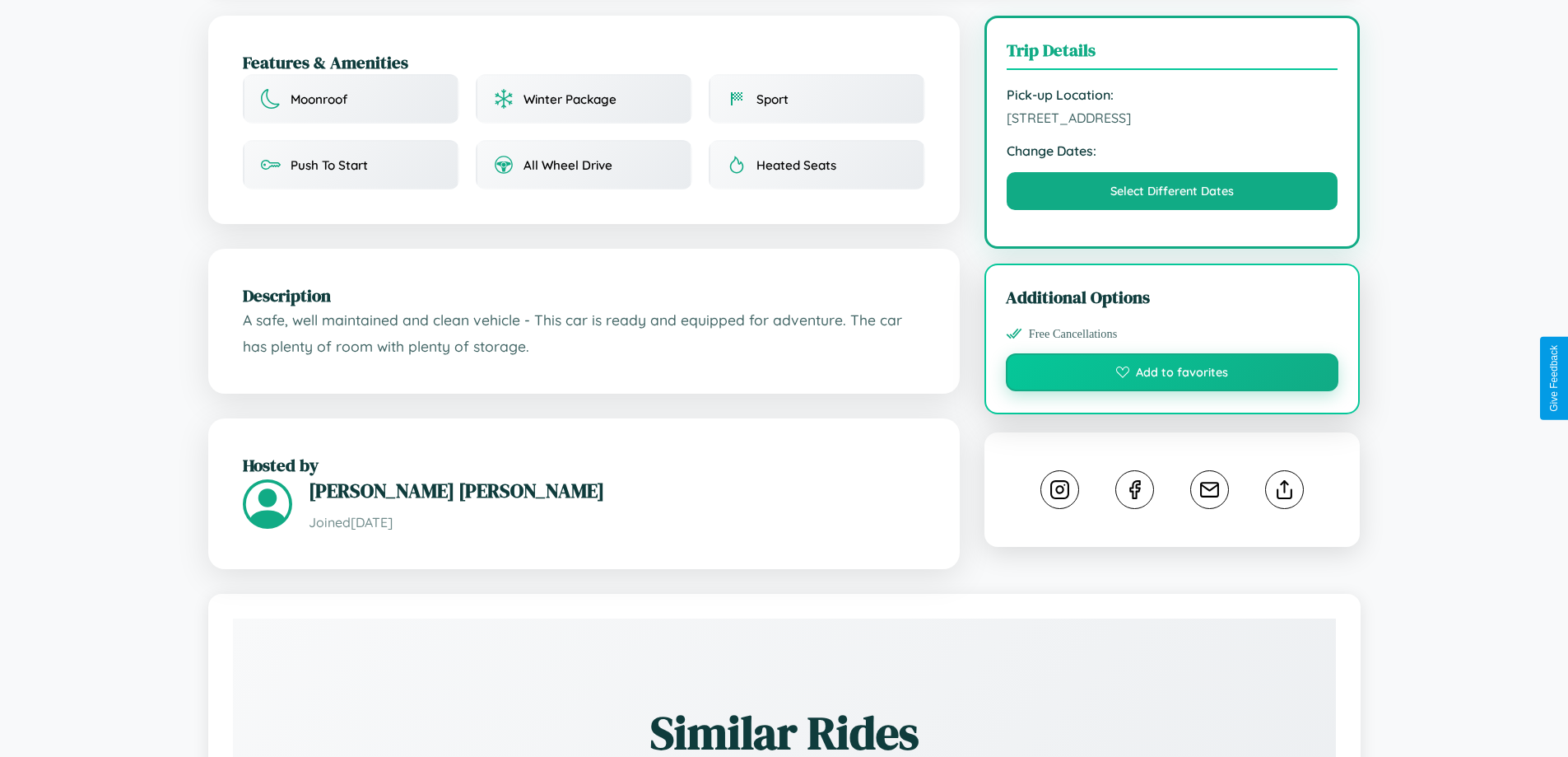
click at [1172, 374] on button "Add to favorites" at bounding box center [1172, 372] width 333 height 38
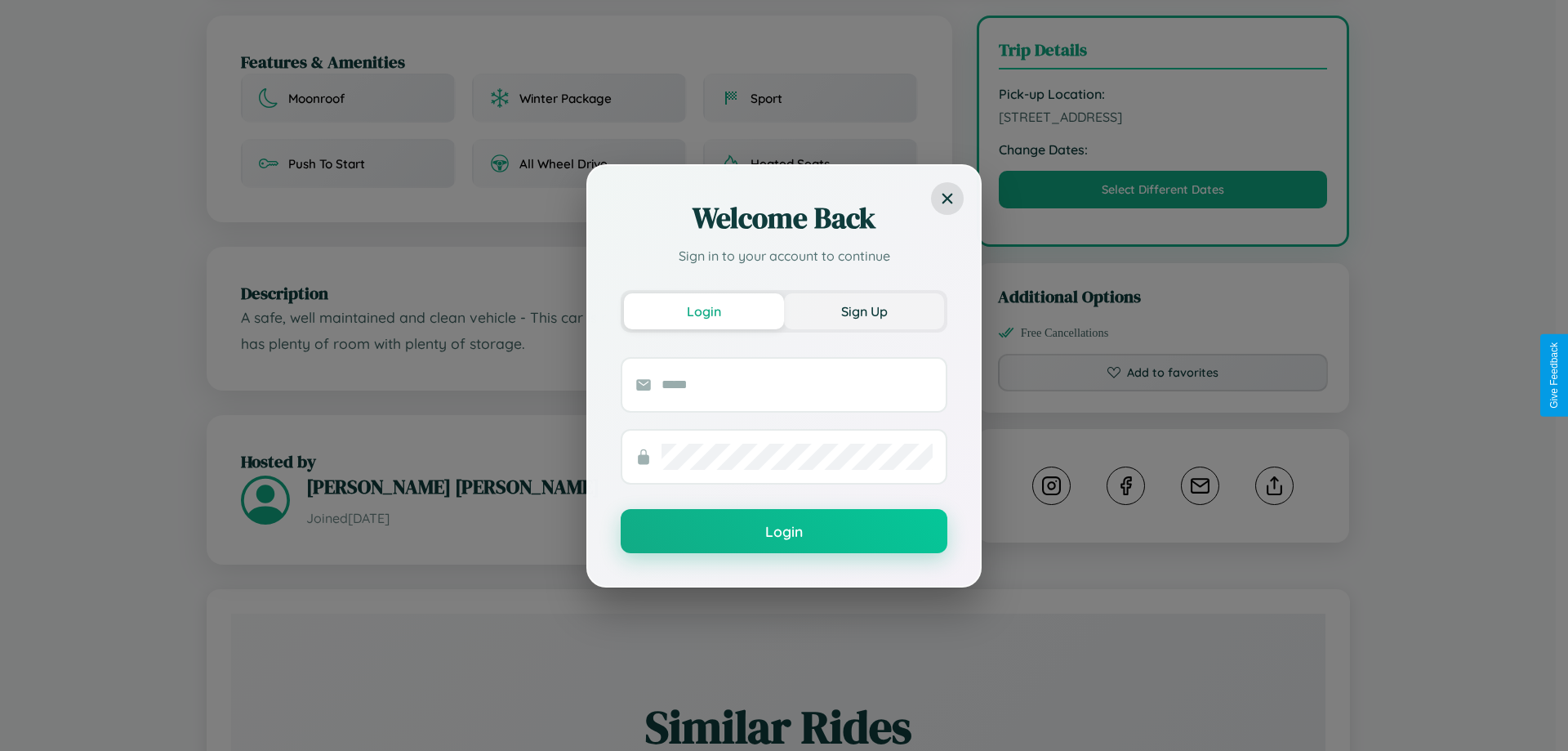
click at [864, 311] on button "Sign Up" at bounding box center [864, 311] width 160 height 36
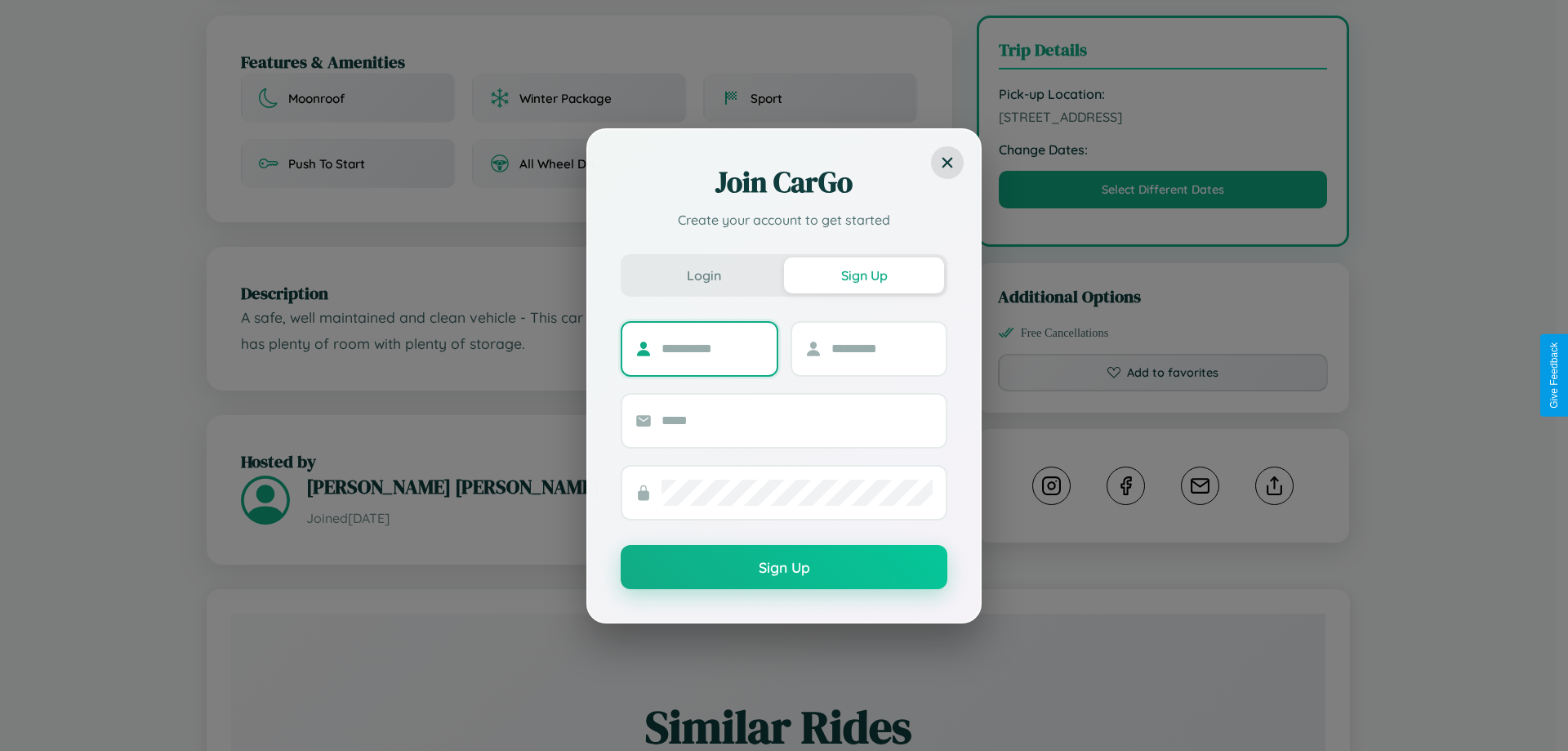
click at [712, 348] on input "text" at bounding box center [712, 348] width 102 height 26
type input "*****"
click at [881, 348] on input "text" at bounding box center [882, 348] width 102 height 26
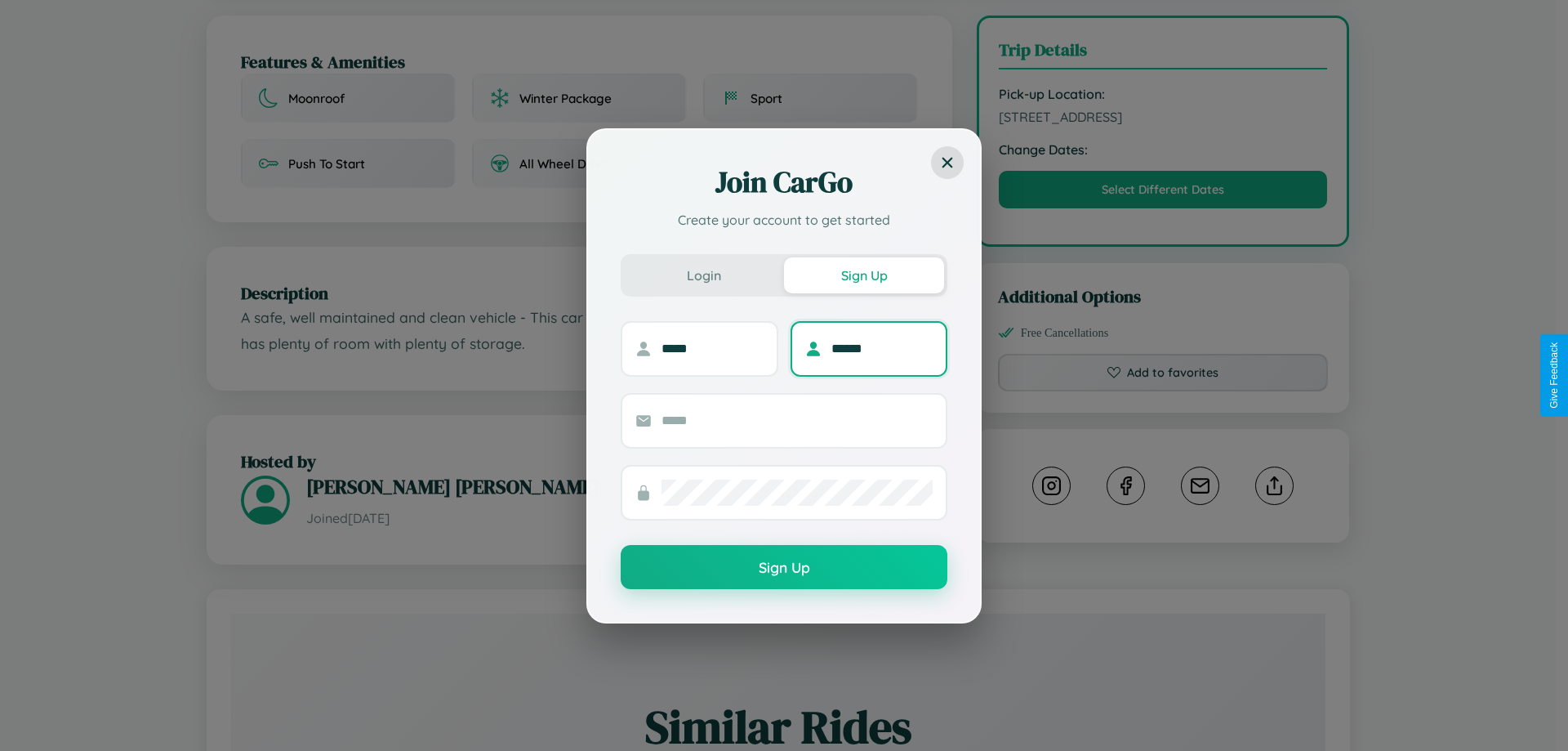
type input "******"
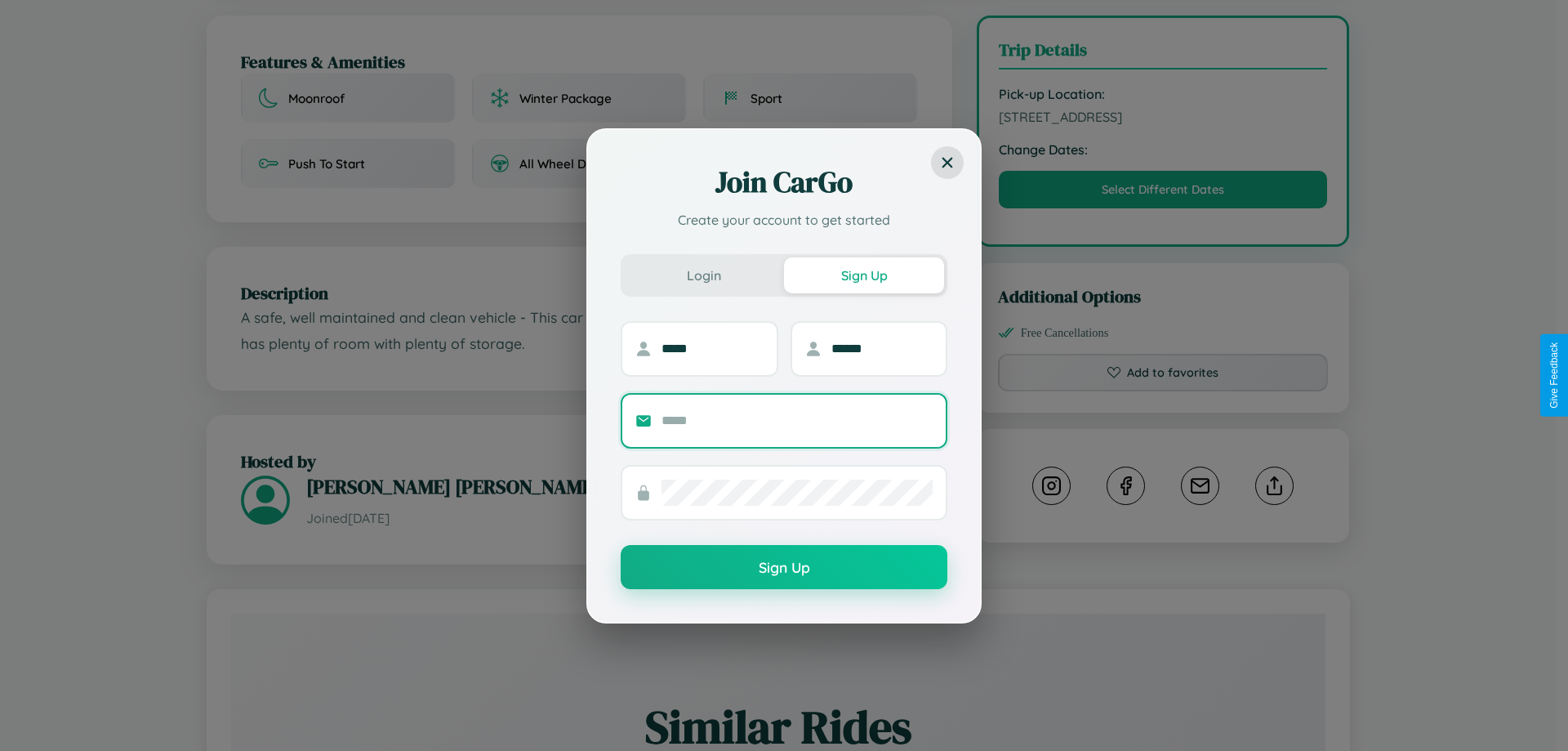
click at [796, 420] on input "text" at bounding box center [797, 420] width 271 height 26
type input "**********"
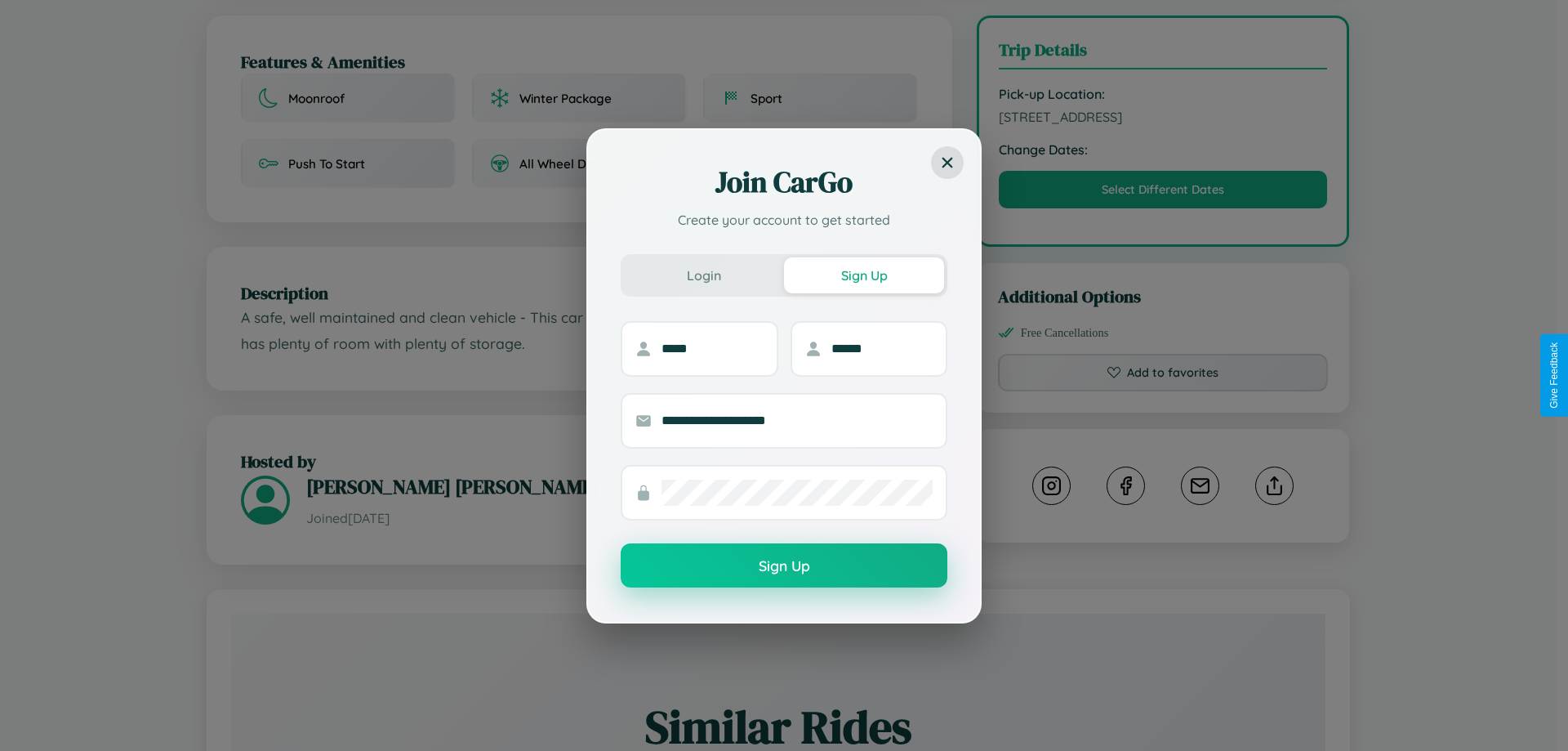
click at [784, 565] on button "Sign Up" at bounding box center [784, 564] width 326 height 44
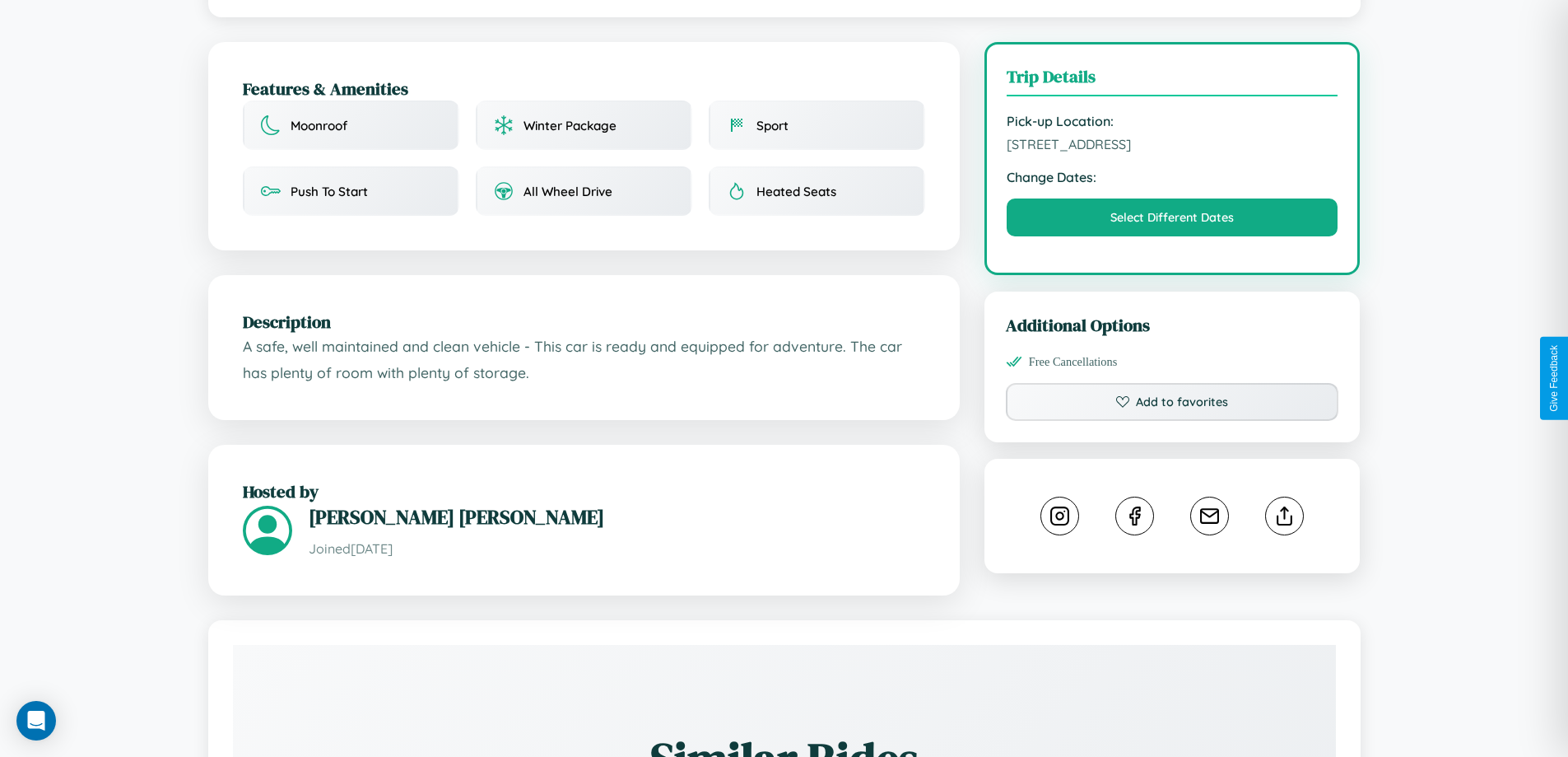
scroll to position [0, 0]
